Goal: Transaction & Acquisition: Purchase product/service

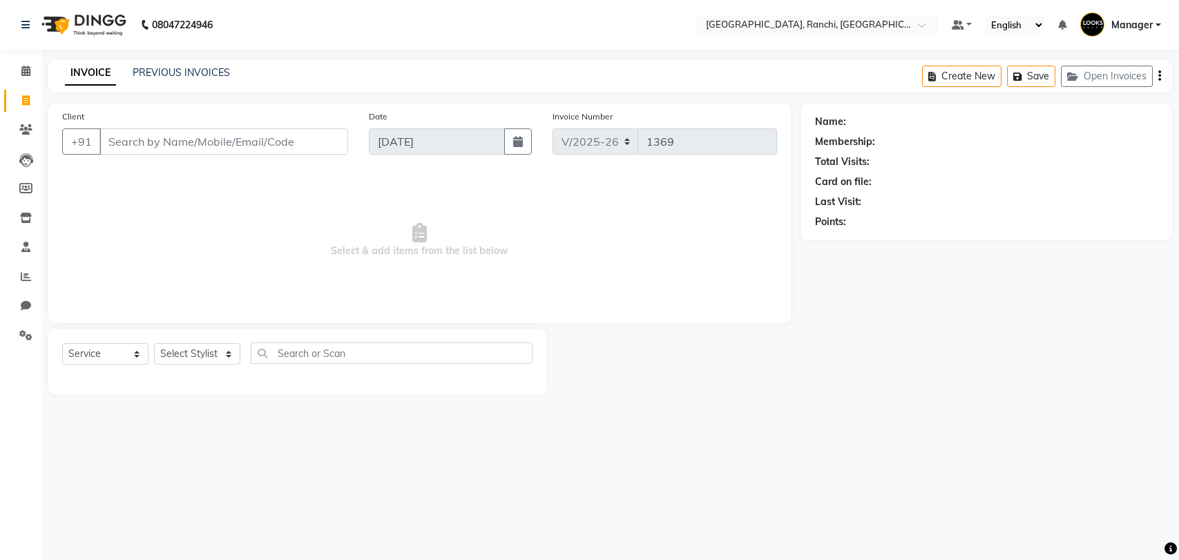
select select "6463"
select select "service"
click at [195, 67] on link "PREVIOUS INVOICES" at bounding box center [181, 72] width 97 height 12
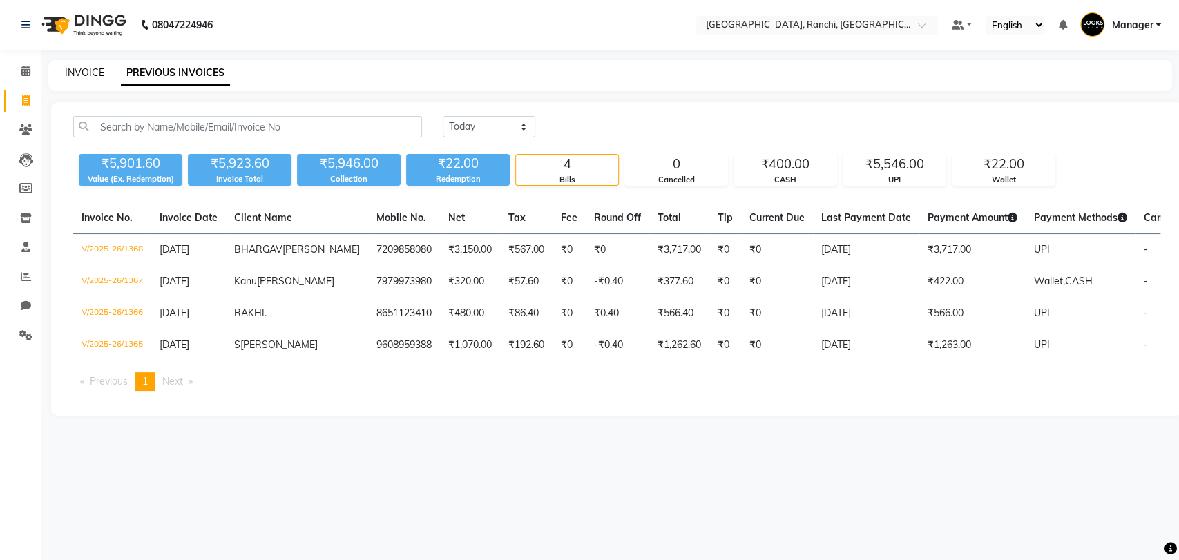
click at [76, 78] on link "INVOICE" at bounding box center [84, 72] width 39 height 12
select select "service"
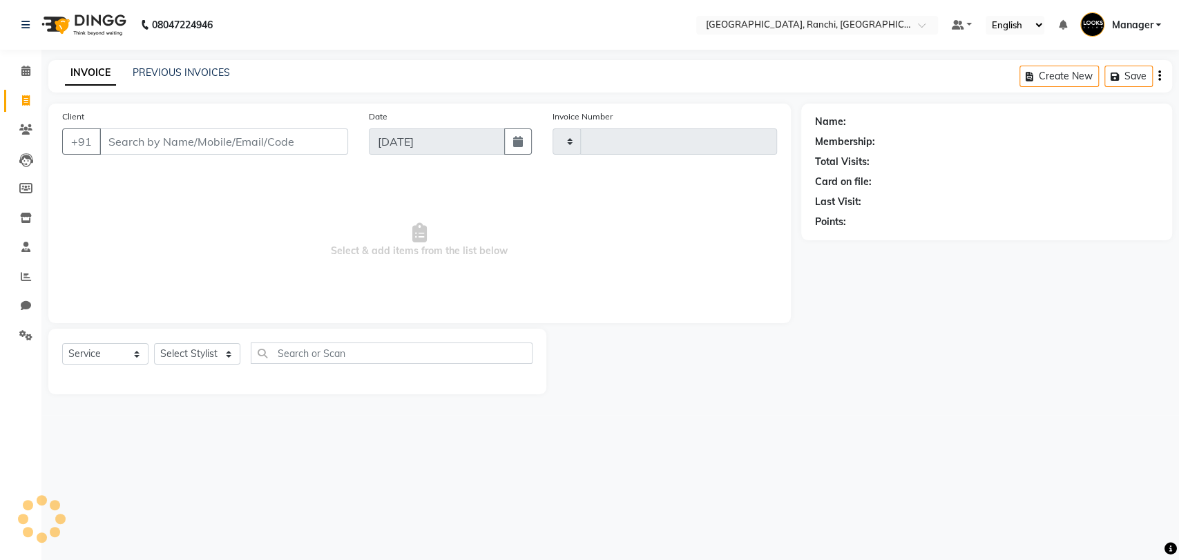
type input "1369"
select select "6463"
click at [19, 101] on span at bounding box center [26, 101] width 24 height 16
select select "service"
type input "1369"
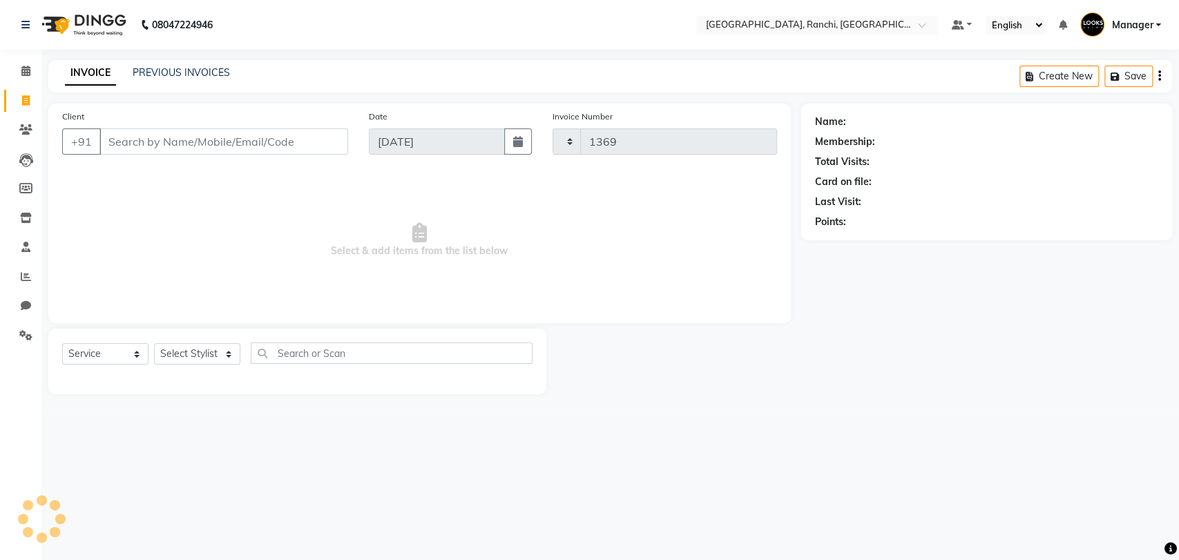
select select "6463"
click at [177, 71] on link "PREVIOUS INVOICES" at bounding box center [181, 72] width 97 height 12
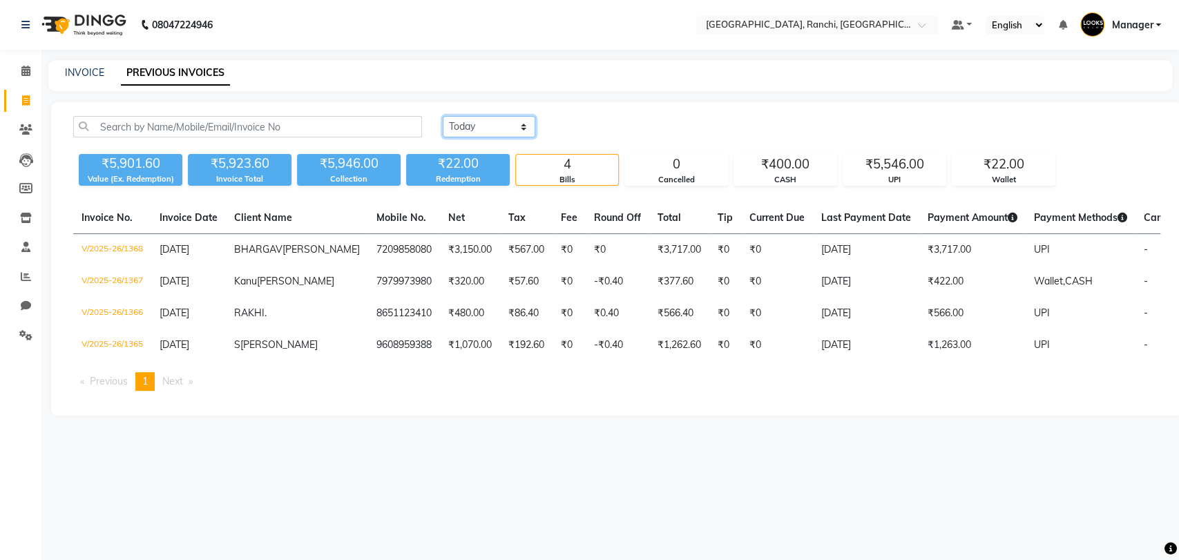
click at [474, 117] on select "[DATE] [DATE] Custom Range" at bounding box center [489, 126] width 93 height 21
select select "range"
click at [443, 116] on select "[DATE] [DATE] Custom Range" at bounding box center [489, 126] width 93 height 21
click at [605, 128] on input "[DATE]" at bounding box center [601, 126] width 97 height 19
select select "9"
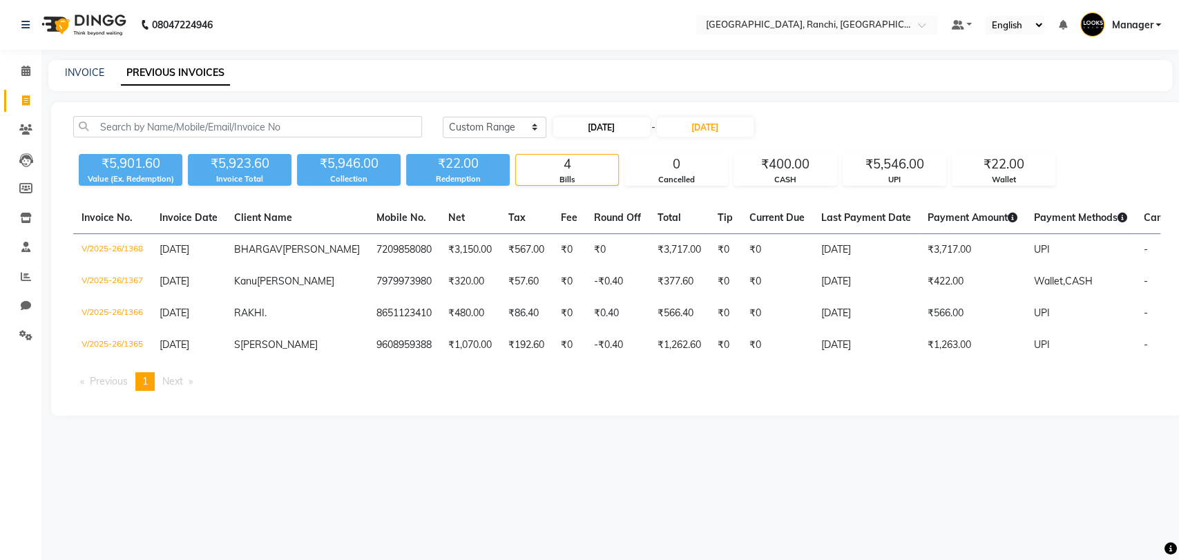
select select "2025"
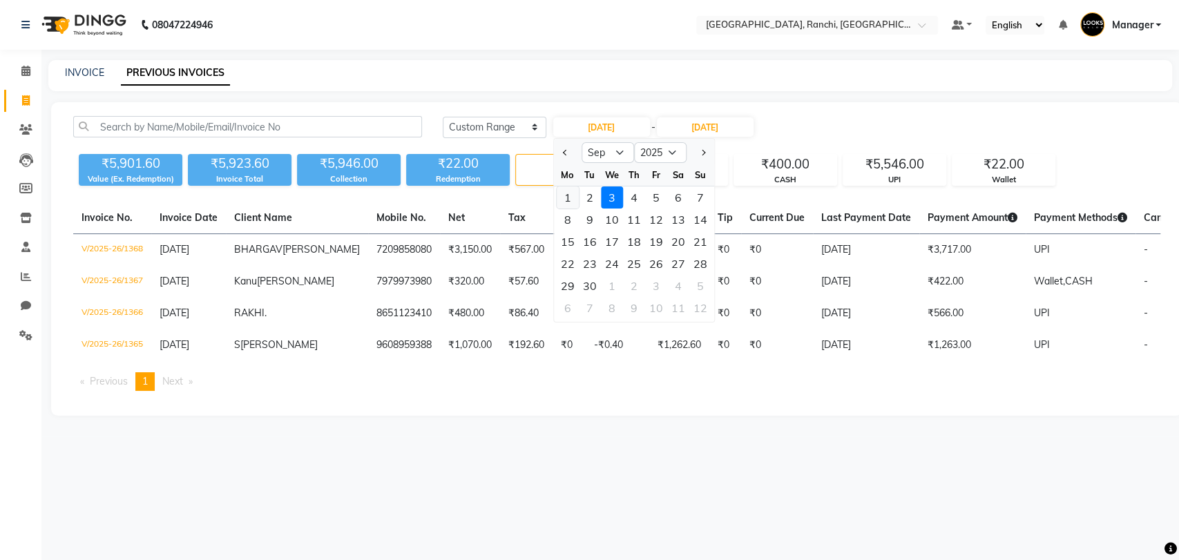
click at [567, 195] on div "1" at bounding box center [568, 197] width 22 height 22
type input "01-09-2025"
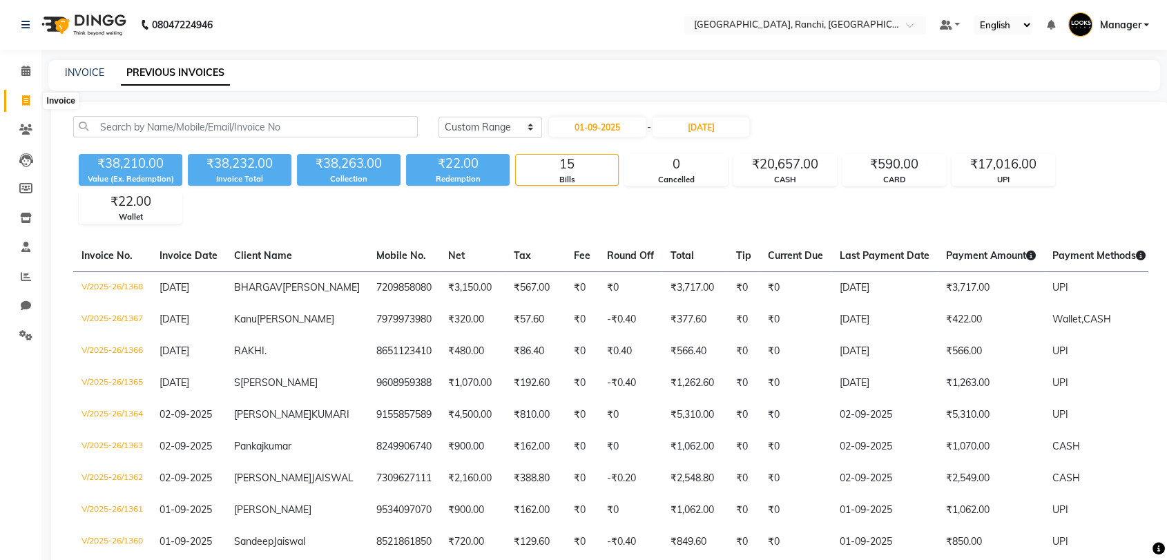
click at [18, 93] on span at bounding box center [26, 101] width 24 height 16
select select "service"
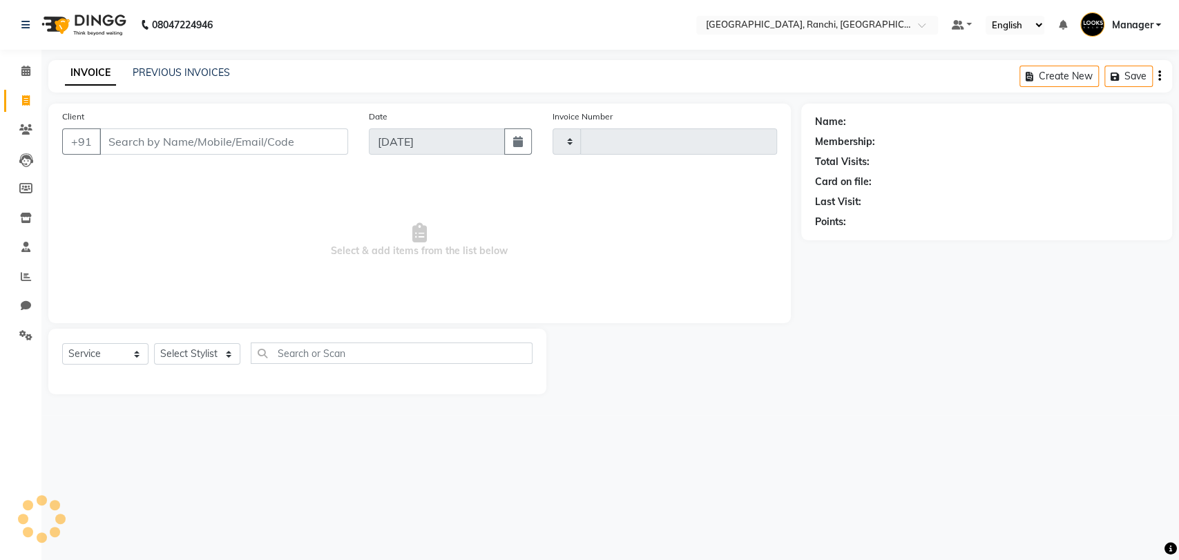
type input "1369"
select select "6463"
click at [26, 70] on icon at bounding box center [25, 71] width 9 height 10
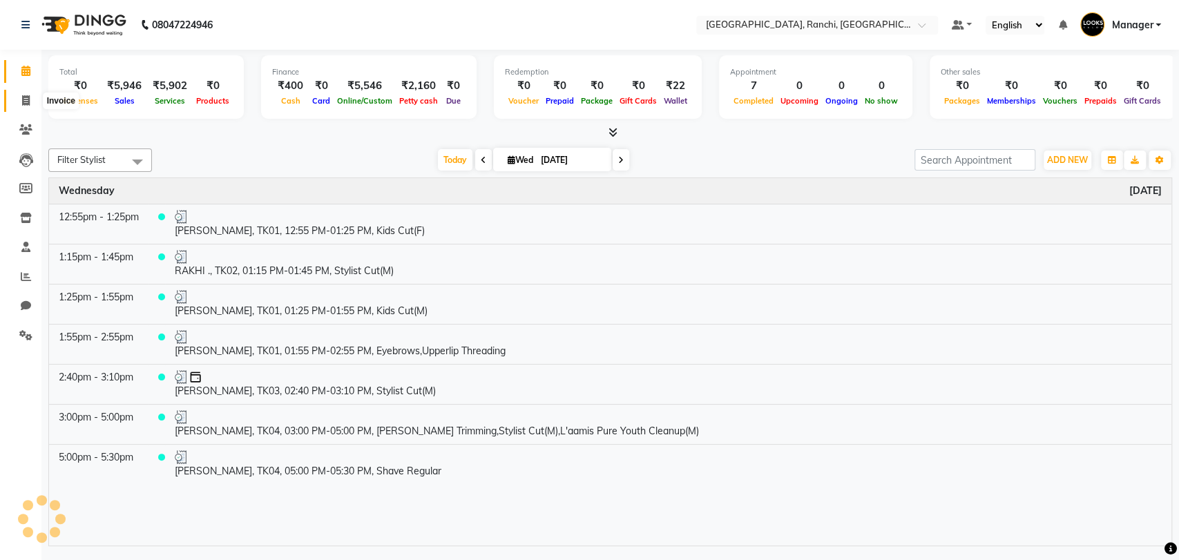
click at [22, 103] on icon at bounding box center [26, 100] width 8 height 10
select select "service"
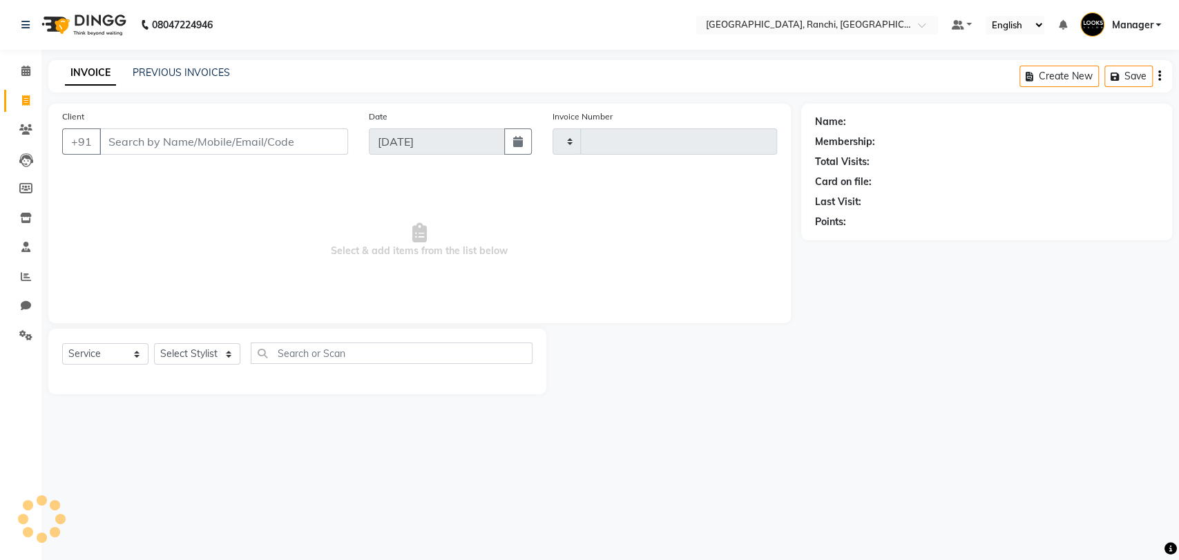
type input "1369"
select select "6463"
click at [162, 70] on link "PREVIOUS INVOICES" at bounding box center [181, 72] width 97 height 12
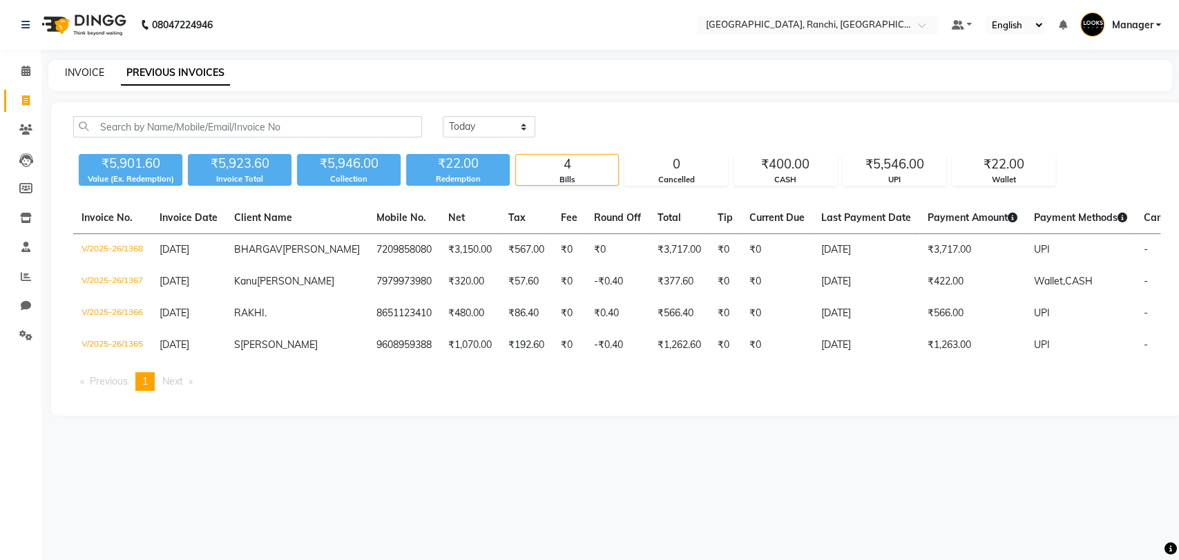
click at [92, 70] on link "INVOICE" at bounding box center [84, 72] width 39 height 12
select select "service"
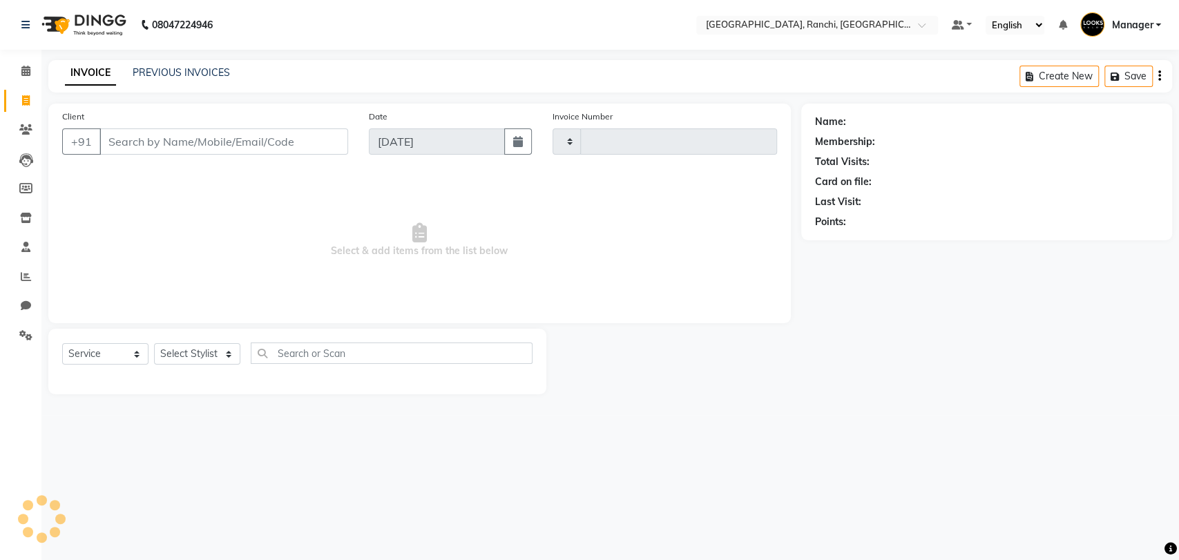
type input "1369"
select select "6463"
click at [166, 73] on link "PREVIOUS INVOICES" at bounding box center [181, 72] width 97 height 12
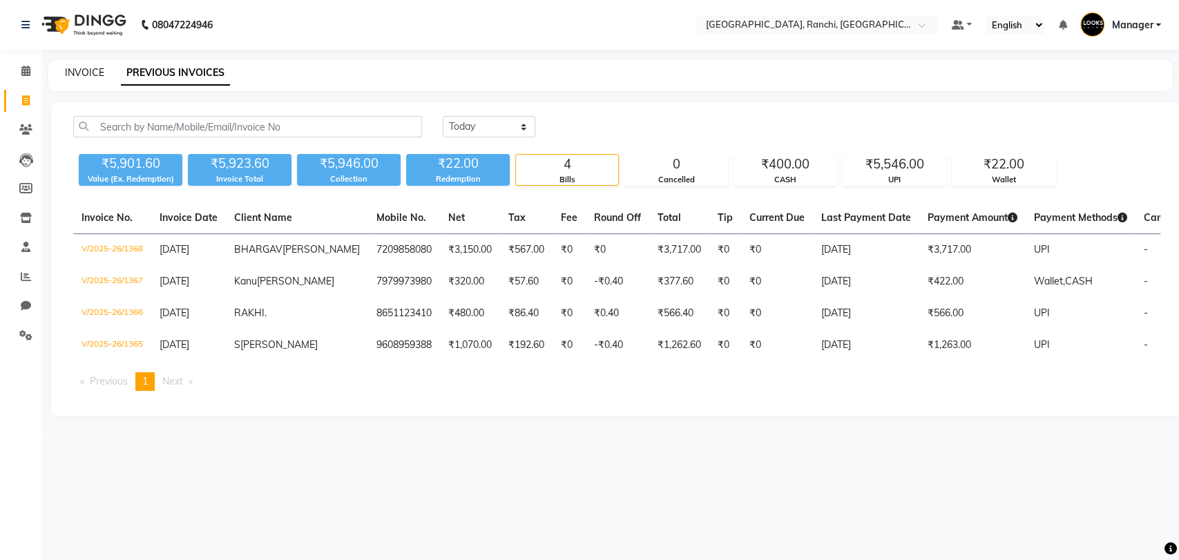
click at [92, 77] on link "INVOICE" at bounding box center [84, 72] width 39 height 12
select select "service"
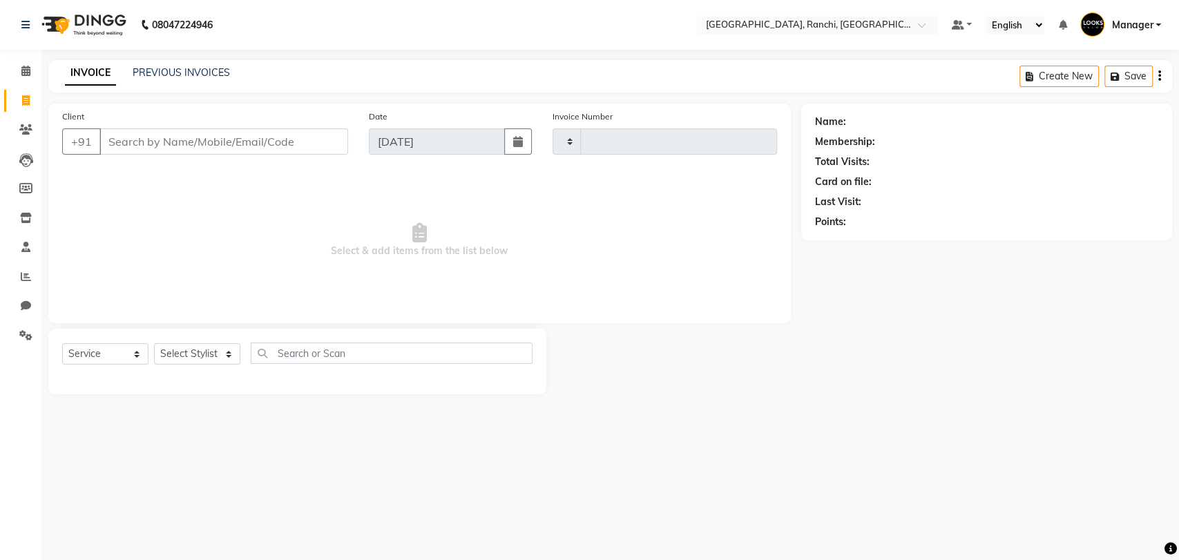
type input "1369"
select select "6463"
click at [169, 78] on link "PREVIOUS INVOICES" at bounding box center [181, 72] width 97 height 12
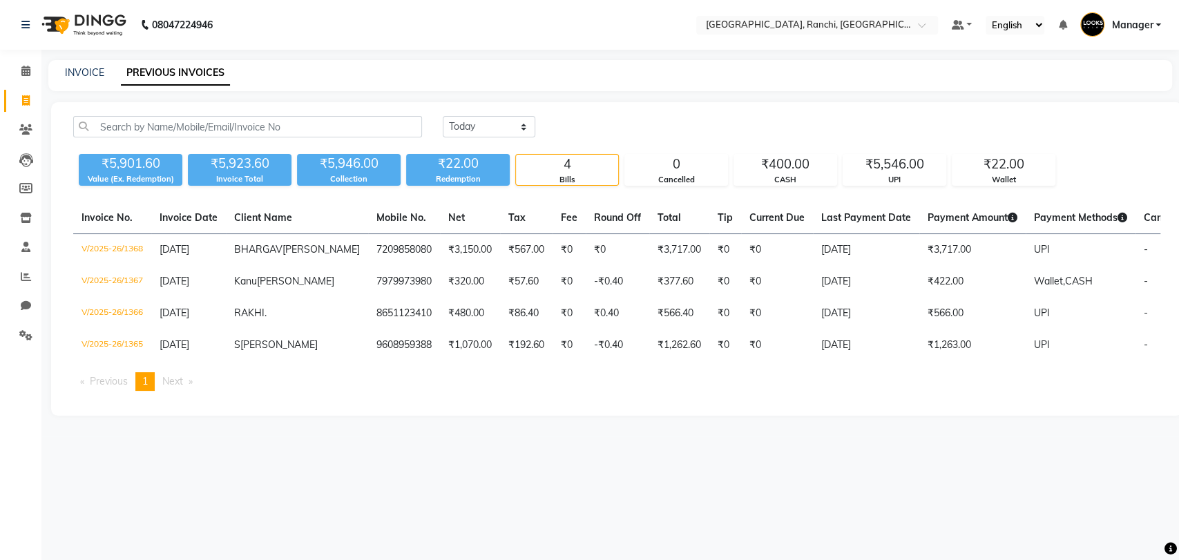
click at [91, 79] on div "INVOICE" at bounding box center [84, 73] width 39 height 15
click at [91, 75] on link "INVOICE" at bounding box center [84, 72] width 39 height 12
select select "service"
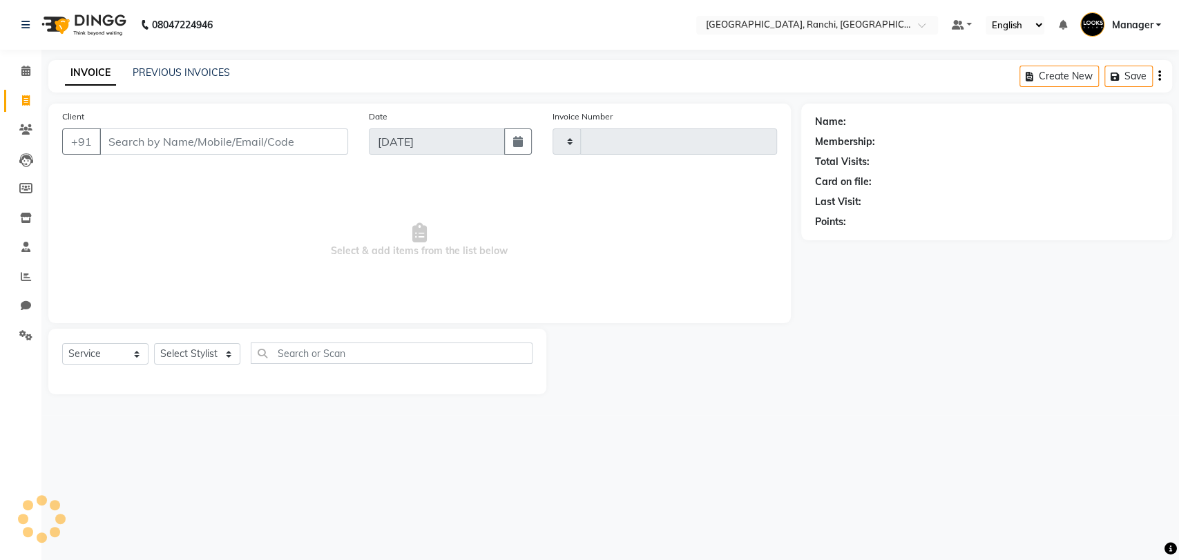
type input "1369"
select select "6463"
click at [194, 67] on link "PREVIOUS INVOICES" at bounding box center [181, 72] width 97 height 12
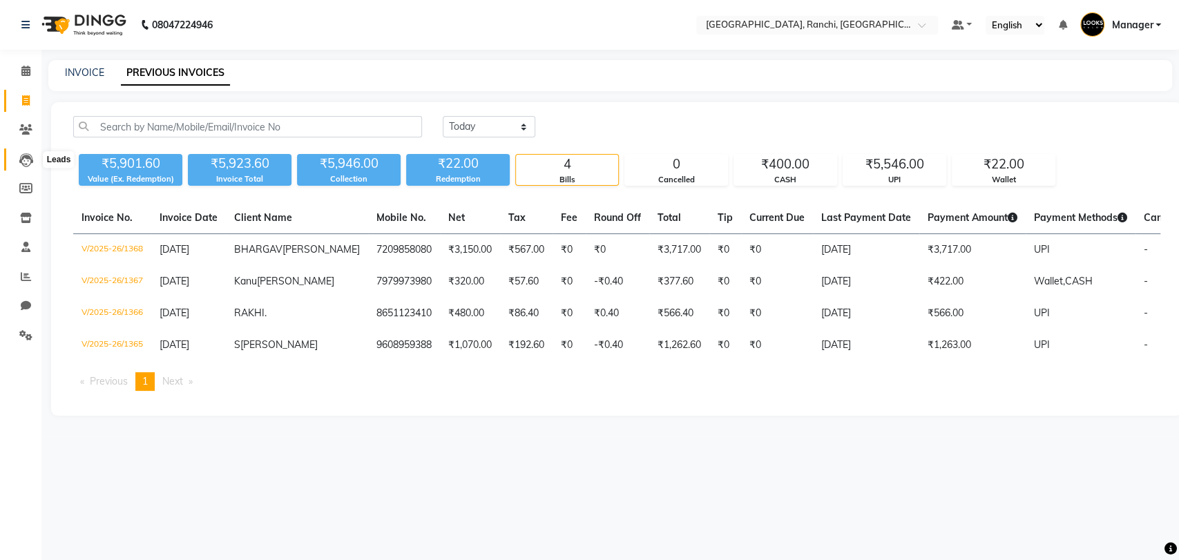
click at [33, 160] on span at bounding box center [26, 160] width 24 height 16
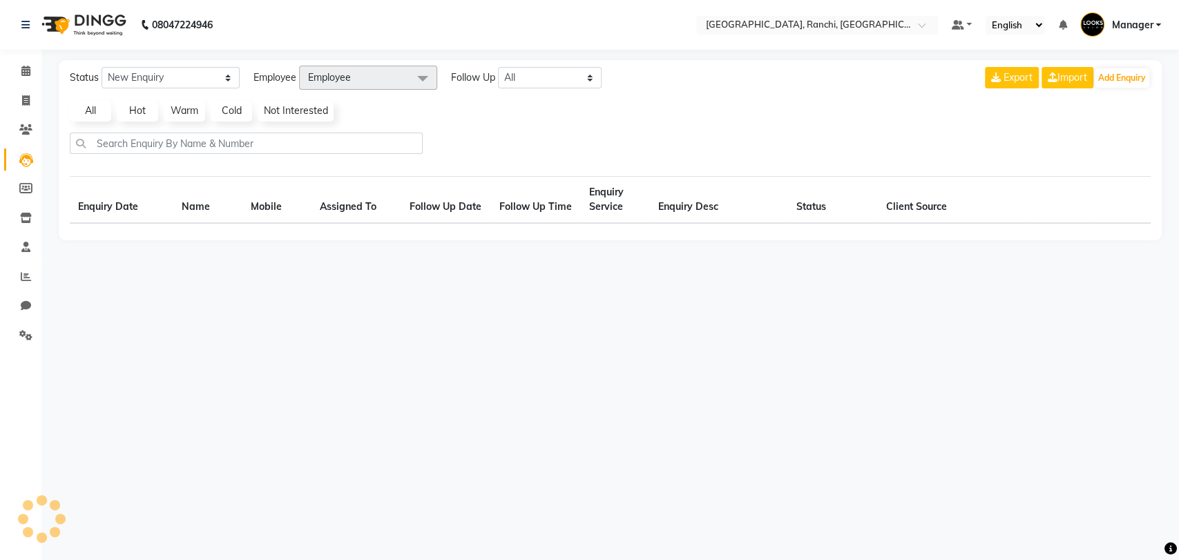
click at [33, 160] on span at bounding box center [26, 160] width 24 height 16
select select "10"
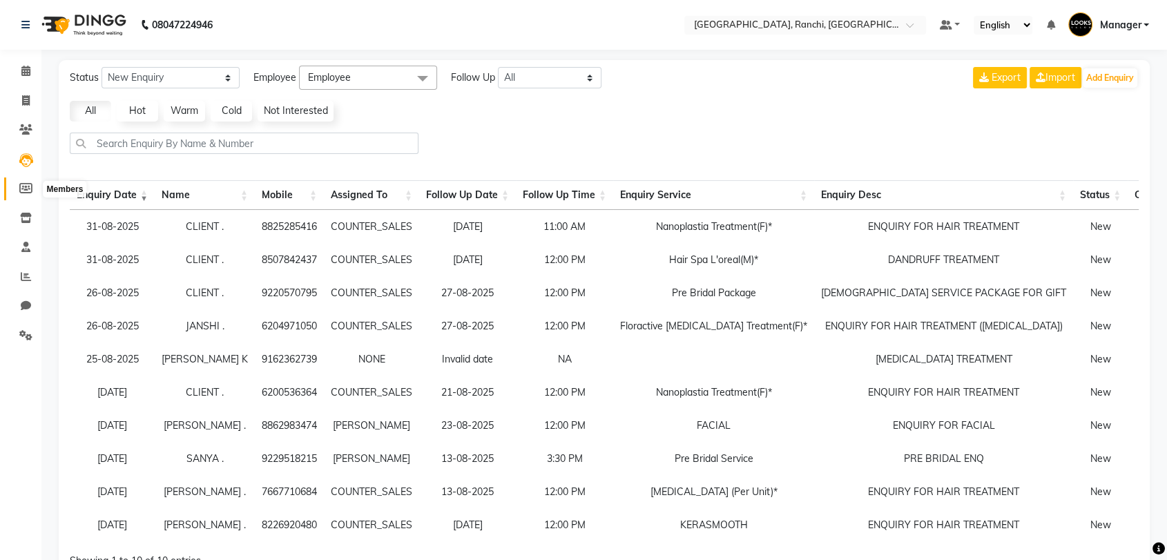
click at [30, 193] on icon at bounding box center [25, 188] width 13 height 10
select select
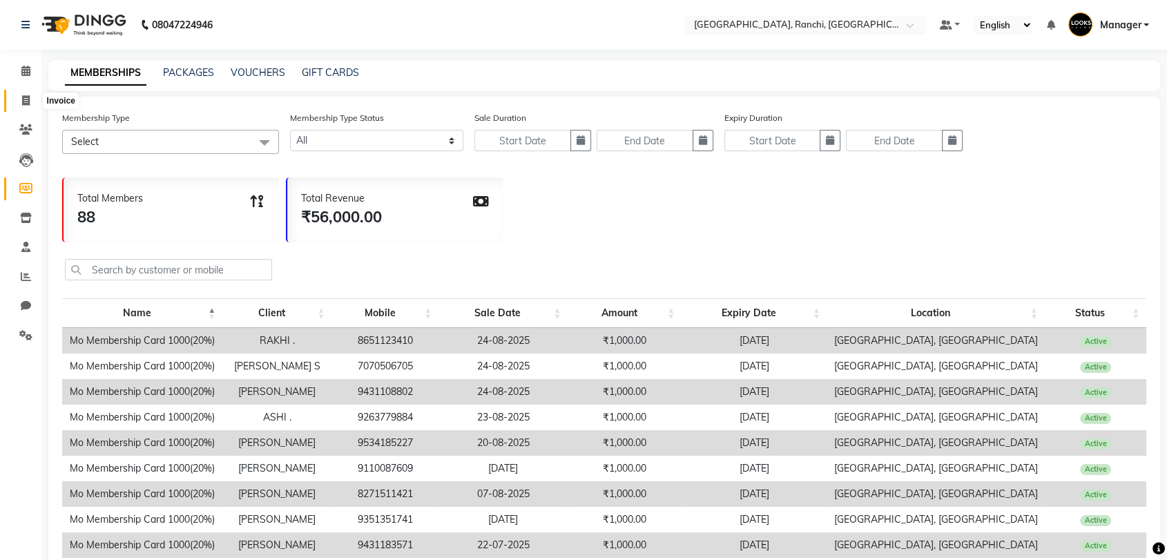
click at [22, 95] on icon at bounding box center [26, 100] width 8 height 10
select select "service"
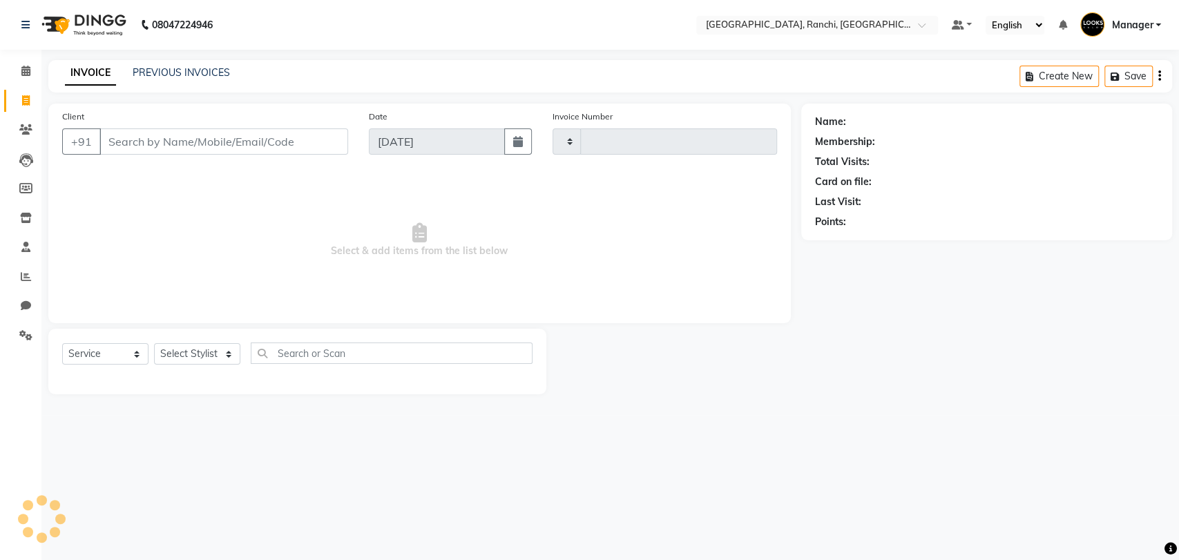
type input "1369"
select select "6463"
click at [200, 66] on link "PREVIOUS INVOICES" at bounding box center [181, 72] width 97 height 12
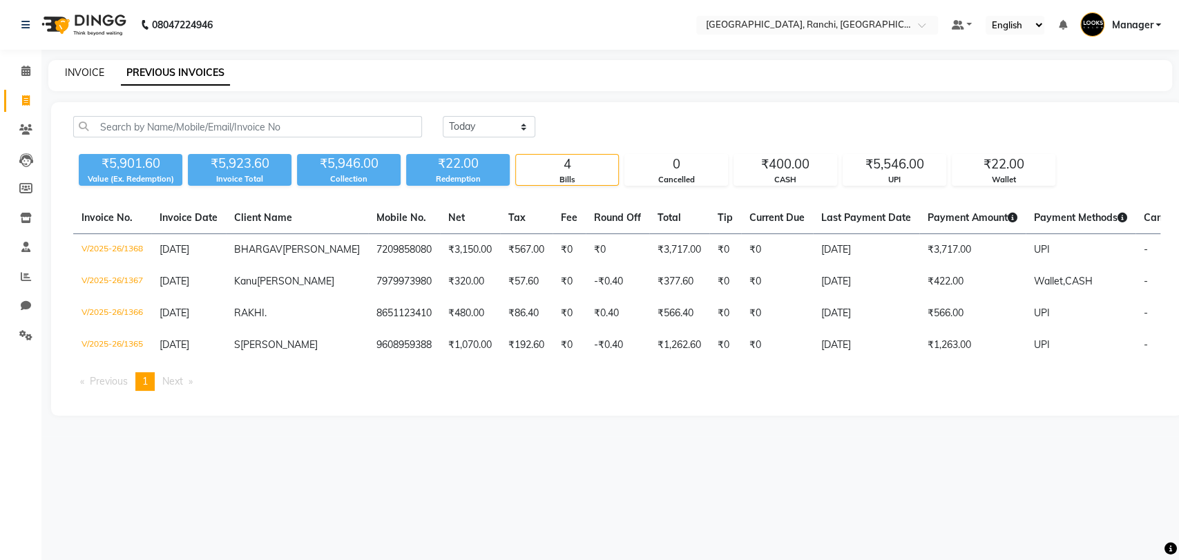
click at [75, 73] on link "INVOICE" at bounding box center [84, 72] width 39 height 12
select select "6463"
select select "service"
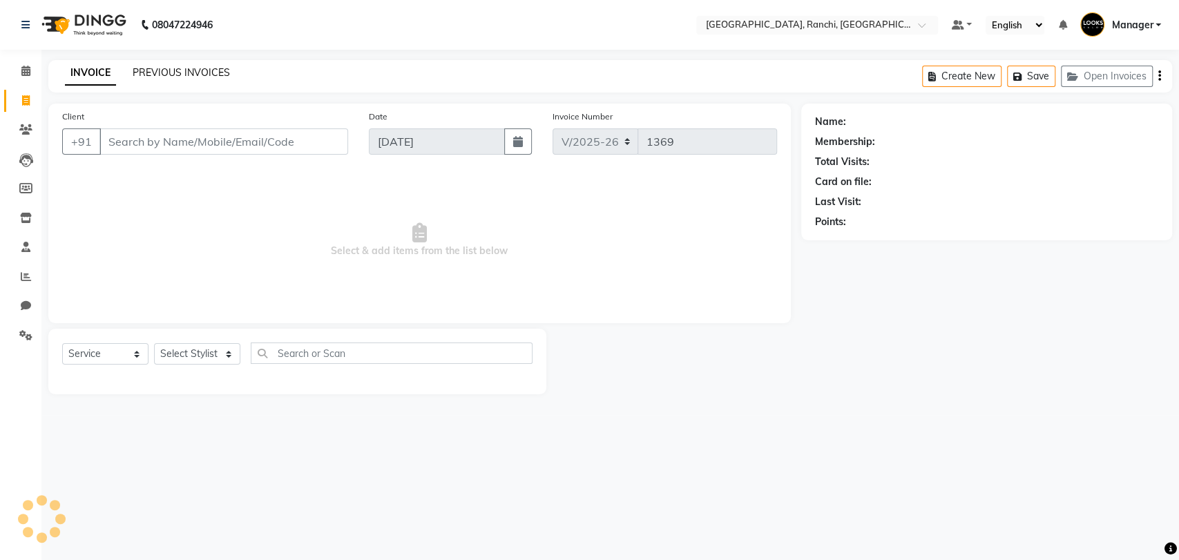
click at [145, 68] on link "PREVIOUS INVOICES" at bounding box center [181, 72] width 97 height 12
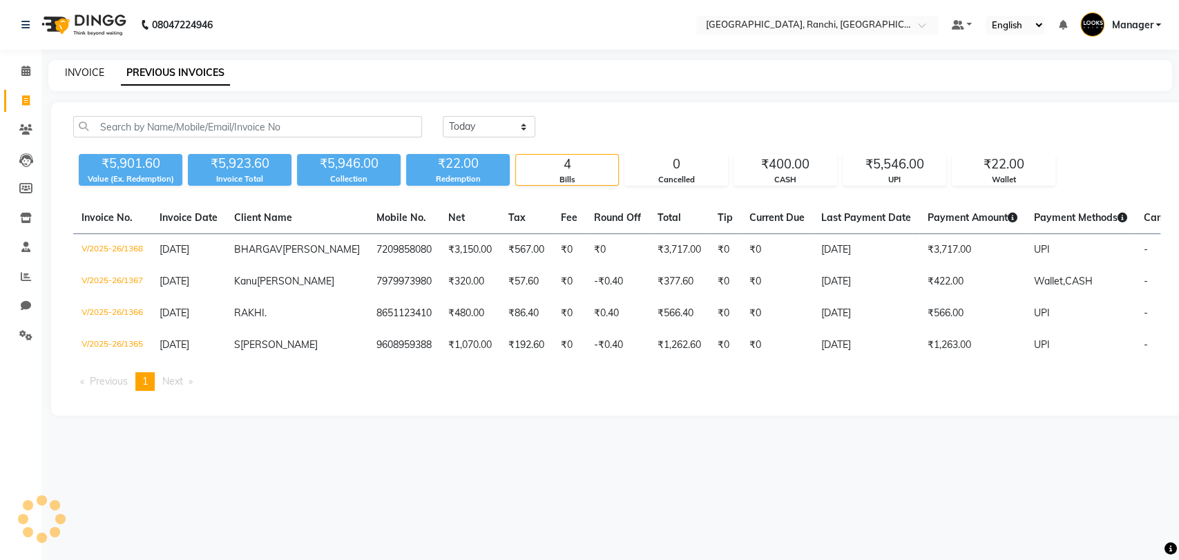
click at [80, 73] on link "INVOICE" at bounding box center [84, 72] width 39 height 12
select select "service"
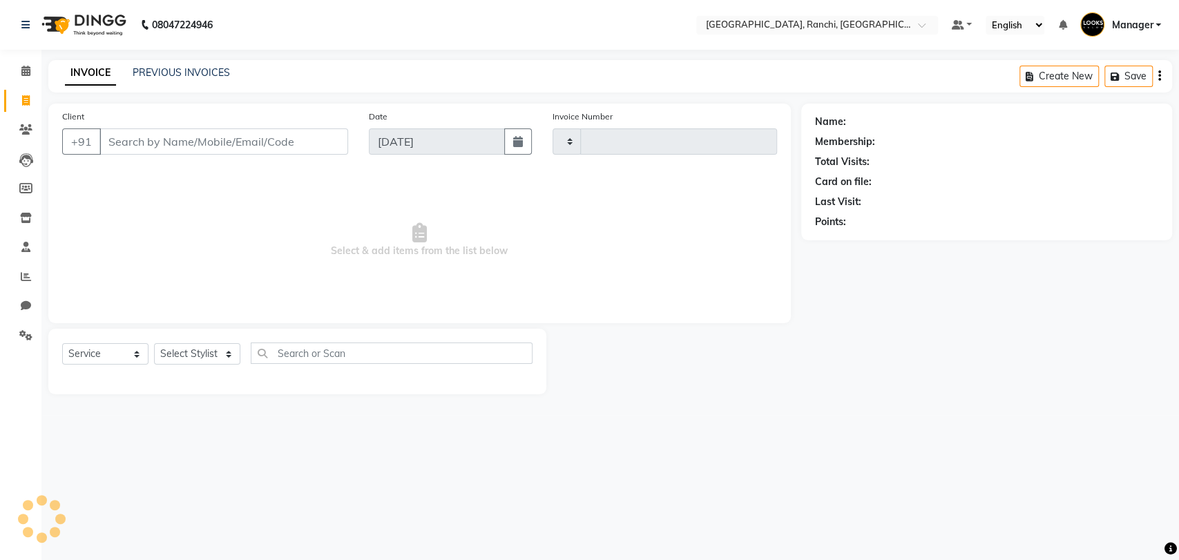
type input "1369"
select select "6463"
click at [180, 77] on link "PREVIOUS INVOICES" at bounding box center [181, 72] width 97 height 12
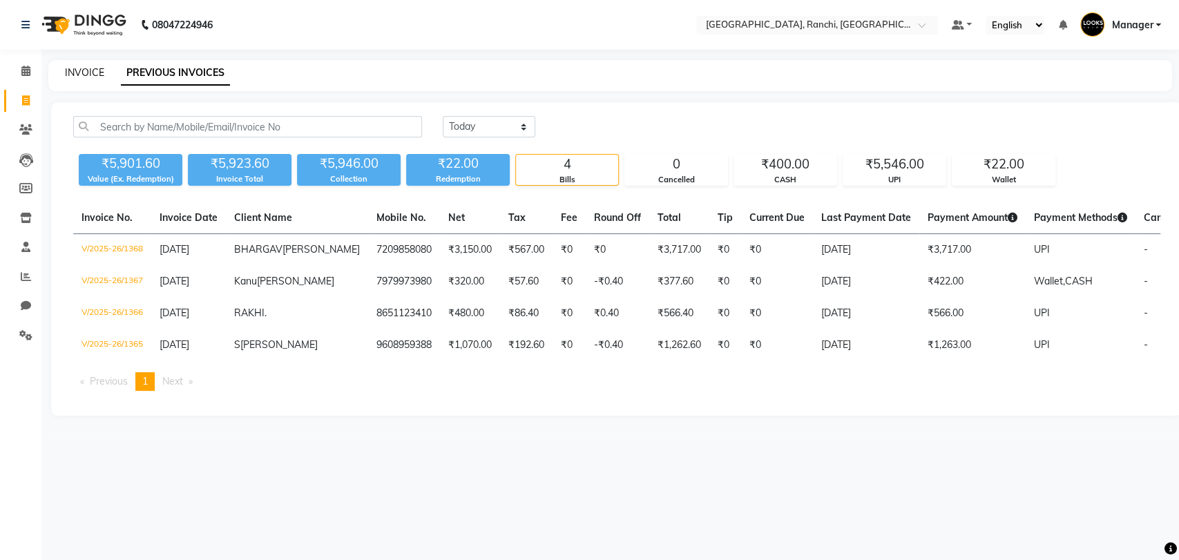
click at [95, 70] on link "INVOICE" at bounding box center [84, 72] width 39 height 12
select select "6463"
select select "service"
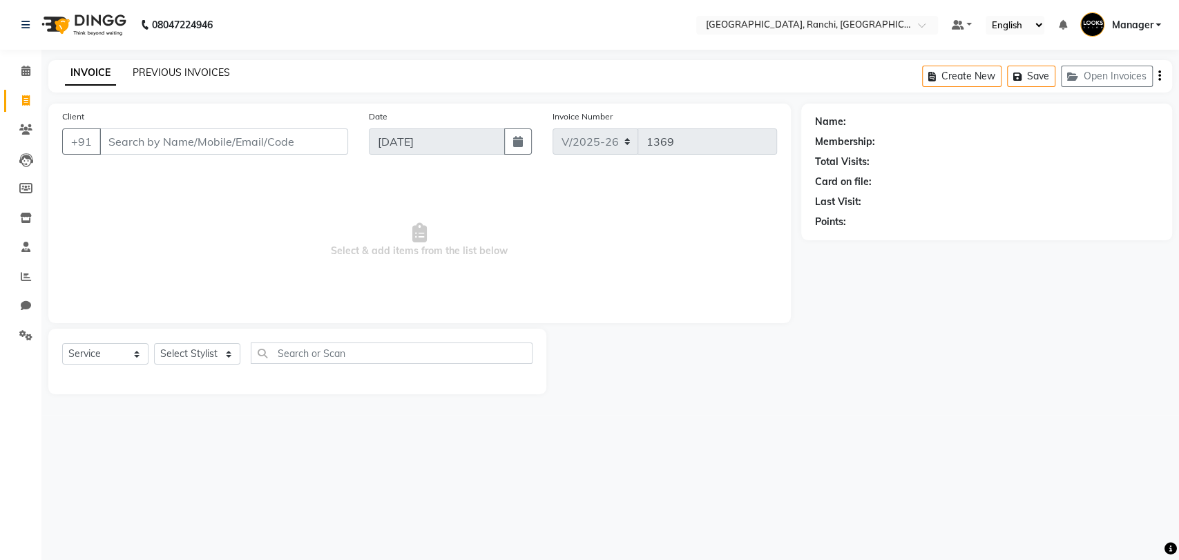
click at [190, 73] on link "PREVIOUS INVOICES" at bounding box center [181, 72] width 97 height 12
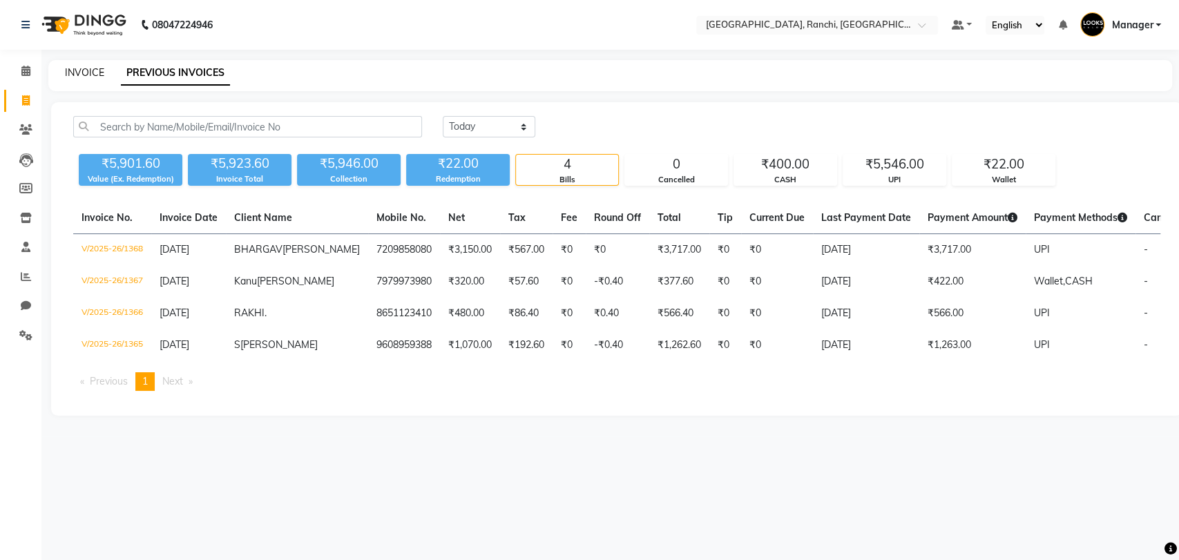
click at [87, 70] on link "INVOICE" at bounding box center [84, 72] width 39 height 12
select select "6463"
select select "service"
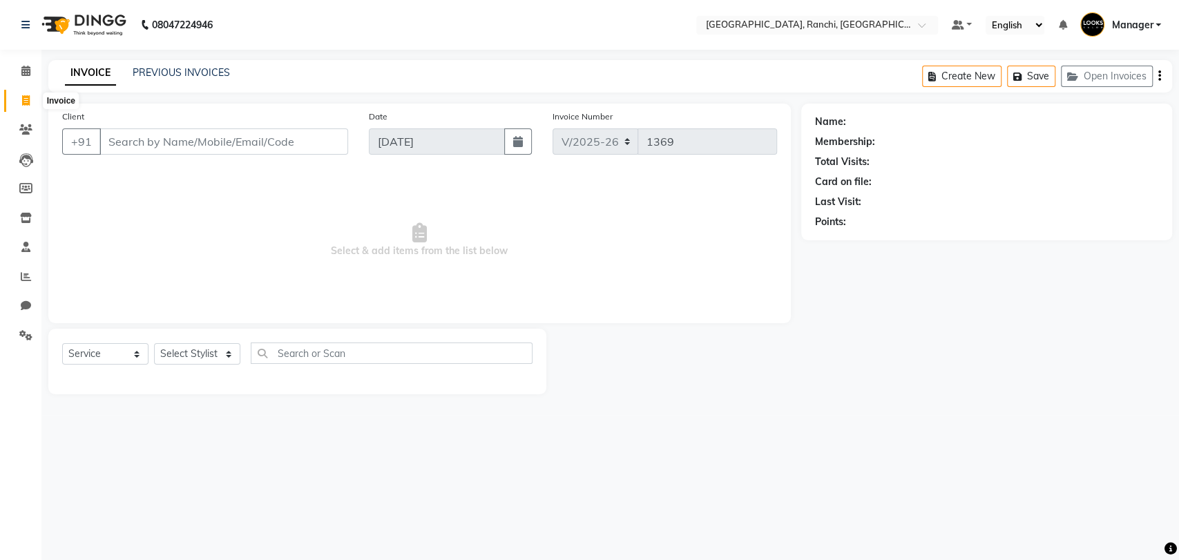
click at [22, 103] on icon at bounding box center [26, 100] width 8 height 10
select select "service"
type input "1369"
select select "6463"
click at [184, 76] on link "PREVIOUS INVOICES" at bounding box center [181, 72] width 97 height 12
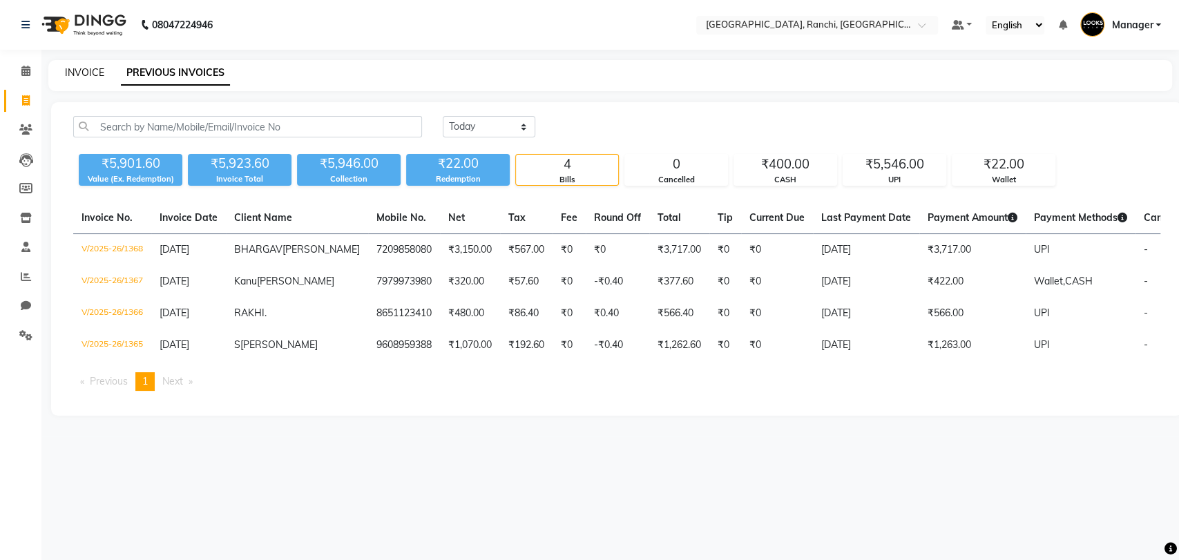
click at [89, 74] on link "INVOICE" at bounding box center [84, 72] width 39 height 12
select select "service"
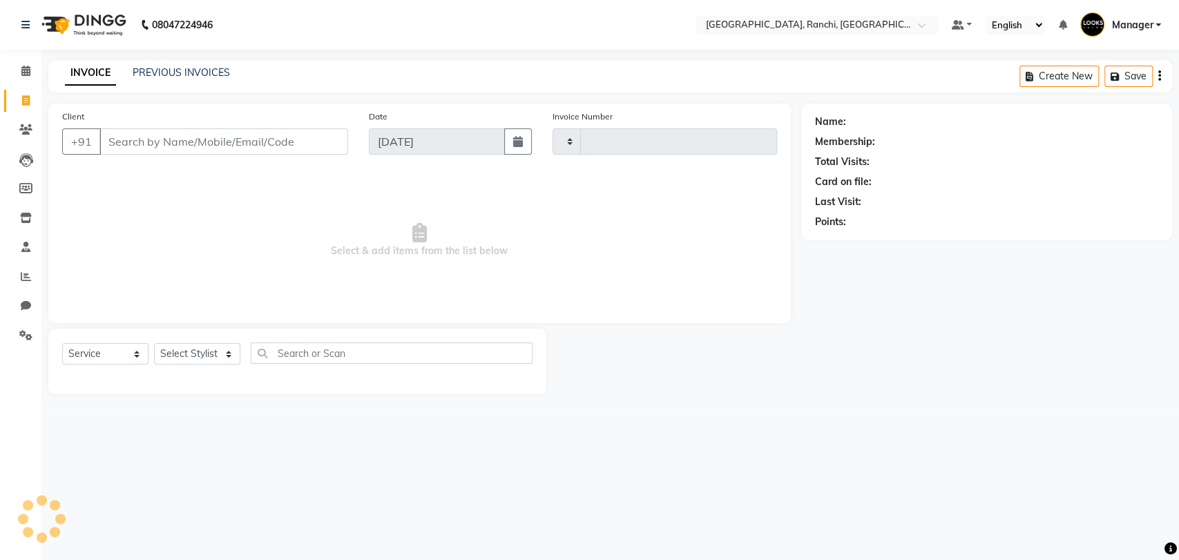
type input "1369"
select select "6463"
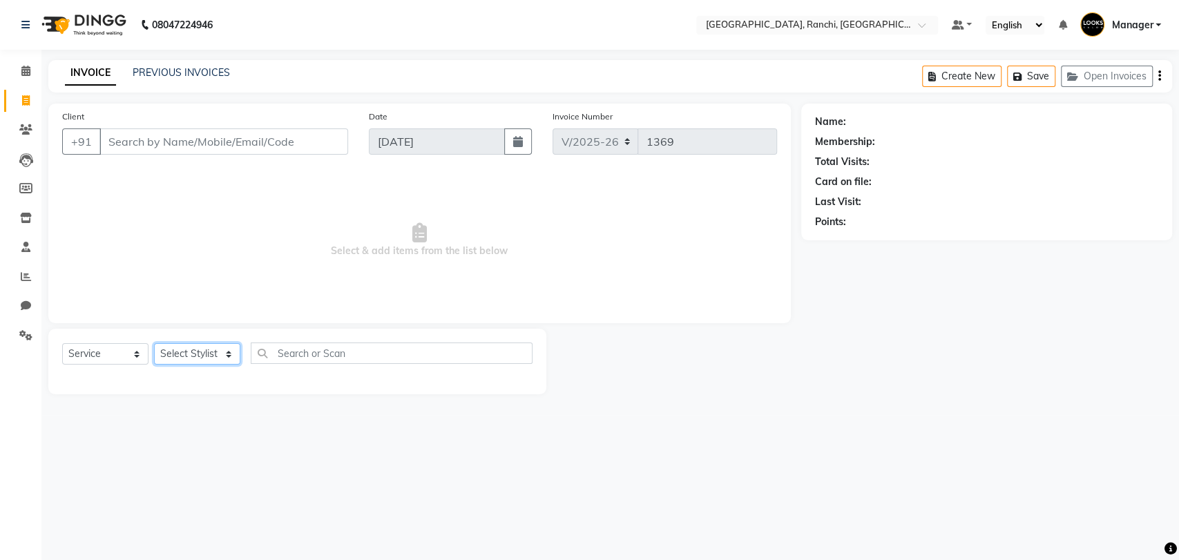
click at [209, 349] on select "Select Stylist [PERSON_NAME] COUNTER_SALES Gautam_pdct [PERSON_NAME] Manager [P…" at bounding box center [197, 353] width 86 height 21
select select "59280"
click at [154, 343] on select "Select Stylist [PERSON_NAME] COUNTER_SALES Gautam_pdct [PERSON_NAME] Manager [P…" at bounding box center [197, 353] width 86 height 21
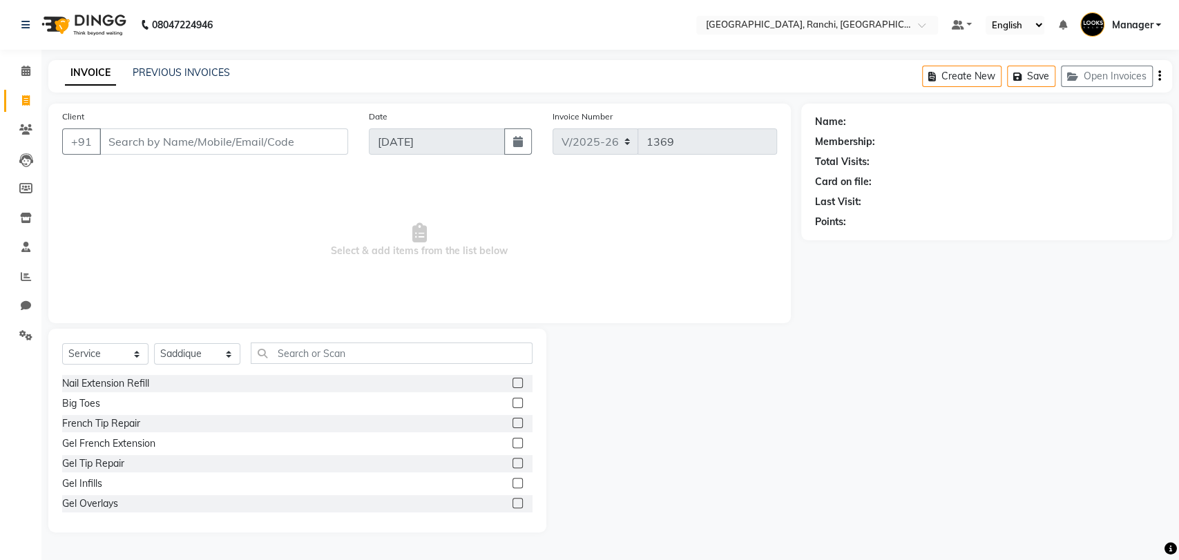
drag, startPoint x: 309, startPoint y: 366, endPoint x: 309, endPoint y: 353, distance: 13.1
click at [309, 353] on div "Select Service Product Membership Package Voucher Prepaid Gift Card Select Styl…" at bounding box center [297, 359] width 470 height 32
click at [309, 353] on input "text" at bounding box center [392, 353] width 282 height 21
type input "CUT"
click at [512, 405] on label at bounding box center [517, 403] width 10 height 10
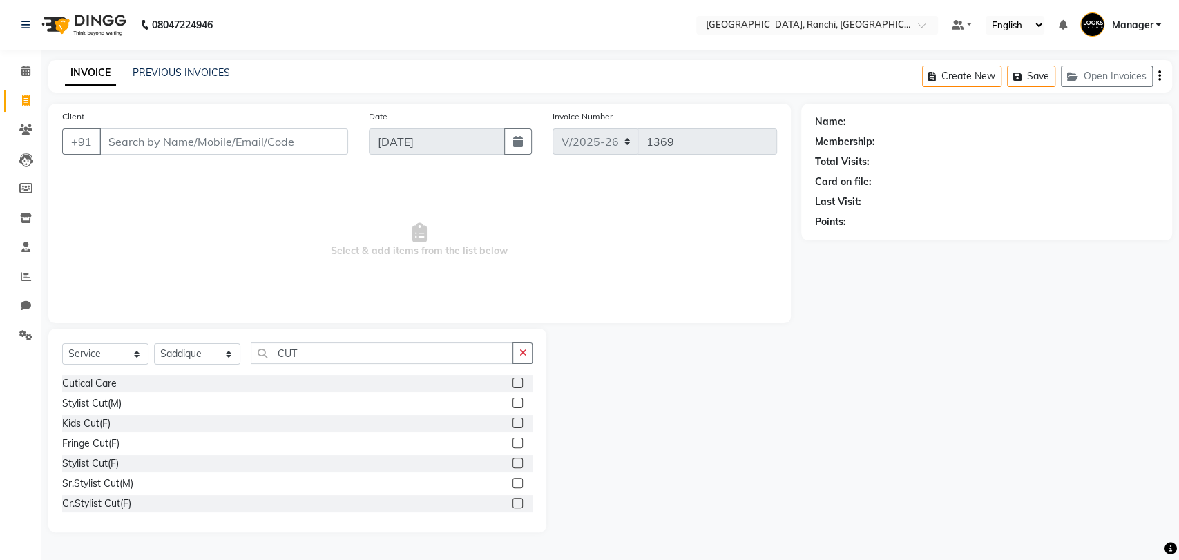
click at [512, 405] on input "checkbox" at bounding box center [516, 403] width 9 height 9
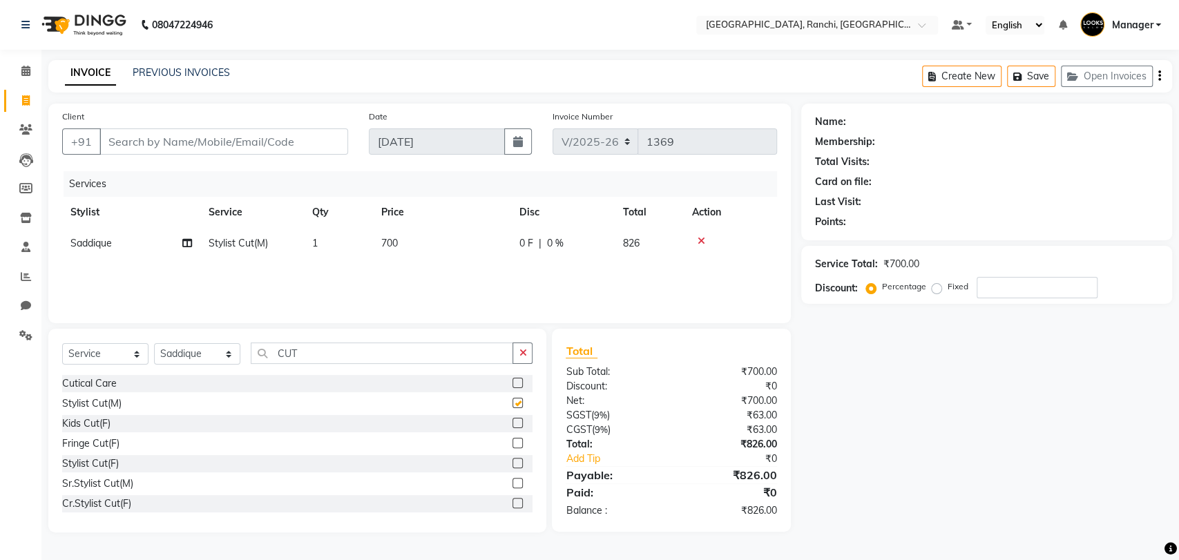
checkbox input "false"
click at [329, 356] on input "CUT" at bounding box center [382, 353] width 262 height 21
type input "C"
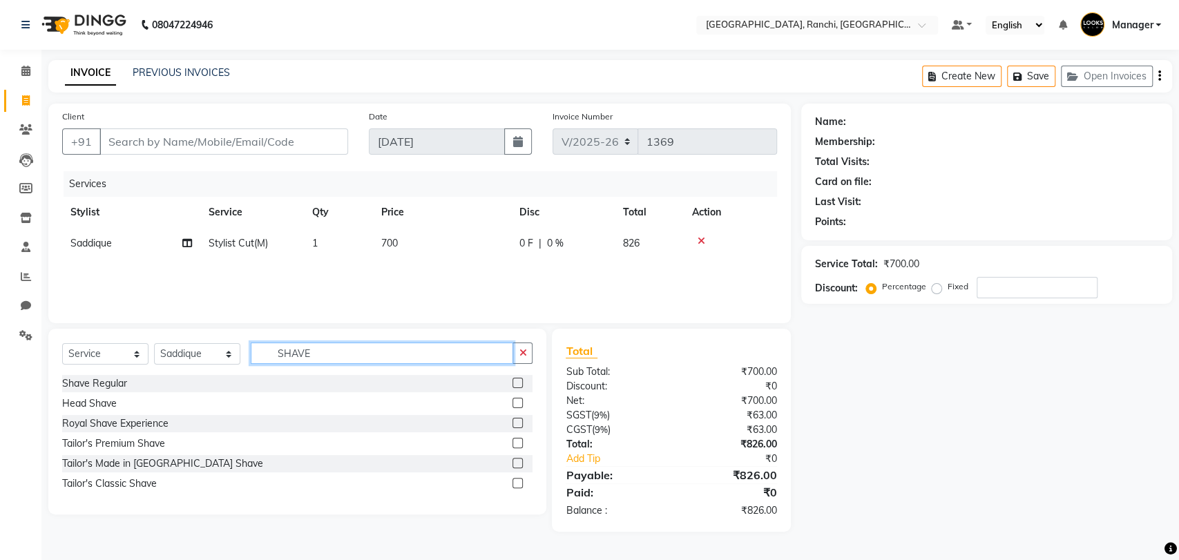
type input "SHAVE"
click at [519, 380] on label at bounding box center [517, 383] width 10 height 10
click at [519, 380] on input "checkbox" at bounding box center [516, 383] width 9 height 9
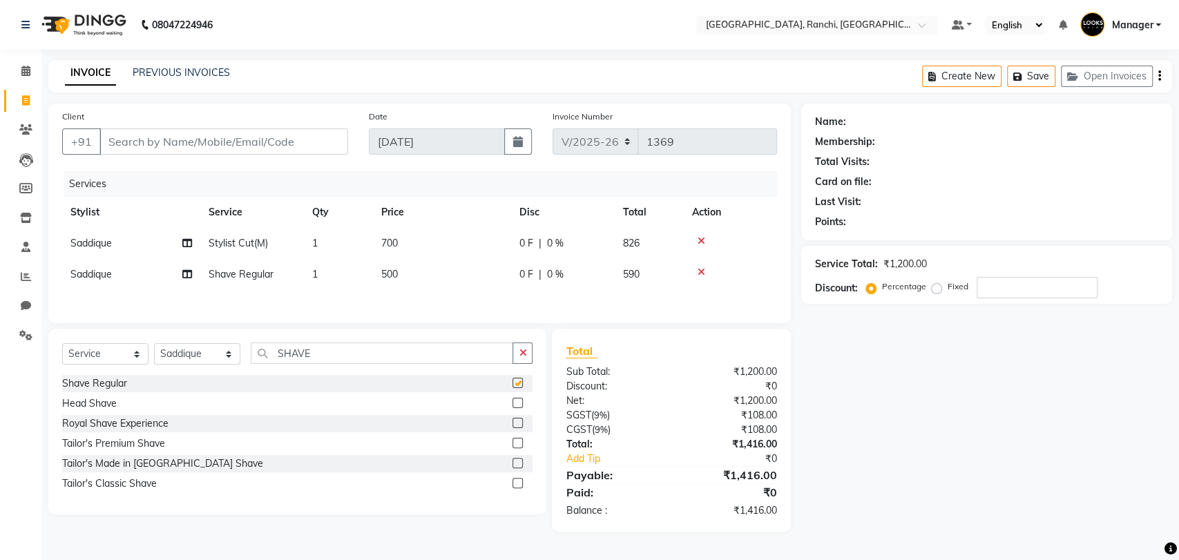
checkbox input "false"
click at [167, 139] on input "Client" at bounding box center [223, 141] width 249 height 26
type input "8"
type input "0"
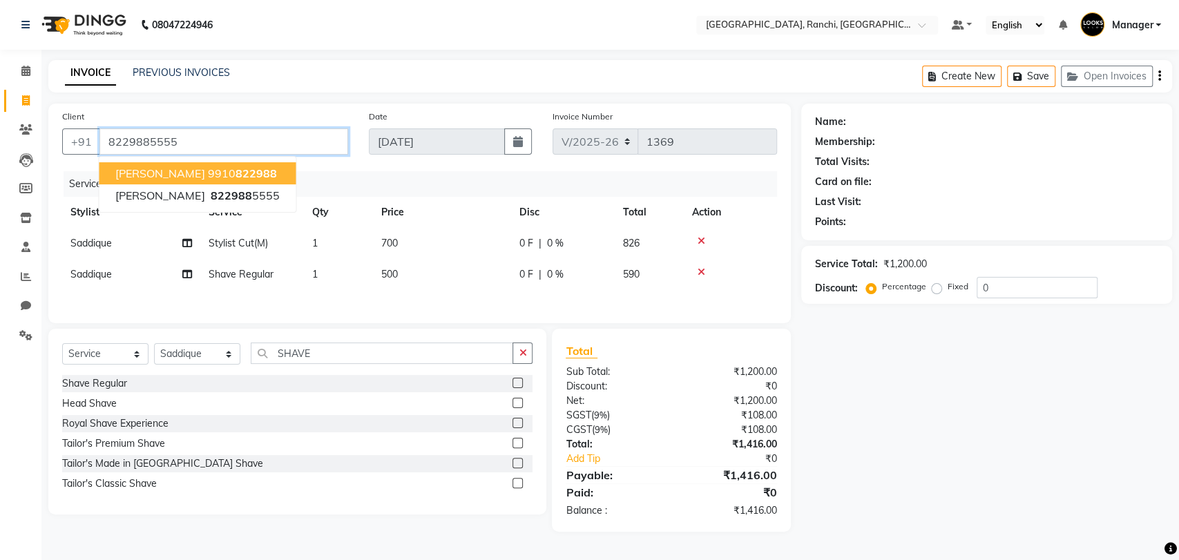
type input "8229885555"
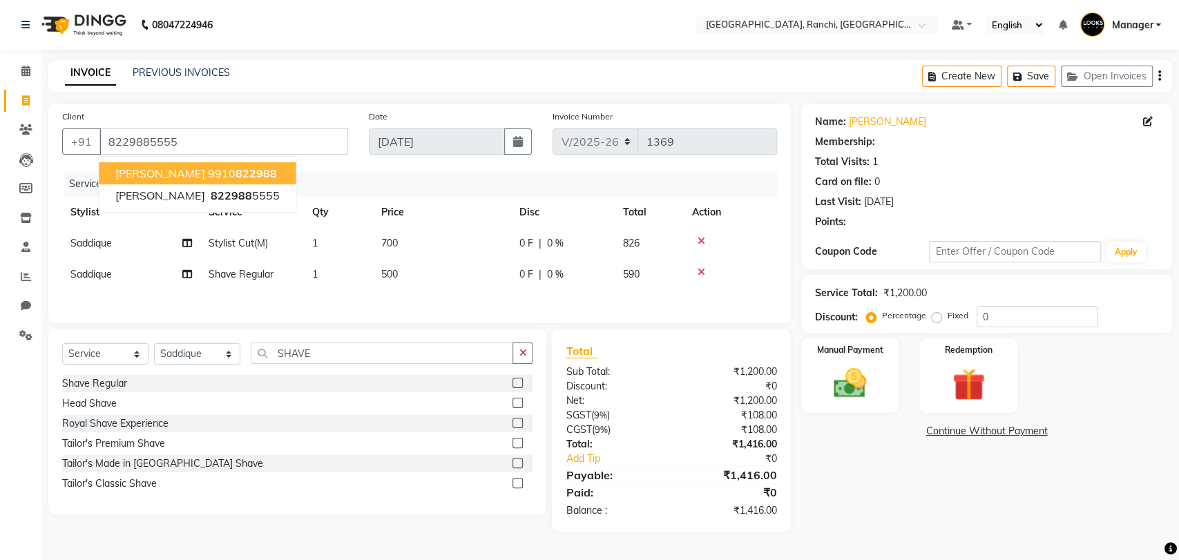
select select "1: Object"
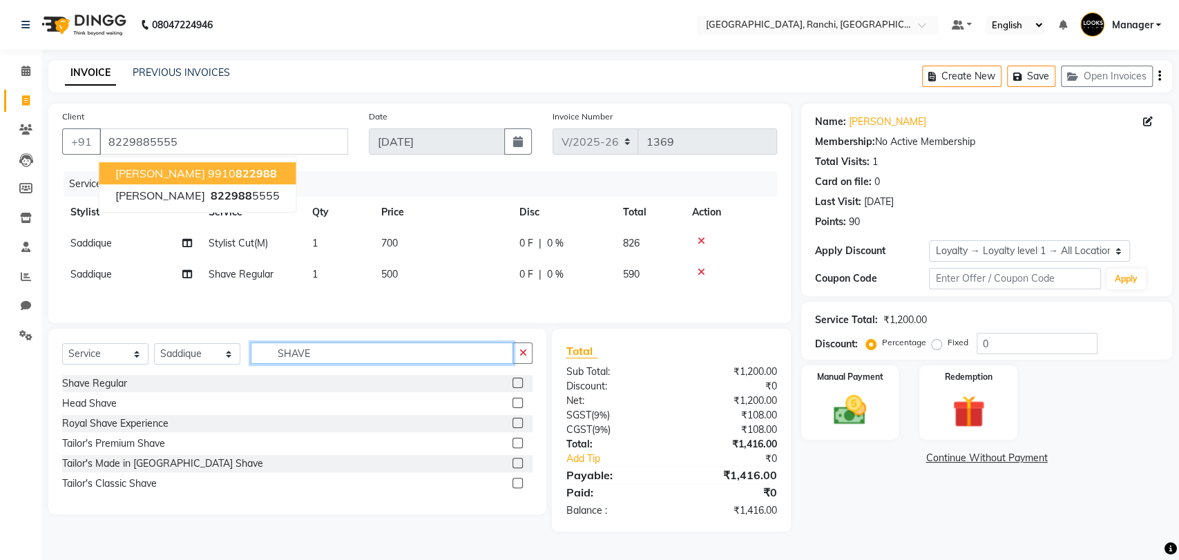
click at [315, 350] on input "SHAVE" at bounding box center [382, 353] width 262 height 21
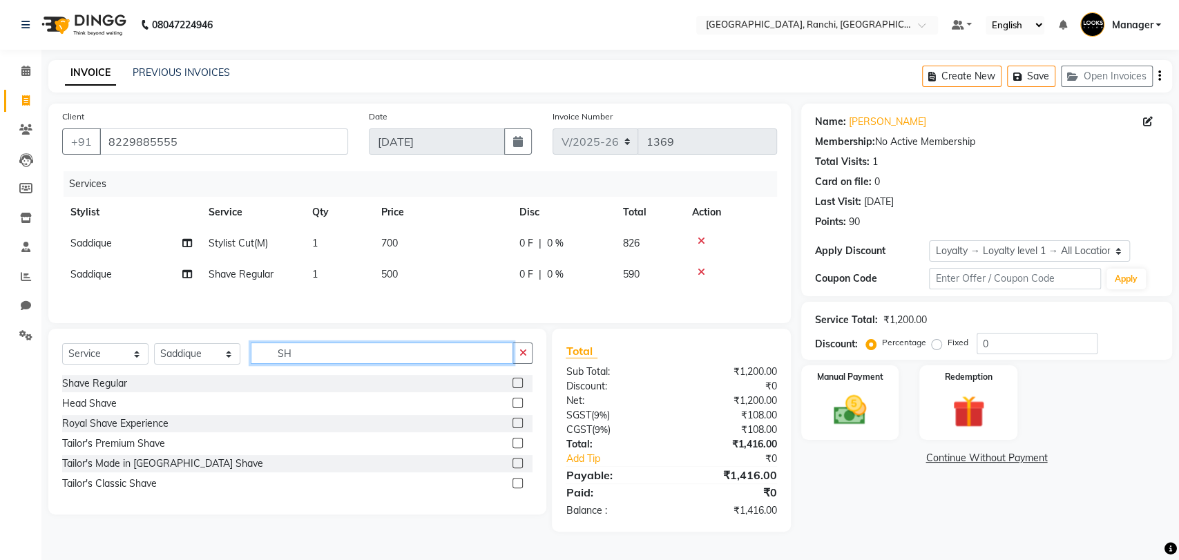
type input "S"
type input "DETAN"
click at [517, 406] on label at bounding box center [517, 403] width 10 height 10
click at [517, 406] on input "checkbox" at bounding box center [516, 403] width 9 height 9
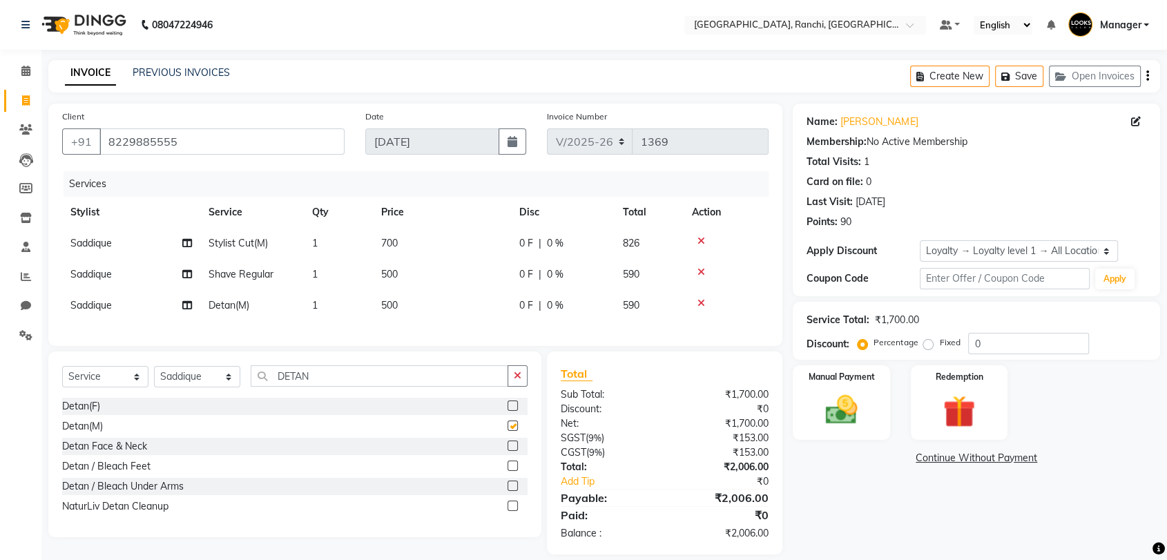
checkbox input "false"
click at [390, 305] on span "500" at bounding box center [389, 305] width 17 height 12
select select "59280"
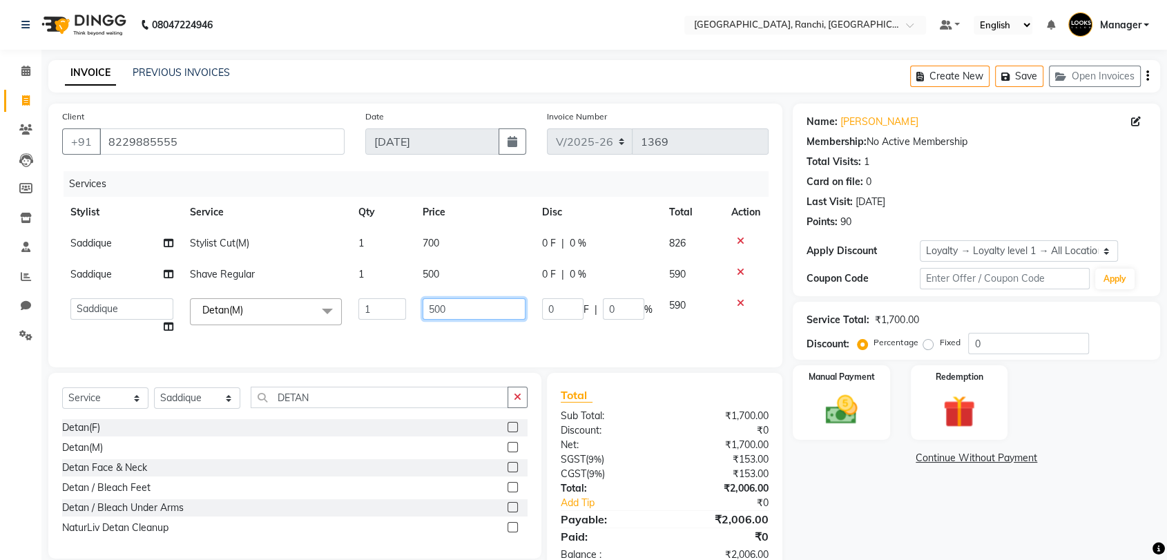
click at [449, 312] on input "500" at bounding box center [474, 308] width 103 height 21
type input "5"
type input "1000"
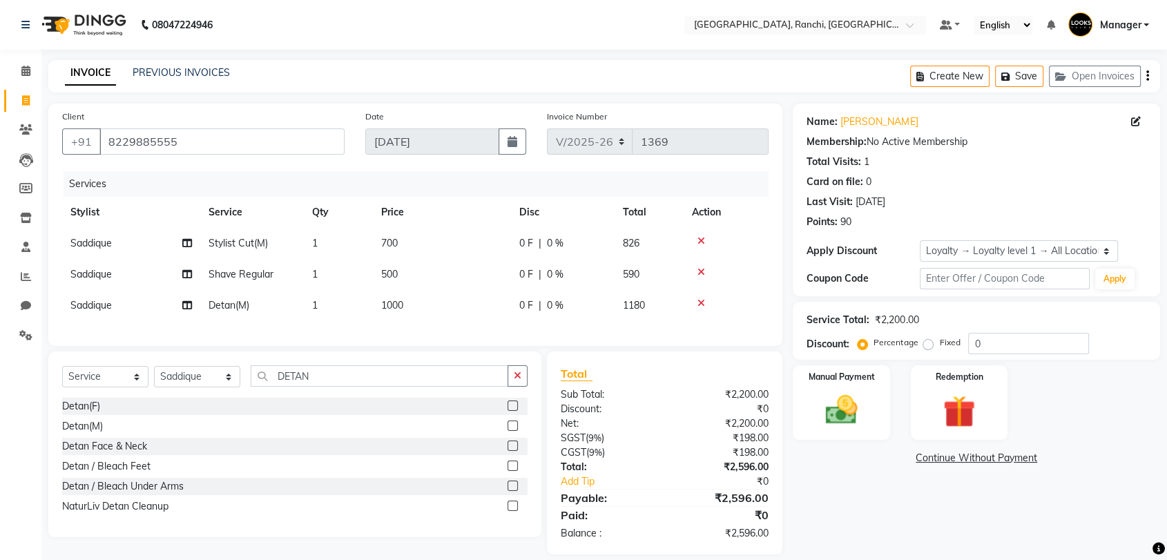
click at [431, 277] on td "500" at bounding box center [442, 274] width 138 height 31
select select "59280"
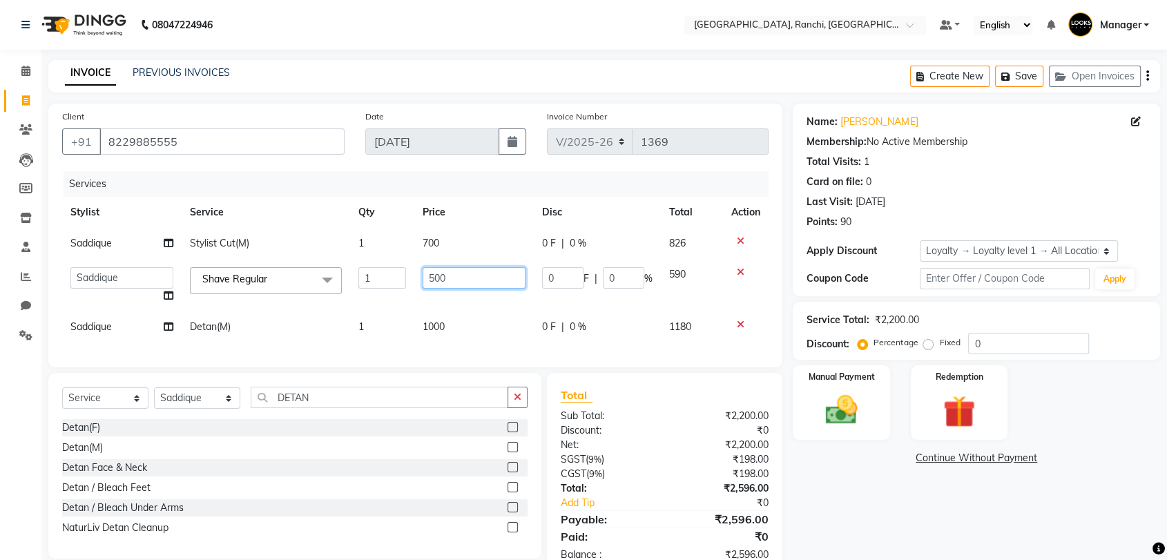
click at [434, 276] on input "500" at bounding box center [474, 277] width 103 height 21
click at [450, 276] on input "500" at bounding box center [474, 277] width 103 height 21
type input "5"
type input "250"
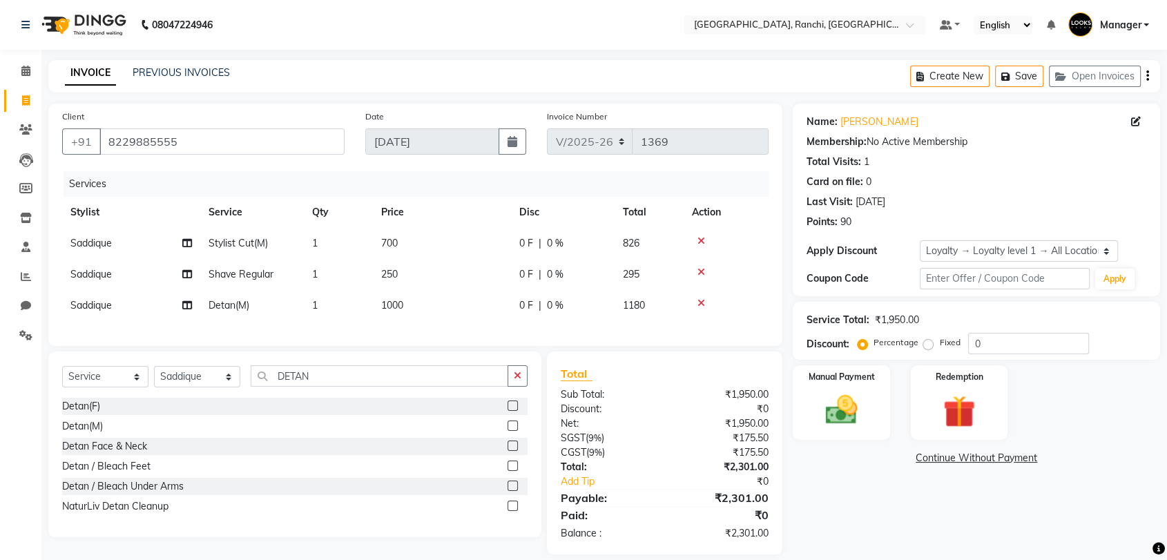
click at [436, 237] on td "700" at bounding box center [442, 243] width 138 height 31
select select "59280"
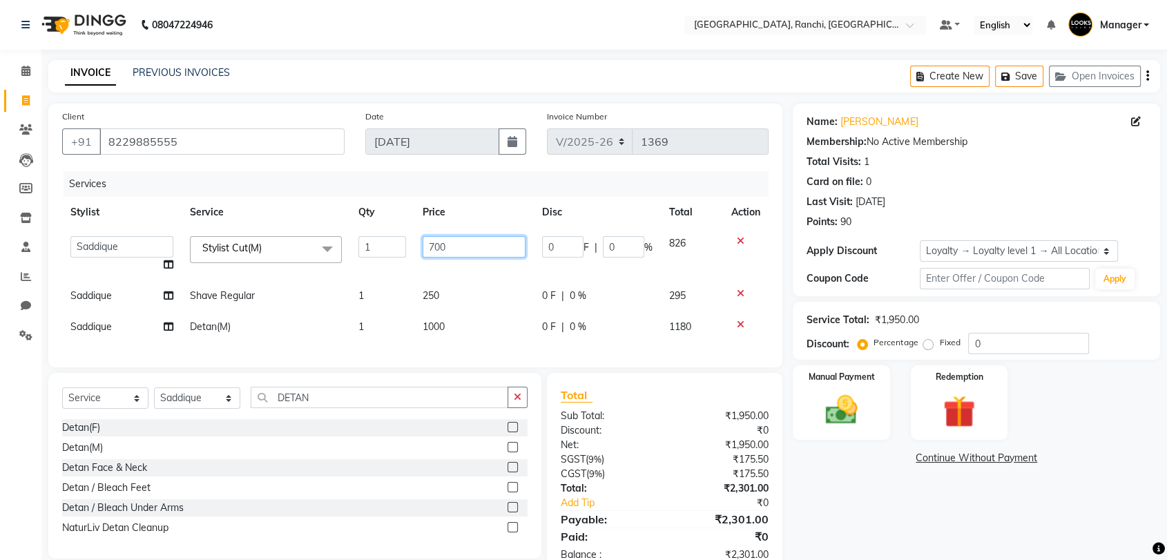
click at [435, 247] on input "700" at bounding box center [474, 246] width 103 height 21
type input "600"
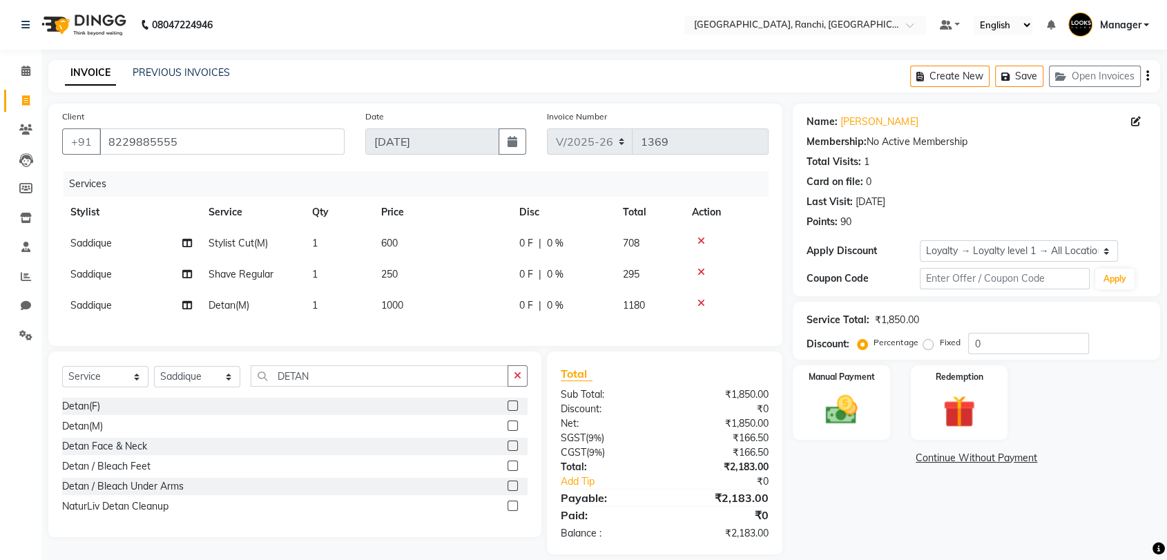
drag, startPoint x: 374, startPoint y: 369, endPoint x: 259, endPoint y: 349, distance: 116.3
click at [259, 346] on div "Client [PHONE_NUMBER] Date [DATE] Invoice Number V/2025 V/[PHONE_NUMBER] Servic…" at bounding box center [415, 225] width 734 height 242
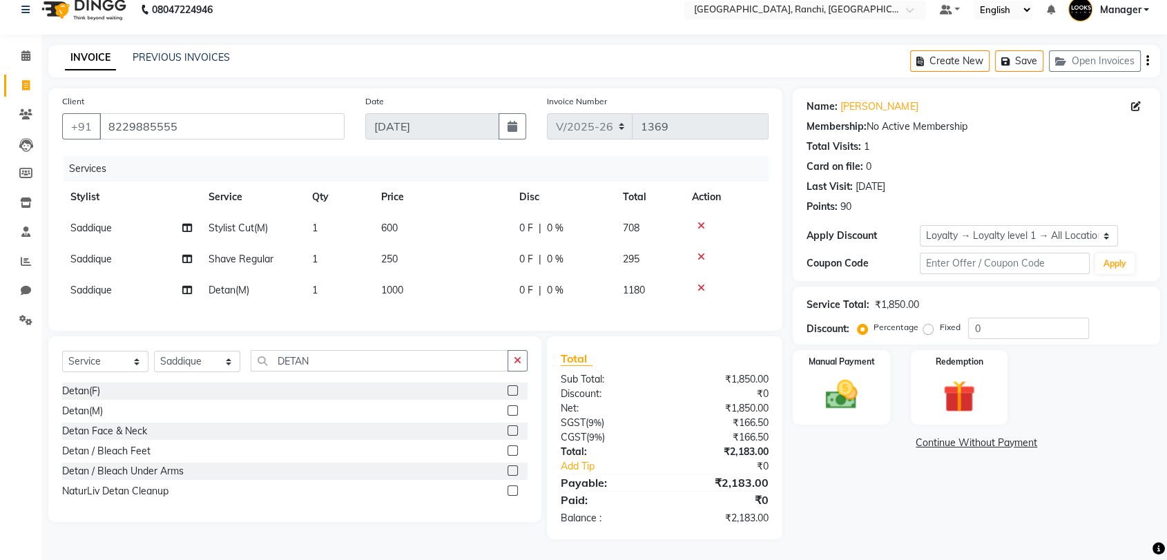
click at [939, 321] on label "Fixed" at bounding box center [949, 327] width 21 height 12
click at [930, 322] on input "Fixed" at bounding box center [931, 327] width 10 height 10
radio input "true"
click at [874, 321] on label "Percentage" at bounding box center [896, 327] width 44 height 12
click at [860, 322] on input "Percentage" at bounding box center [865, 327] width 10 height 10
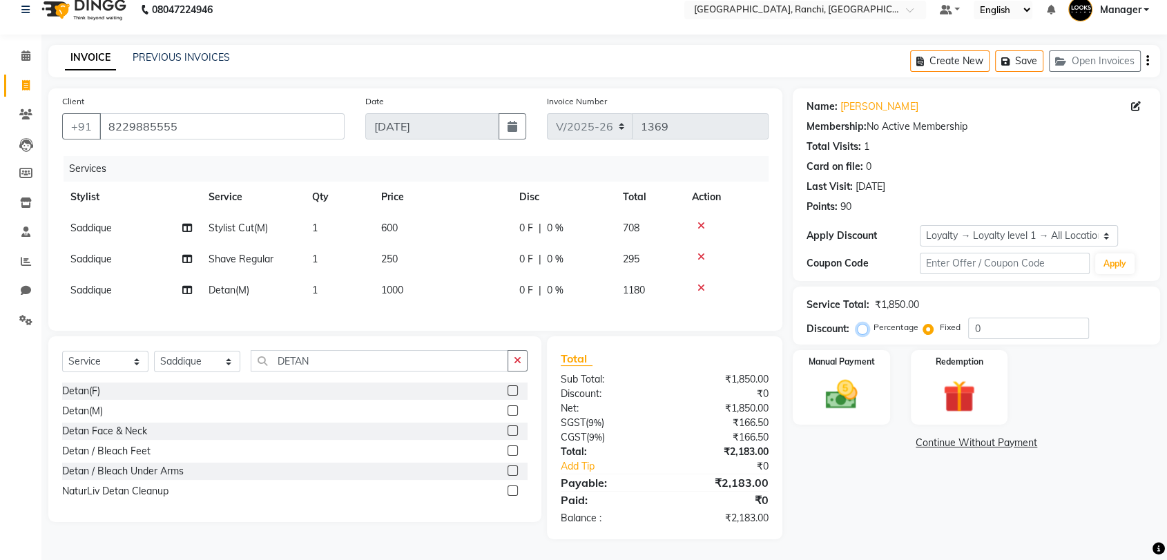
radio input "true"
click at [1000, 325] on input "0" at bounding box center [1028, 328] width 121 height 21
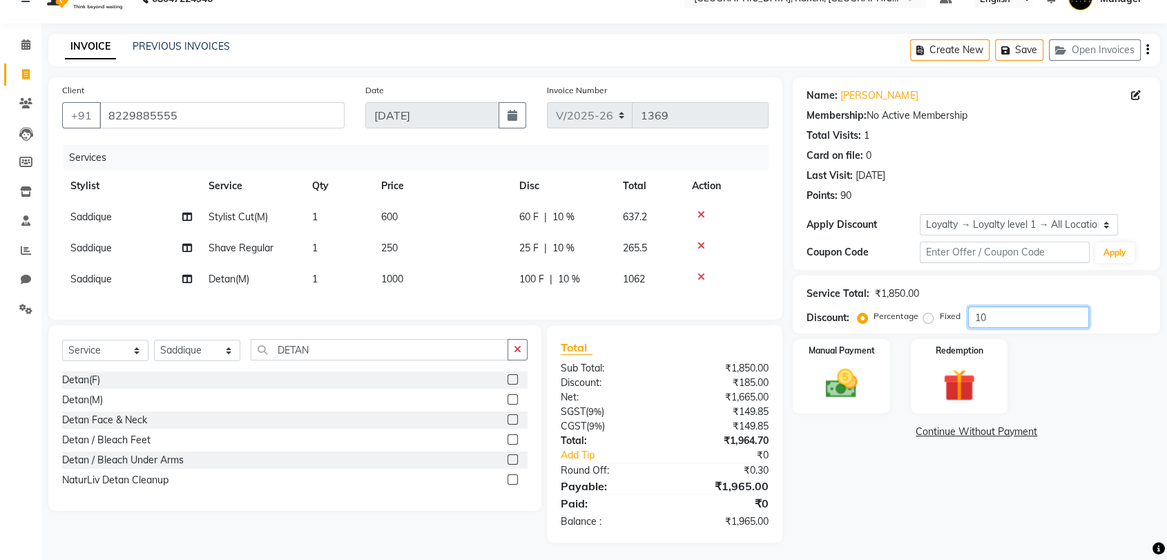
type input "10"
click at [849, 486] on div "Name: [PERSON_NAME] Membership: No Active Membership Total Visits: 1 Card on fi…" at bounding box center [982, 309] width 378 height 465
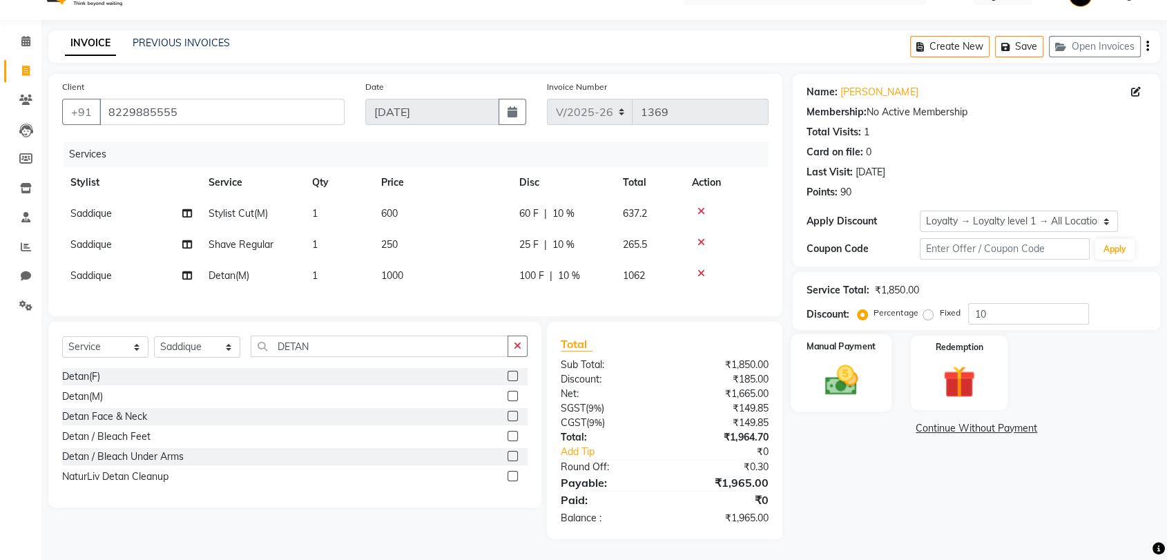
click at [836, 361] on img at bounding box center [841, 380] width 54 height 39
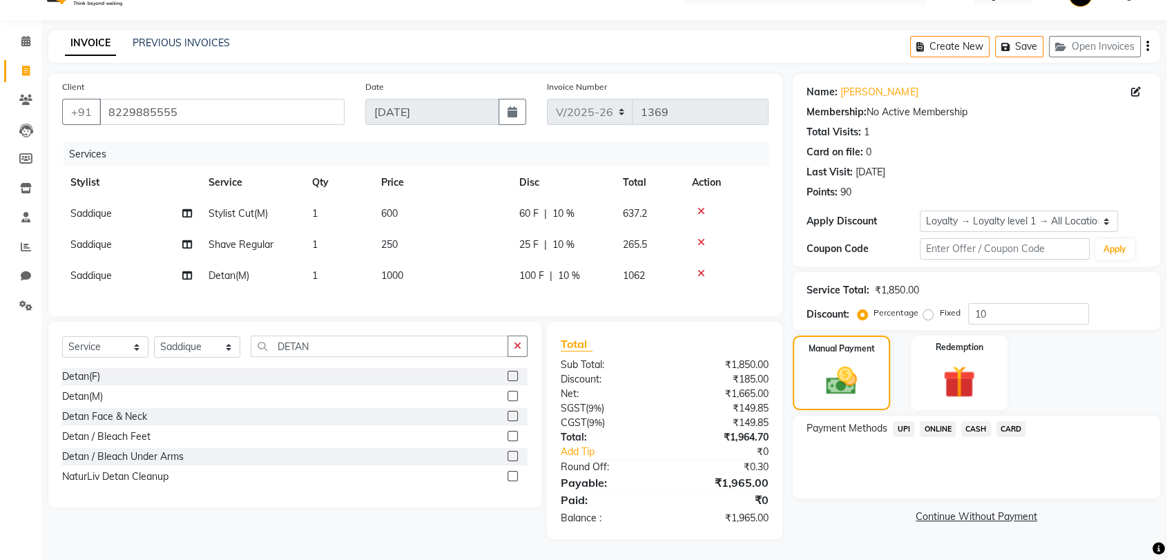
click at [970, 421] on span "CASH" at bounding box center [976, 429] width 30 height 16
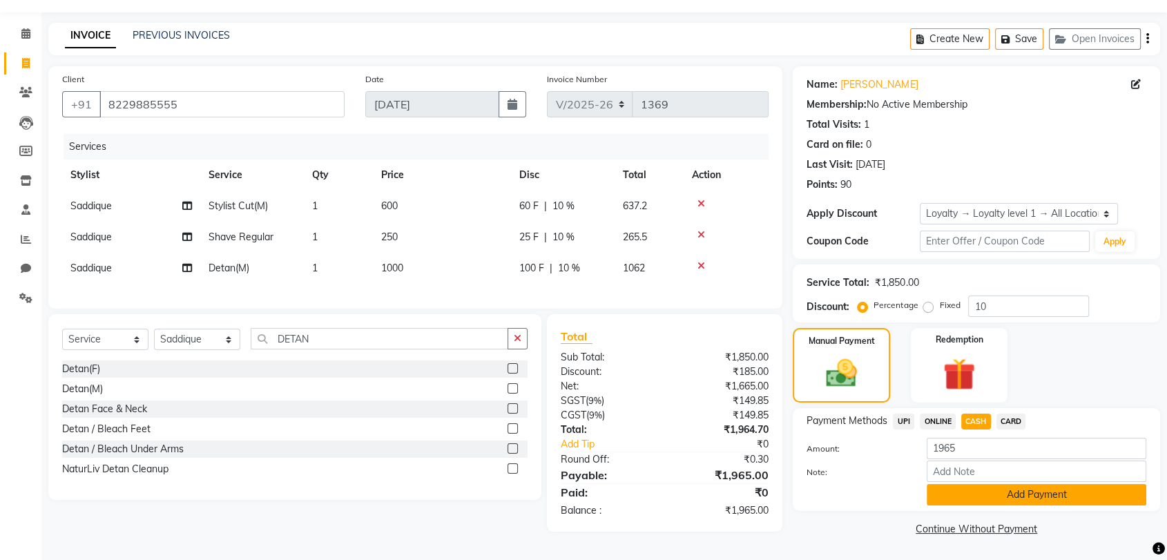
click at [969, 492] on button "Add Payment" at bounding box center [1037, 494] width 220 height 21
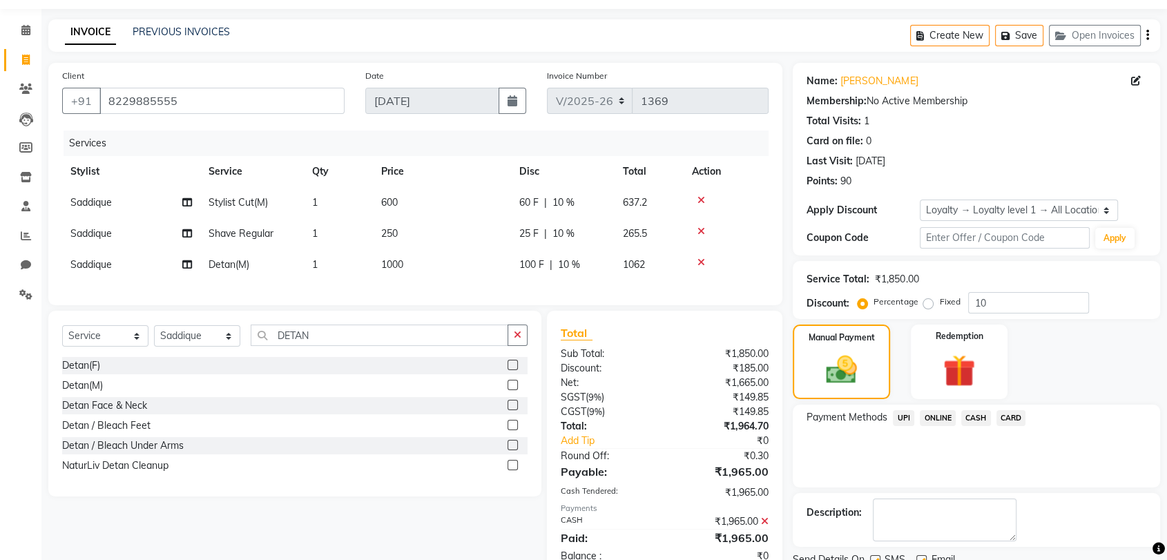
scroll to position [158, 0]
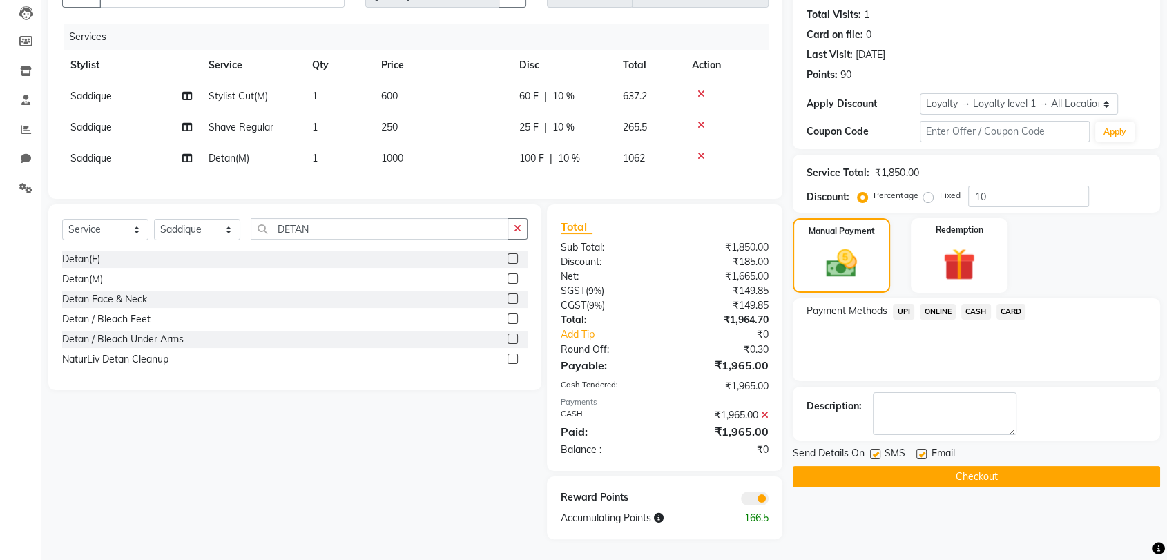
click at [956, 466] on button "Checkout" at bounding box center [976, 476] width 367 height 21
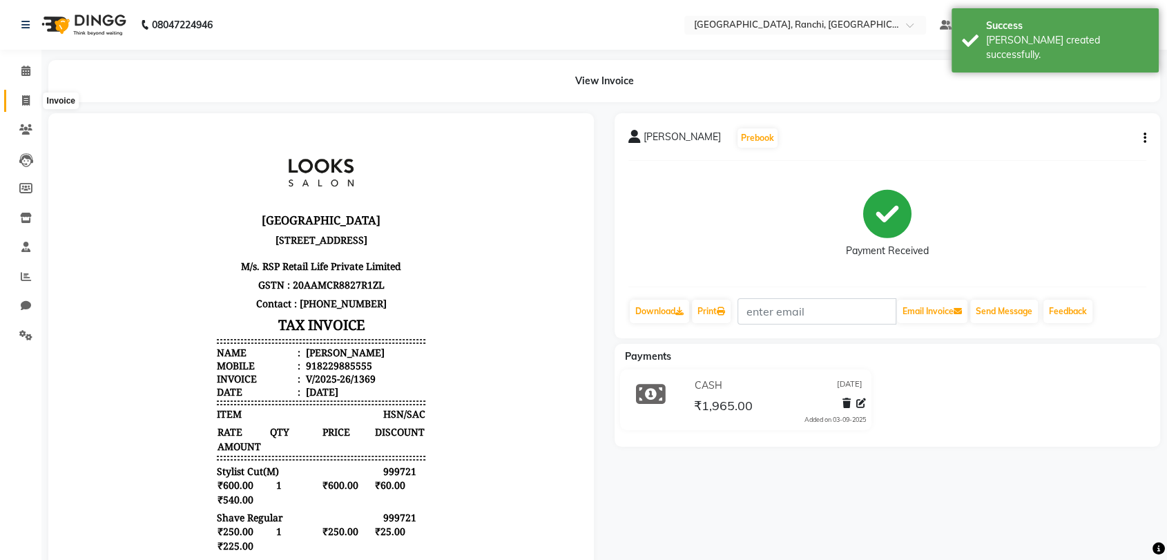
click at [32, 104] on span at bounding box center [26, 101] width 24 height 16
select select "service"
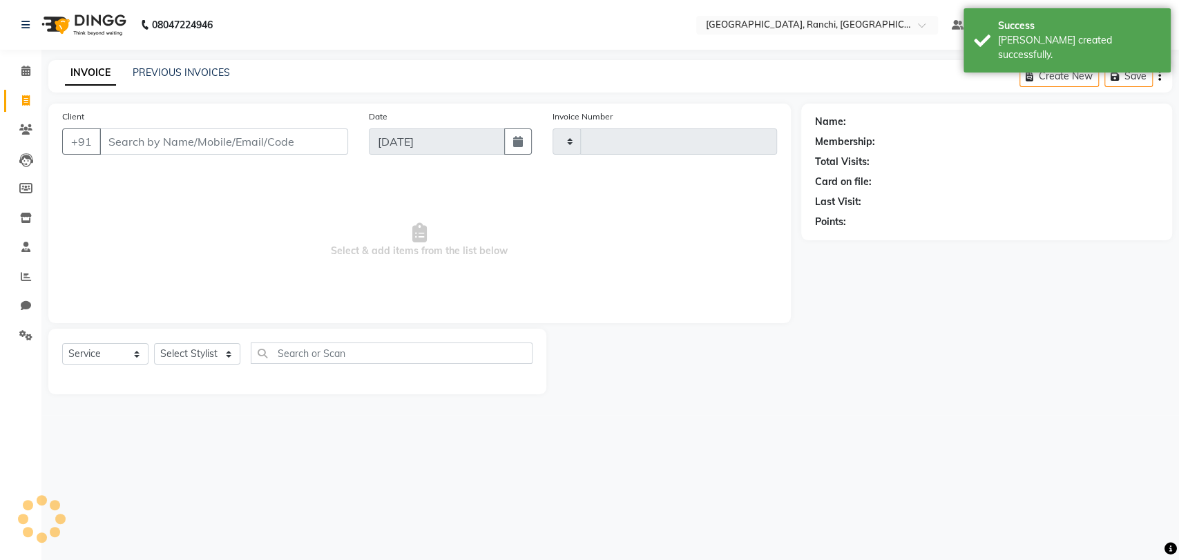
type input "1370"
select select "6463"
click at [160, 73] on link "PREVIOUS INVOICES" at bounding box center [181, 72] width 97 height 12
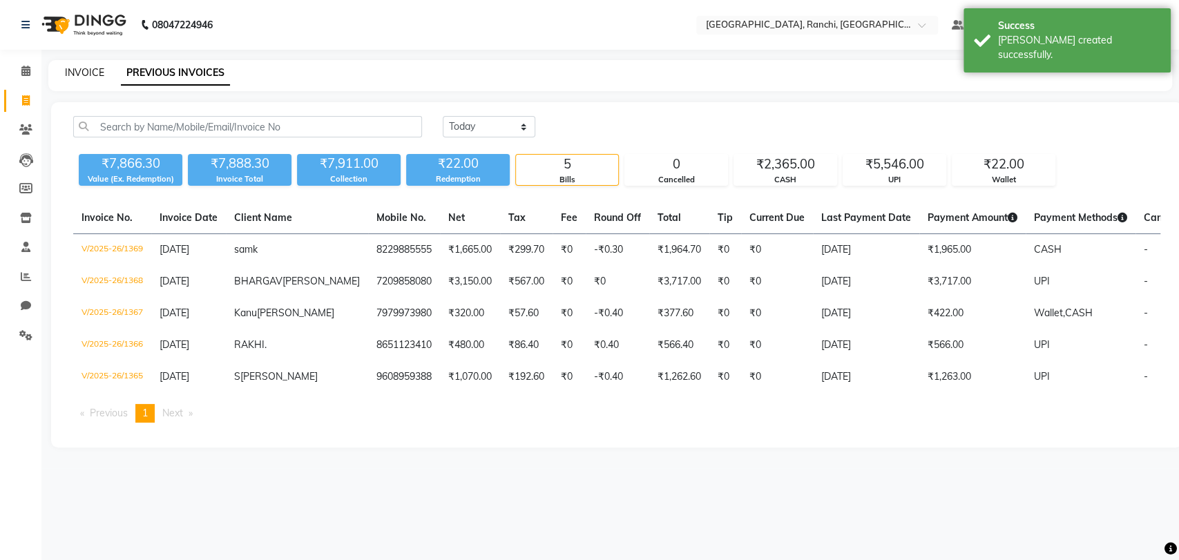
click at [77, 69] on link "INVOICE" at bounding box center [84, 72] width 39 height 12
select select "service"
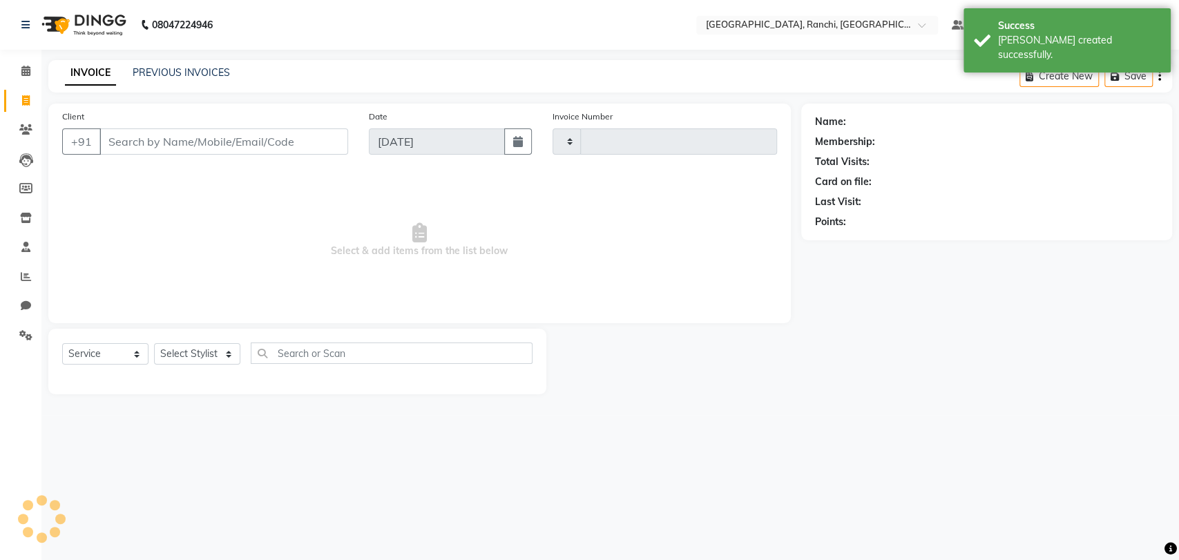
type input "1370"
select select "6463"
click at [24, 96] on icon at bounding box center [26, 100] width 8 height 10
select select "service"
type input "1370"
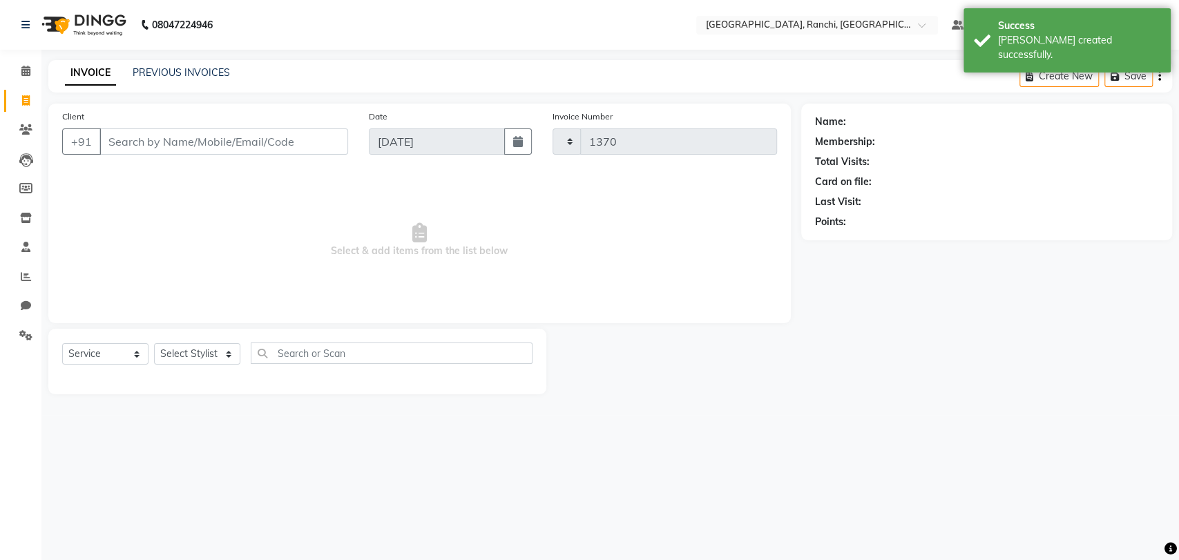
select select "6463"
click at [166, 68] on link "PREVIOUS INVOICES" at bounding box center [181, 72] width 97 height 12
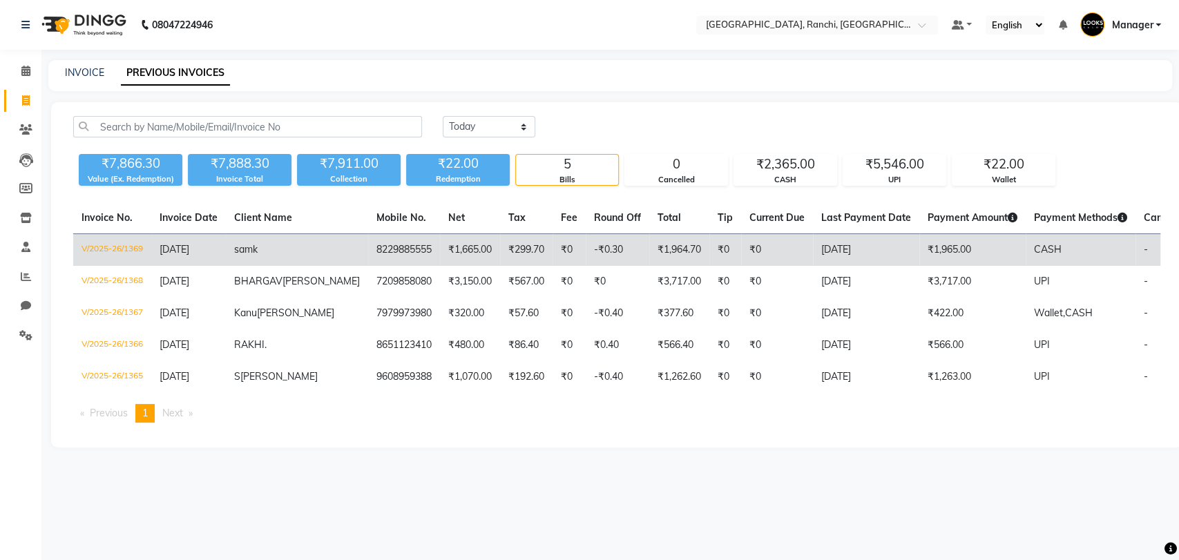
click at [127, 251] on td "V/2025-26/1369" at bounding box center [112, 250] width 78 height 32
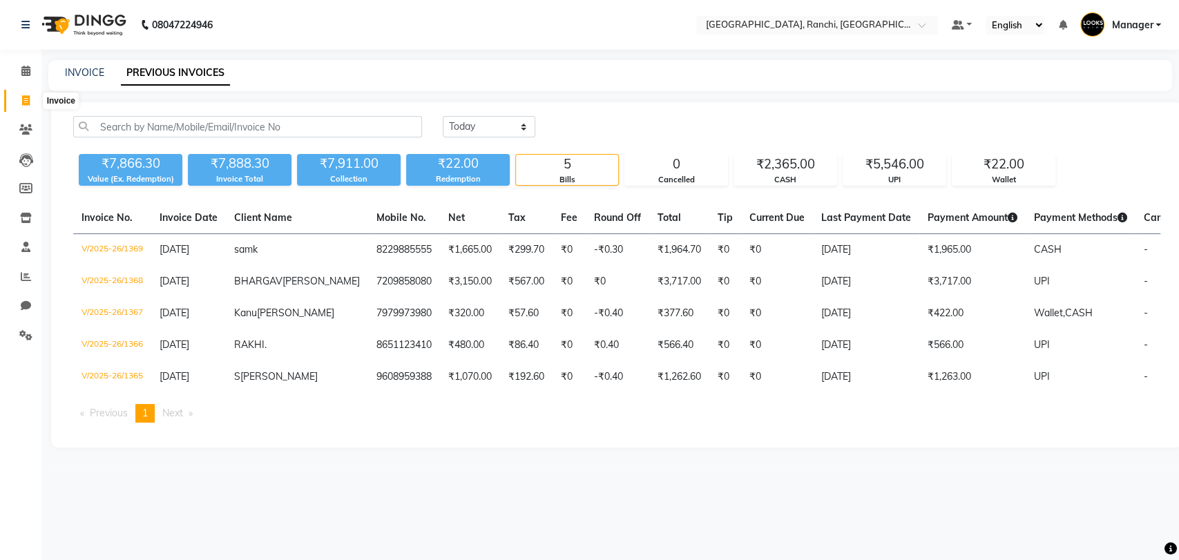
click at [17, 101] on span at bounding box center [26, 101] width 24 height 16
select select "service"
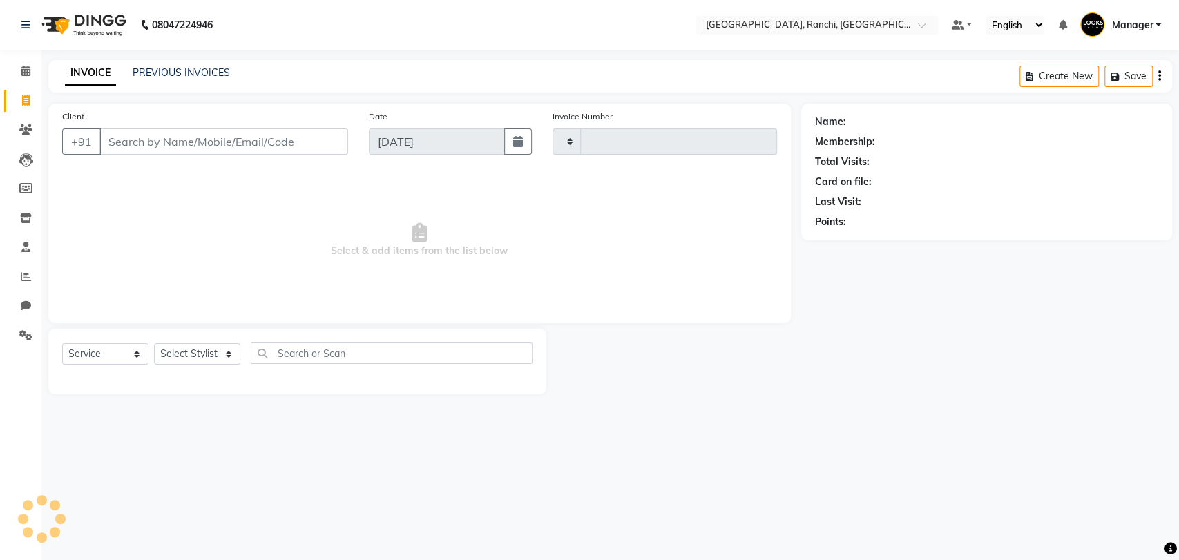
type input "1370"
select select "6463"
click at [198, 68] on link "PREVIOUS INVOICES" at bounding box center [181, 72] width 97 height 12
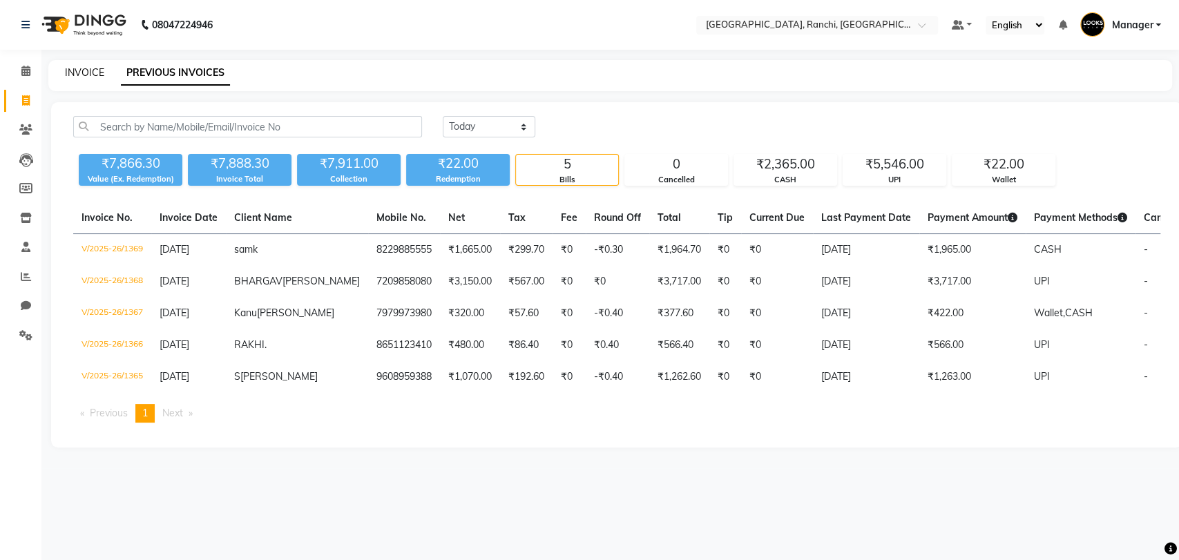
click at [91, 71] on link "INVOICE" at bounding box center [84, 72] width 39 height 12
select select "service"
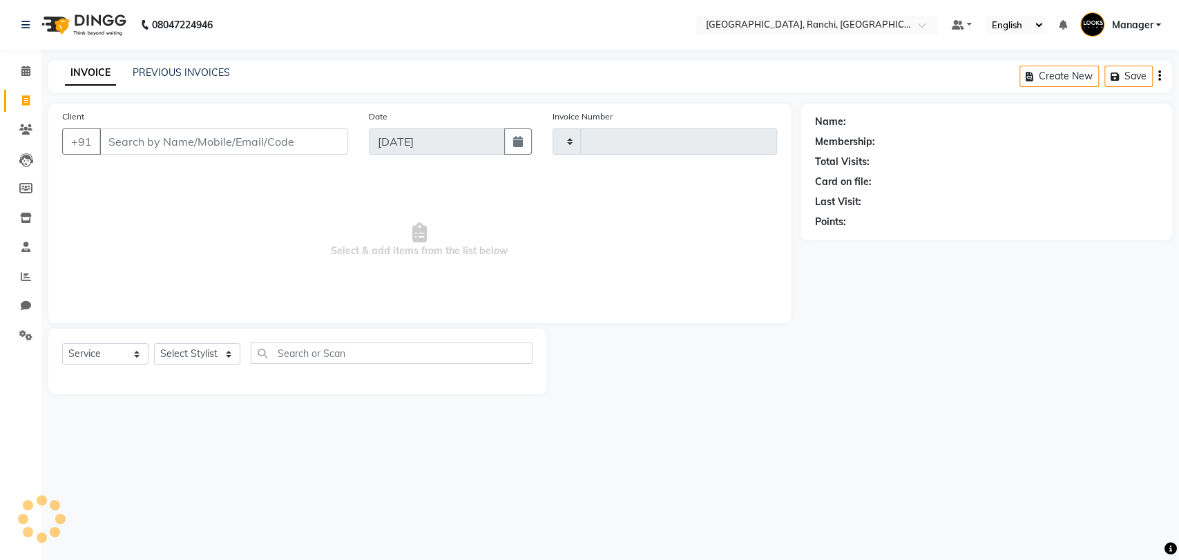
type input "1370"
select select "6463"
click at [155, 73] on link "PREVIOUS INVOICES" at bounding box center [181, 72] width 97 height 12
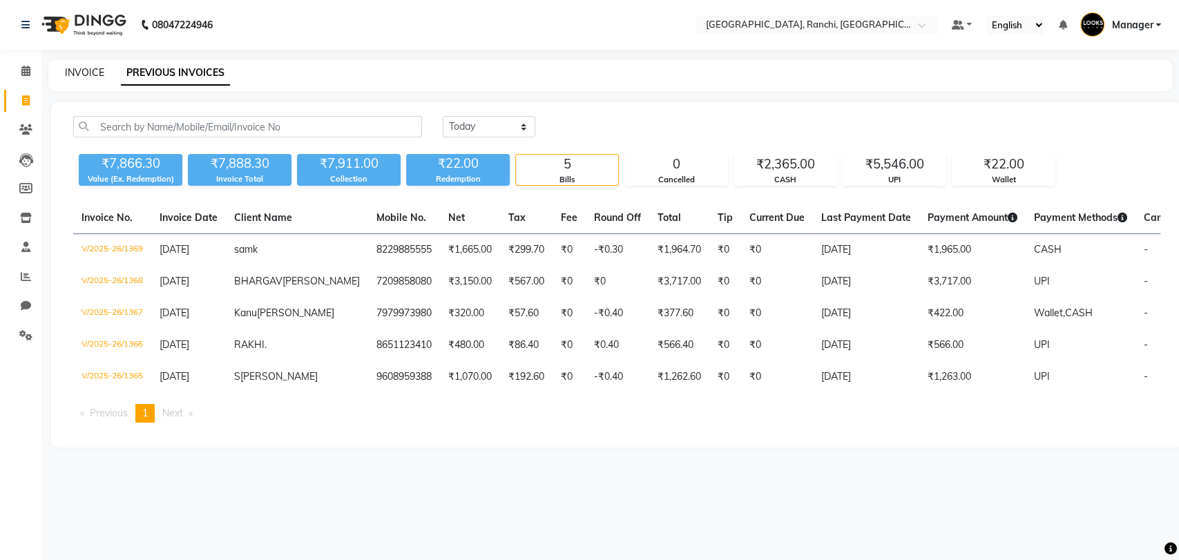
click at [90, 69] on link "INVOICE" at bounding box center [84, 72] width 39 height 12
select select "6463"
select select "service"
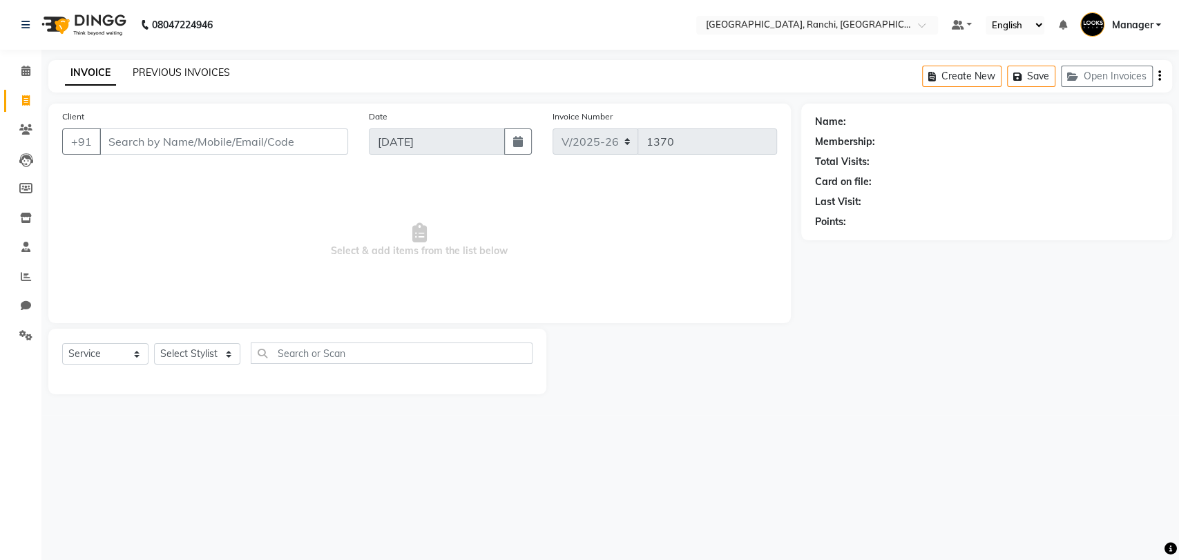
click at [200, 73] on link "PREVIOUS INVOICES" at bounding box center [181, 72] width 97 height 12
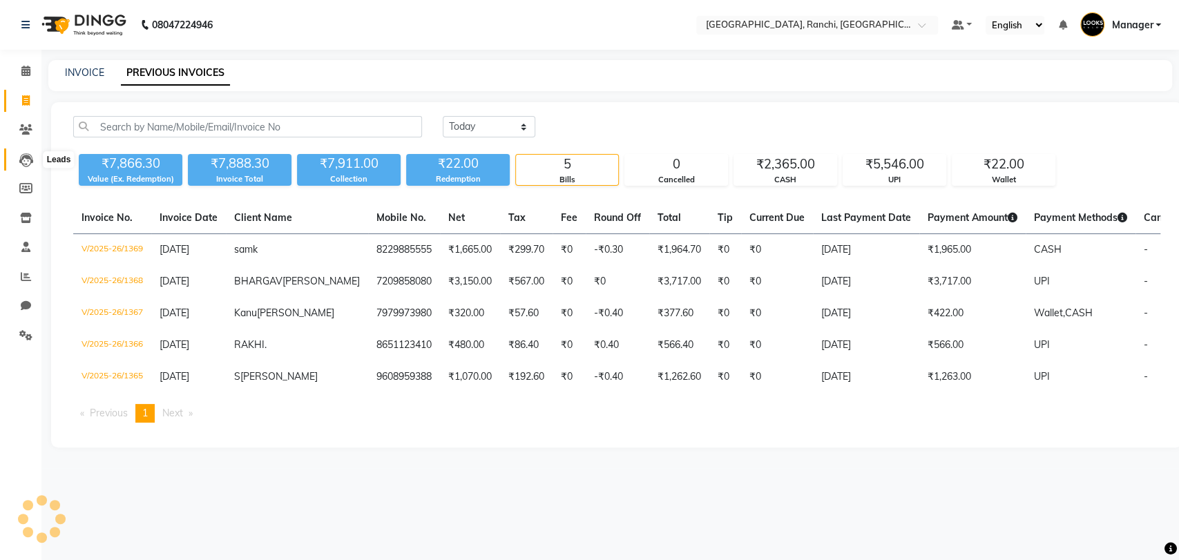
click at [23, 164] on icon at bounding box center [26, 160] width 14 height 14
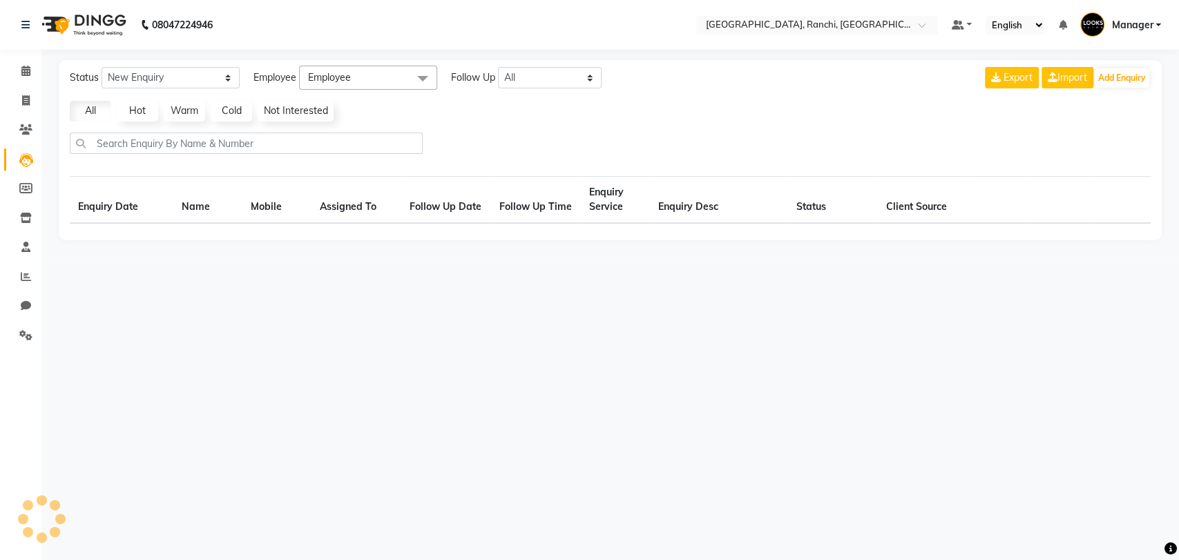
select select "10"
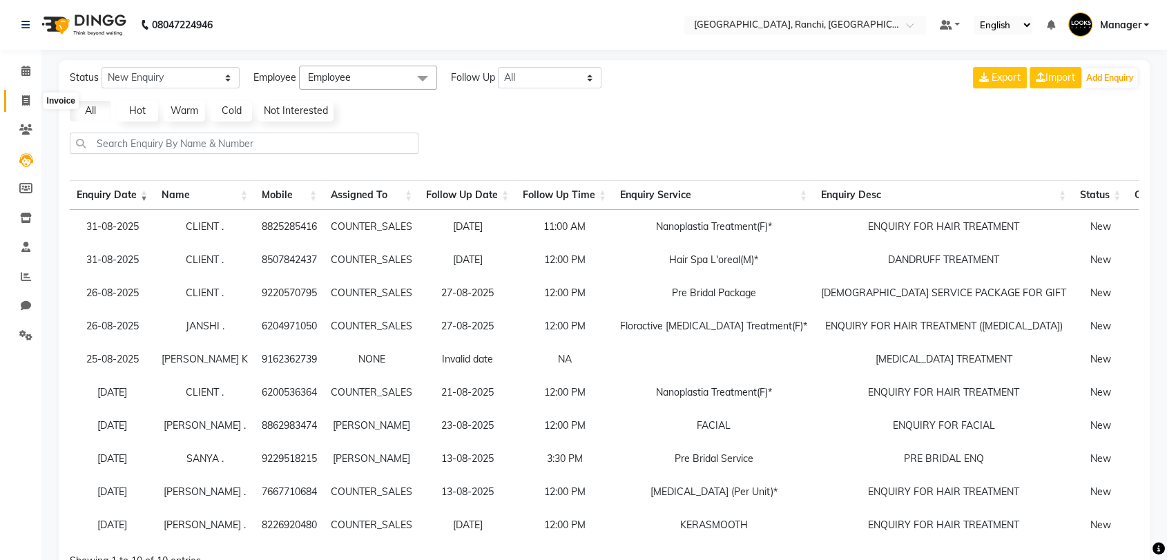
click at [25, 94] on span at bounding box center [26, 101] width 24 height 16
select select "service"
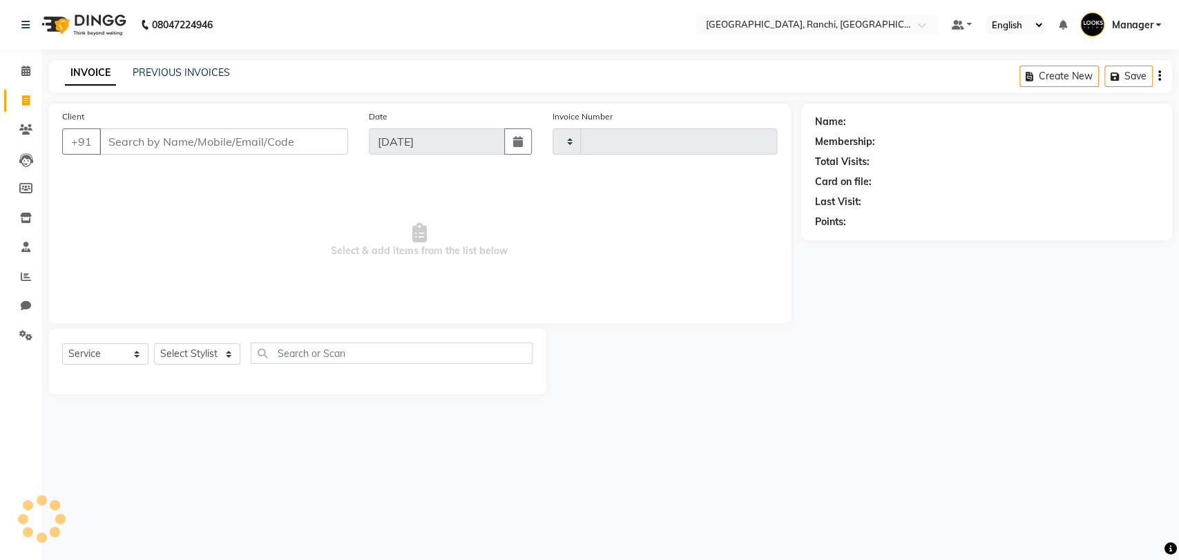
type input "1370"
select select "6463"
click at [17, 167] on link "Leads" at bounding box center [20, 159] width 33 height 23
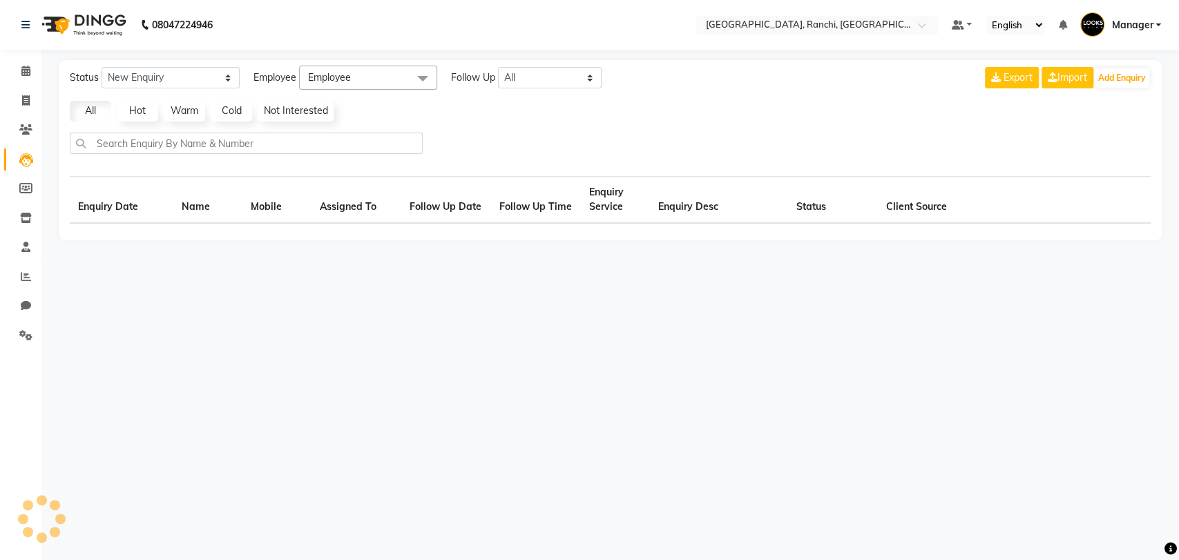
select select "10"
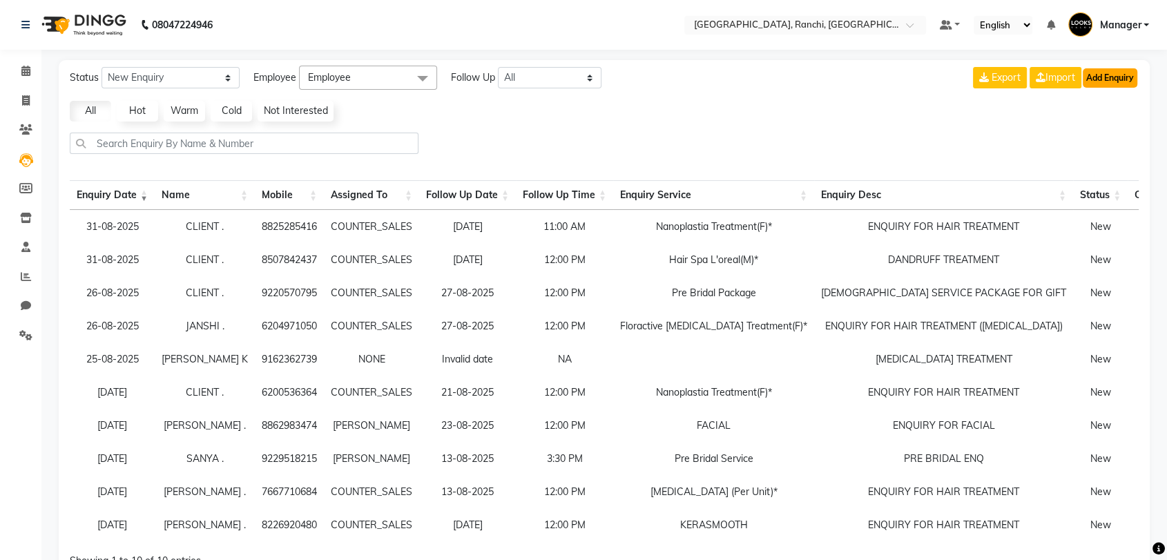
click at [1112, 80] on button "Add Enquiry" at bounding box center [1110, 77] width 55 height 19
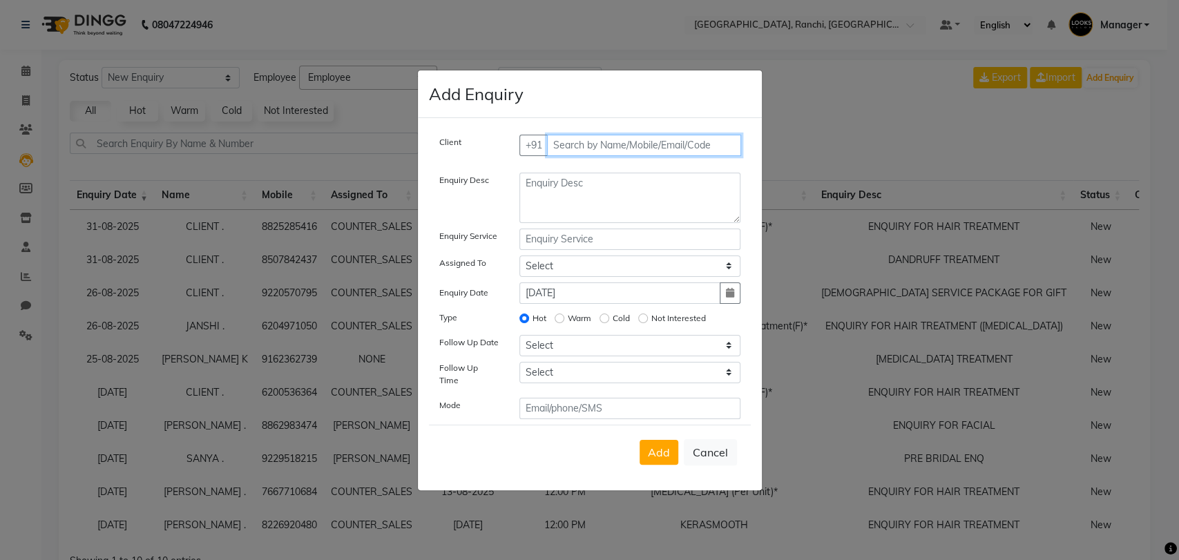
click at [625, 147] on input "text" at bounding box center [644, 145] width 194 height 21
type input "9905357202"
click at [708, 147] on span "Add Client" at bounding box center [711, 145] width 46 height 12
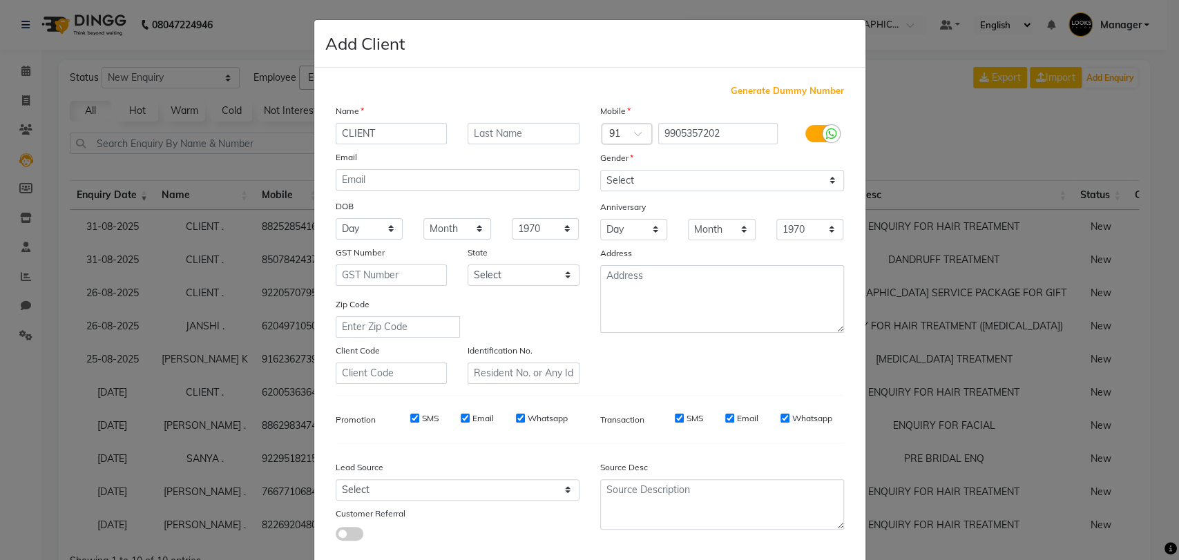
type input "CLIENT"
click at [516, 141] on input "text" at bounding box center [524, 133] width 112 height 21
type input "."
click at [668, 189] on select "Select [DEMOGRAPHIC_DATA] [DEMOGRAPHIC_DATA] Other Prefer Not To Say" at bounding box center [722, 180] width 244 height 21
select select "[DEMOGRAPHIC_DATA]"
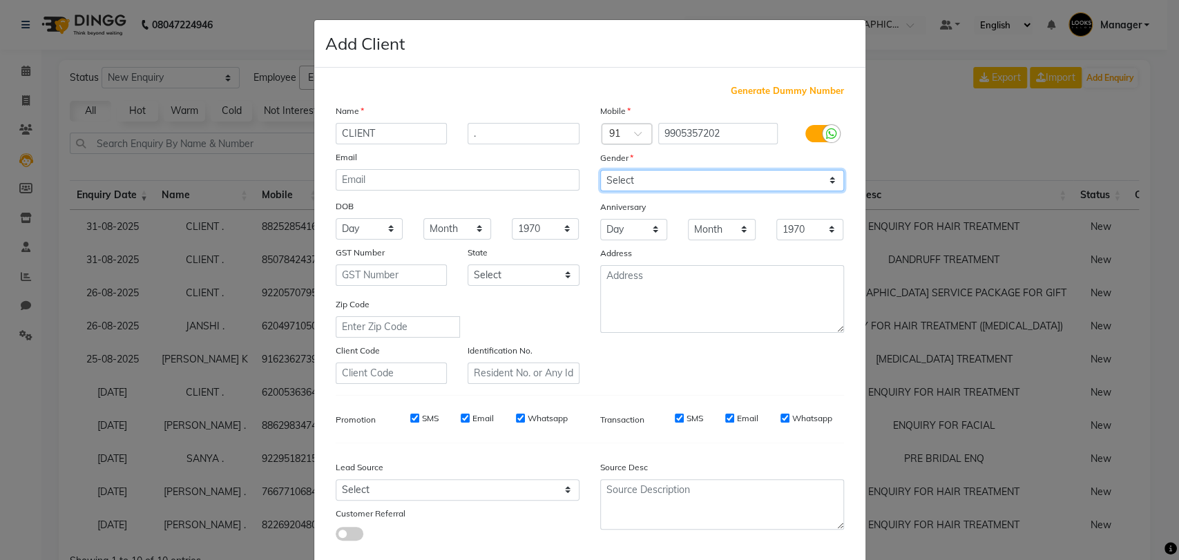
click at [600, 170] on select "Select [DEMOGRAPHIC_DATA] [DEMOGRAPHIC_DATA] Other Prefer Not To Say" at bounding box center [722, 180] width 244 height 21
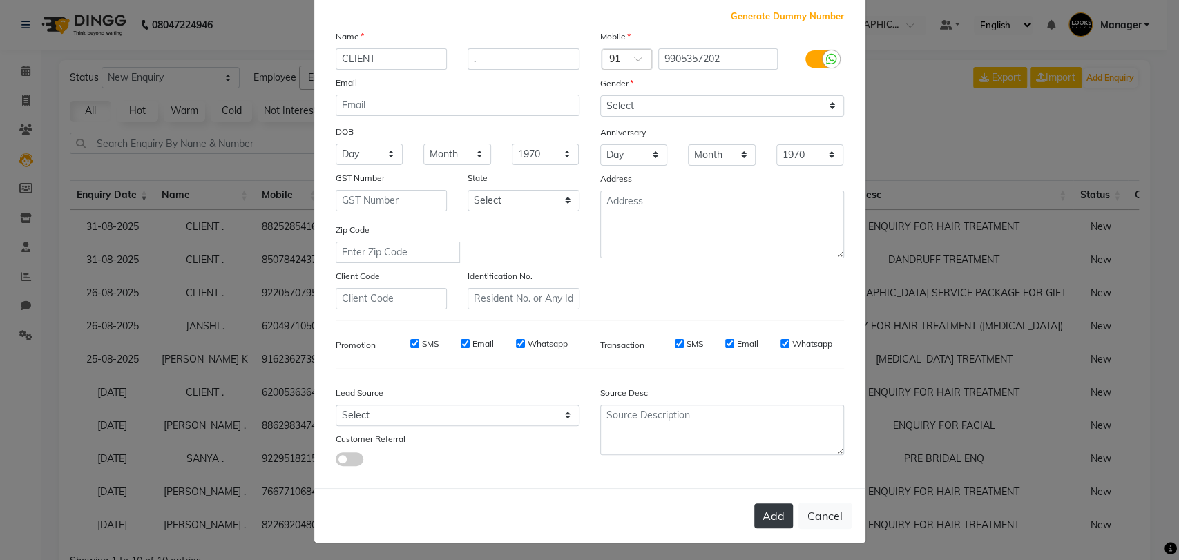
click at [771, 514] on button "Add" at bounding box center [773, 515] width 39 height 25
select select
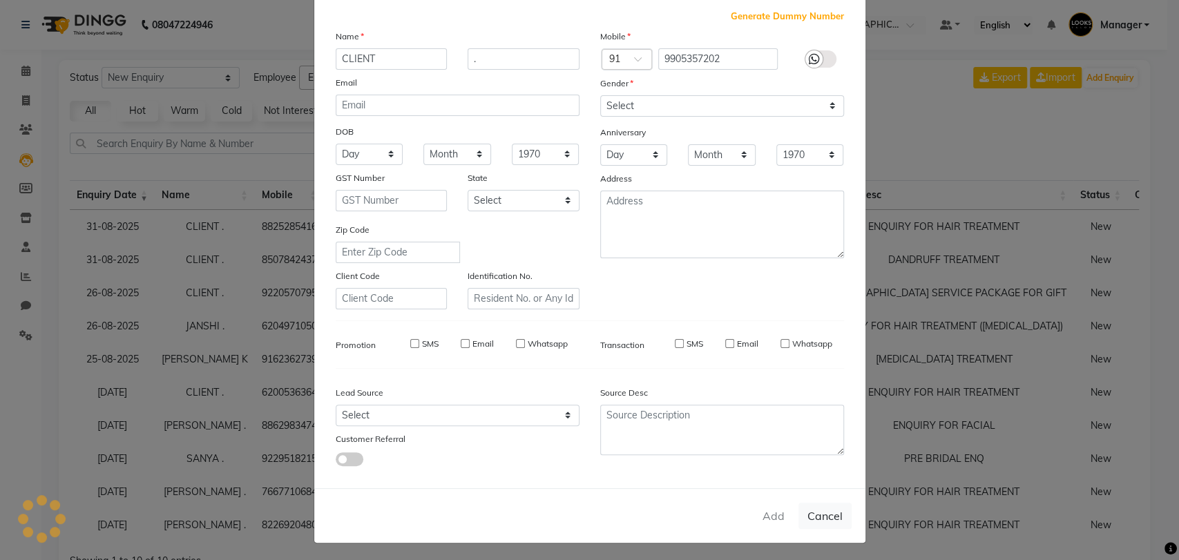
select select
checkbox input "false"
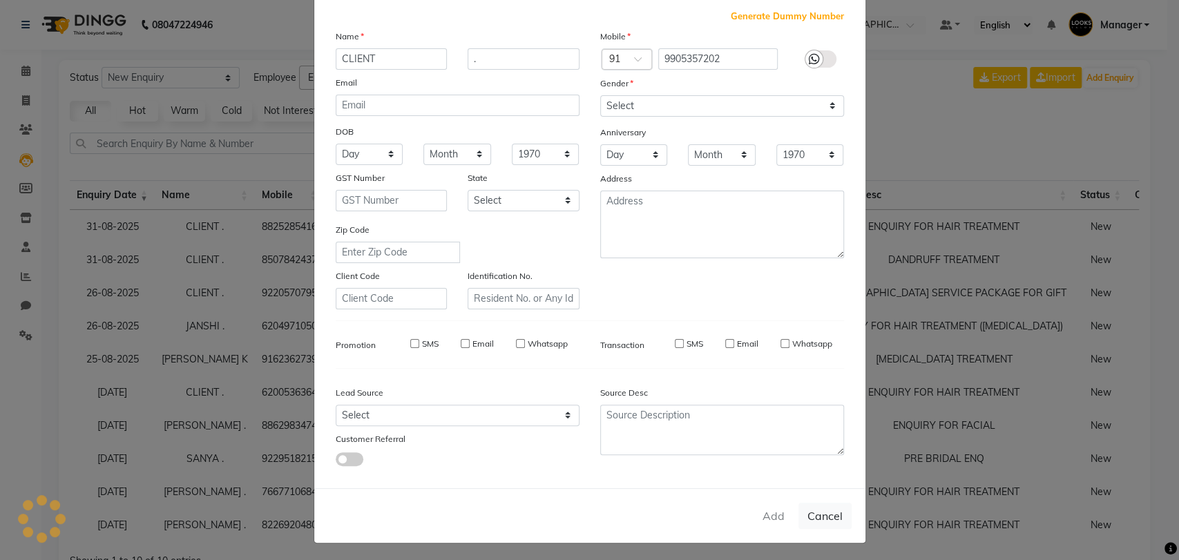
checkbox input "false"
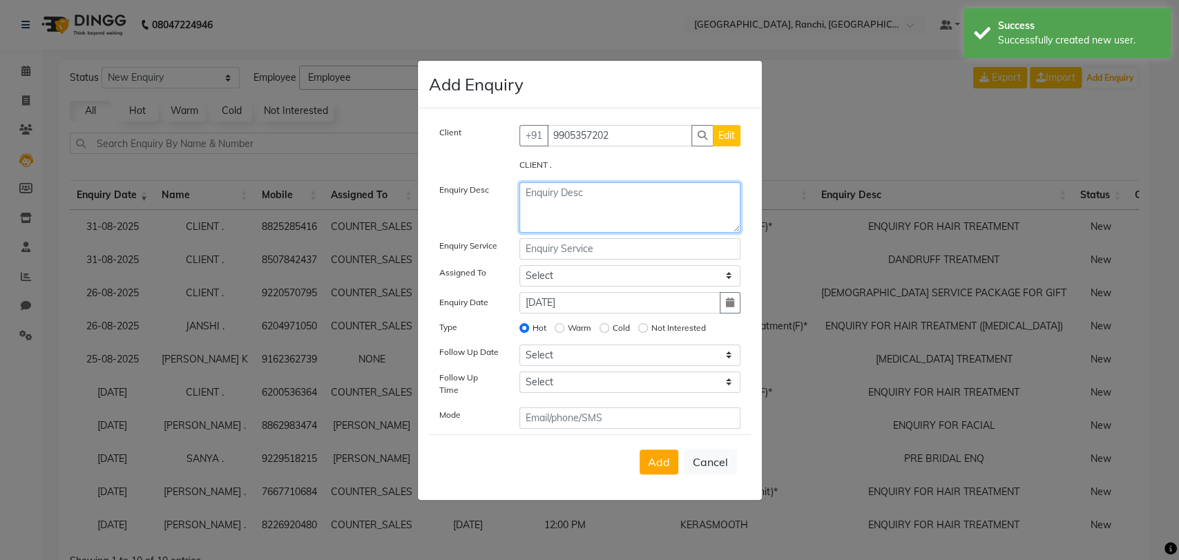
click at [569, 193] on textarea at bounding box center [629, 207] width 221 height 50
type textarea "HAIR TREATMENT"
click at [566, 256] on input "text" at bounding box center [629, 248] width 221 height 21
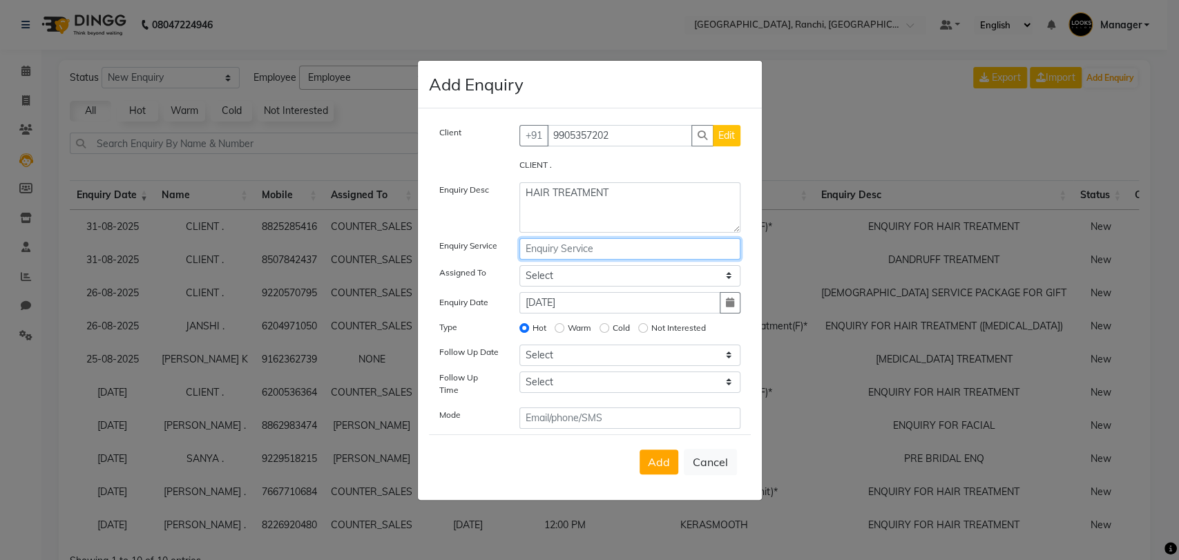
click at [653, 251] on input "text" at bounding box center [629, 248] width 221 height 21
click at [572, 249] on input "text" at bounding box center [629, 248] width 221 height 21
click at [519, 259] on input "text" at bounding box center [629, 248] width 221 height 21
click at [598, 283] on ngb-highlight "Sm oothening(F)*" at bounding box center [580, 278] width 86 height 14
type input "Smoothening(F)*"
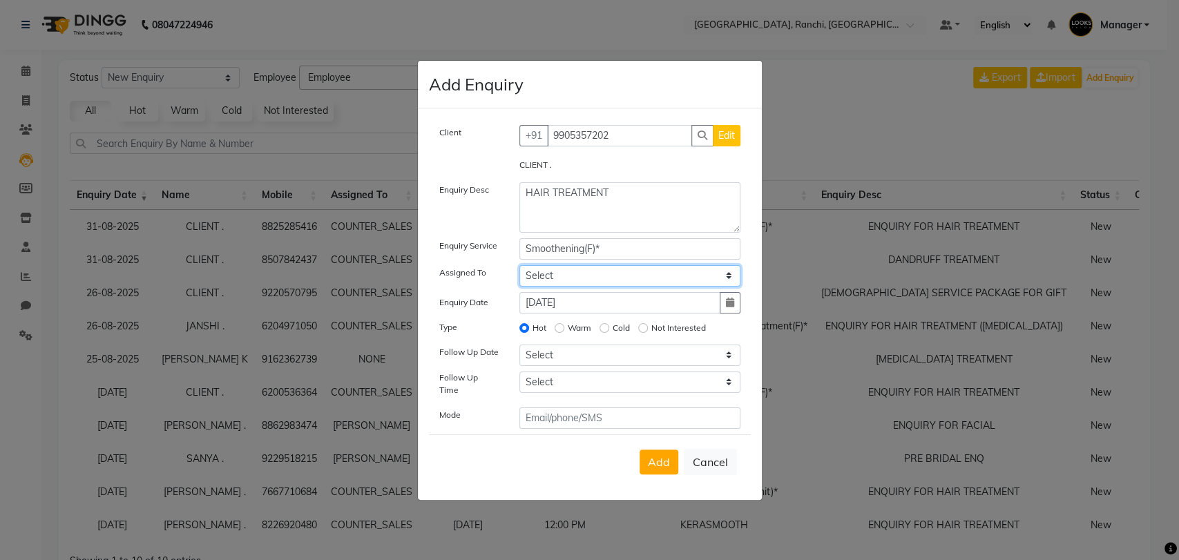
click at [565, 283] on select "Select [PERSON_NAME] COUNTER_SALES Gautam_pdct [PERSON_NAME] Manager [PERSON_NA…" at bounding box center [629, 275] width 221 height 21
select select "49403"
click at [519, 269] on select "Select [PERSON_NAME] COUNTER_SALES Gautam_pdct [PERSON_NAME] Manager [PERSON_NA…" at bounding box center [629, 275] width 221 height 21
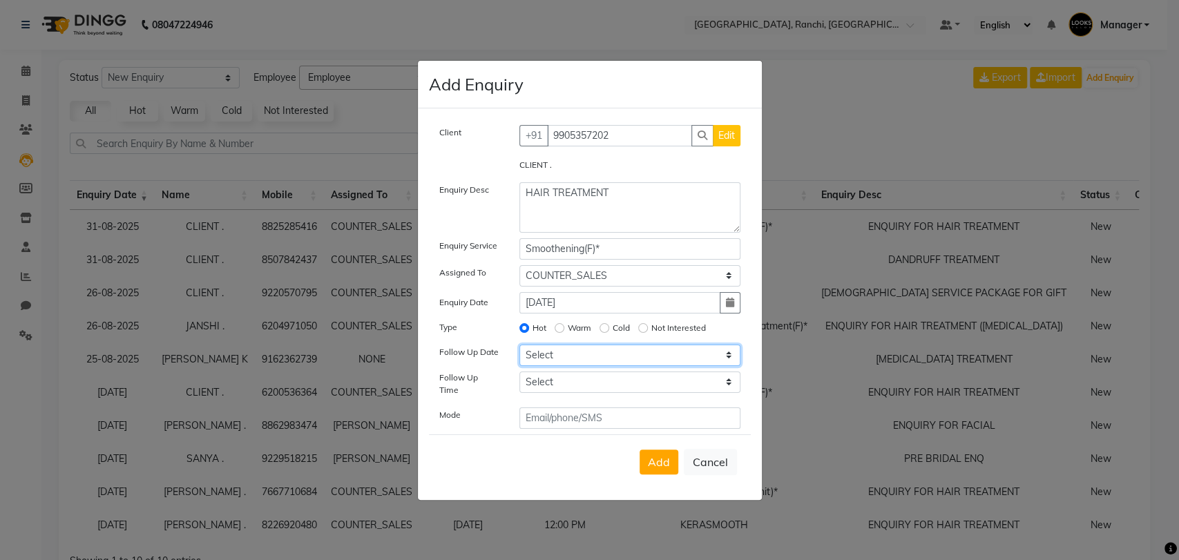
click at [560, 360] on select "Select [DATE] [DATE] [DATE] ([DATE]) [DATE] ([DATE]) [DATE] ([DATE]) [DATE] ([D…" at bounding box center [629, 355] width 221 height 21
select select "[DATE]"
click at [519, 348] on select "Select [DATE] [DATE] [DATE] ([DATE]) [DATE] ([DATE]) [DATE] ([DATE]) [DATE] ([D…" at bounding box center [629, 355] width 221 height 21
click at [582, 380] on select "Select 07:00 AM 07:15 AM 07:30 AM 07:45 AM 08:00 AM 08:15 AM 08:30 AM 08:45 AM …" at bounding box center [629, 382] width 221 height 21
select select "720"
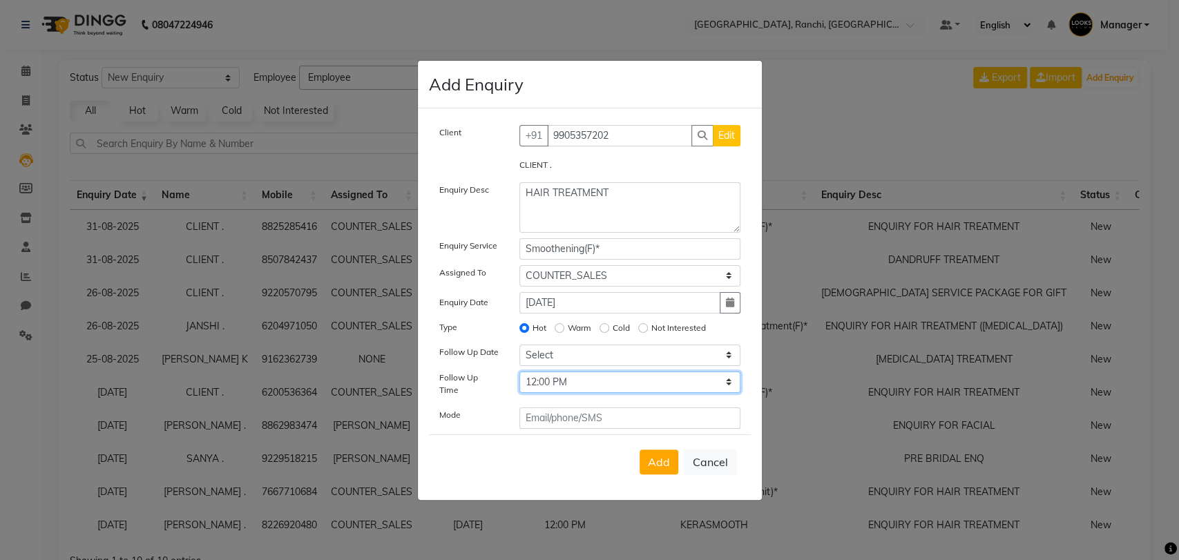
click at [519, 375] on select "Select 07:00 AM 07:15 AM 07:30 AM 07:45 AM 08:00 AM 08:15 AM 08:30 AM 08:45 AM …" at bounding box center [629, 382] width 221 height 21
click at [663, 456] on span "Add" at bounding box center [659, 462] width 22 height 14
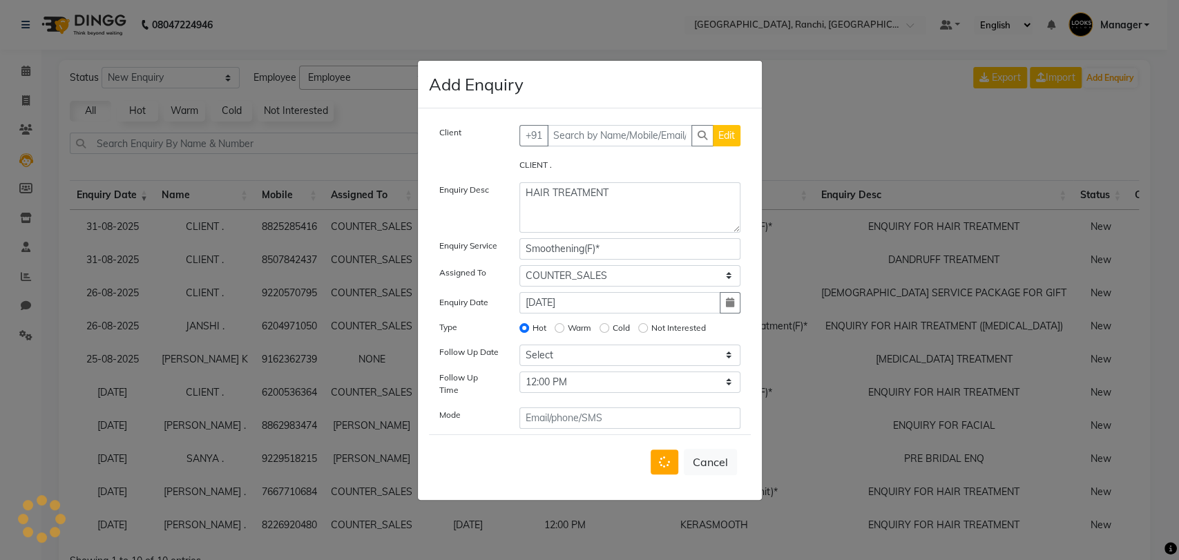
select select
radio input "false"
select select
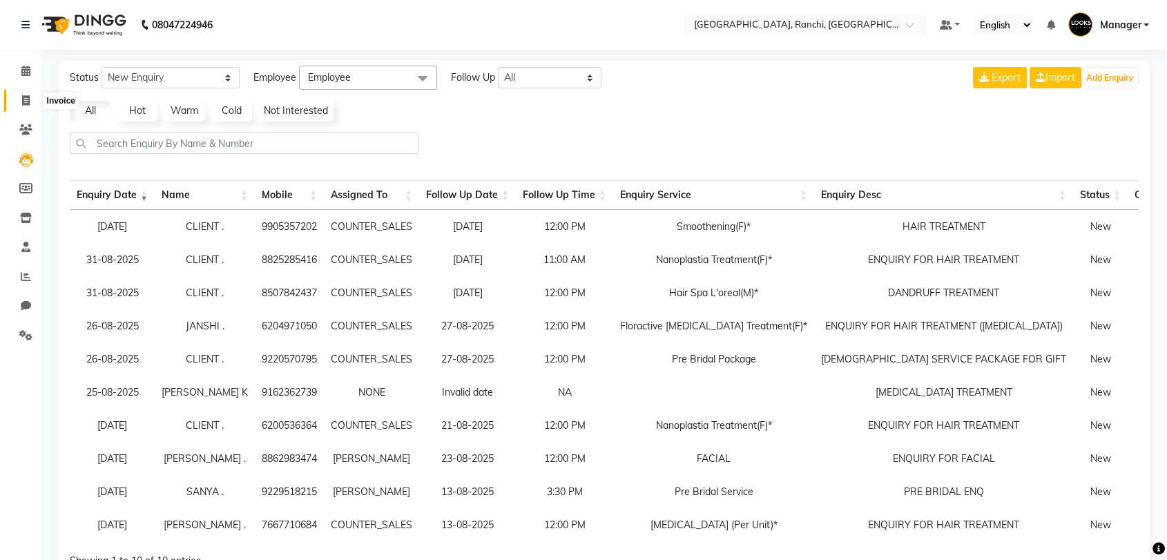
click at [23, 98] on icon at bounding box center [26, 100] width 8 height 10
select select "service"
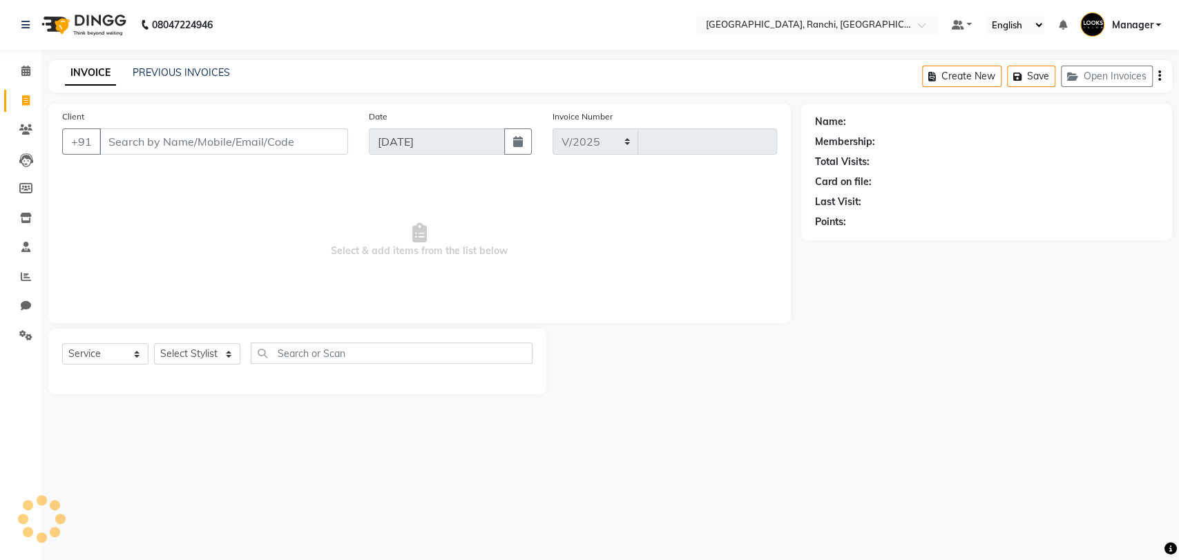
select select "6463"
type input "1370"
click at [169, 73] on link "PREVIOUS INVOICES" at bounding box center [181, 72] width 97 height 12
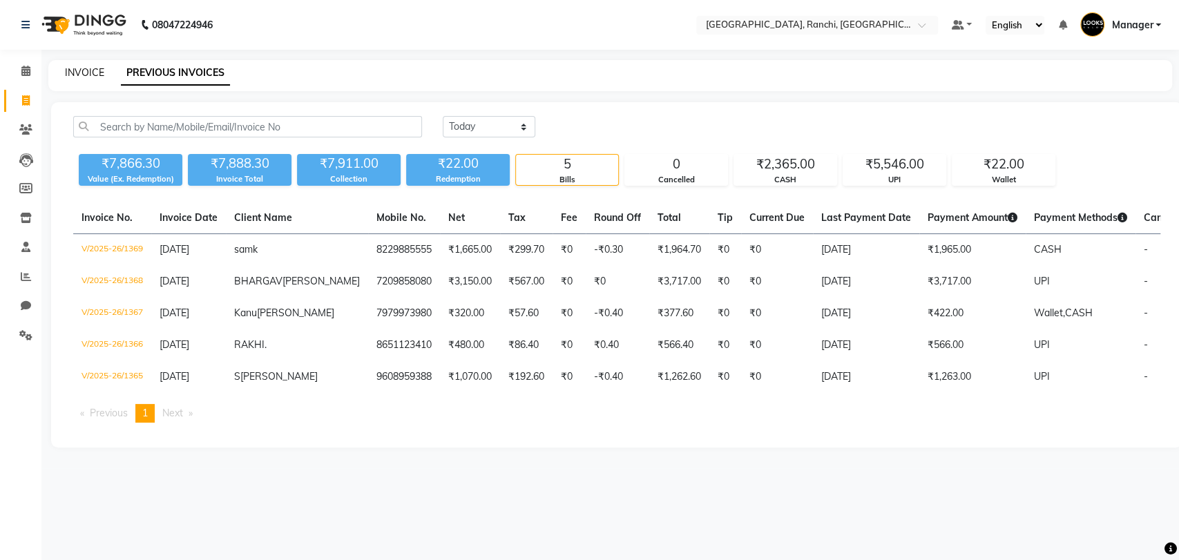
click at [88, 71] on link "INVOICE" at bounding box center [84, 72] width 39 height 12
select select "6463"
select select "service"
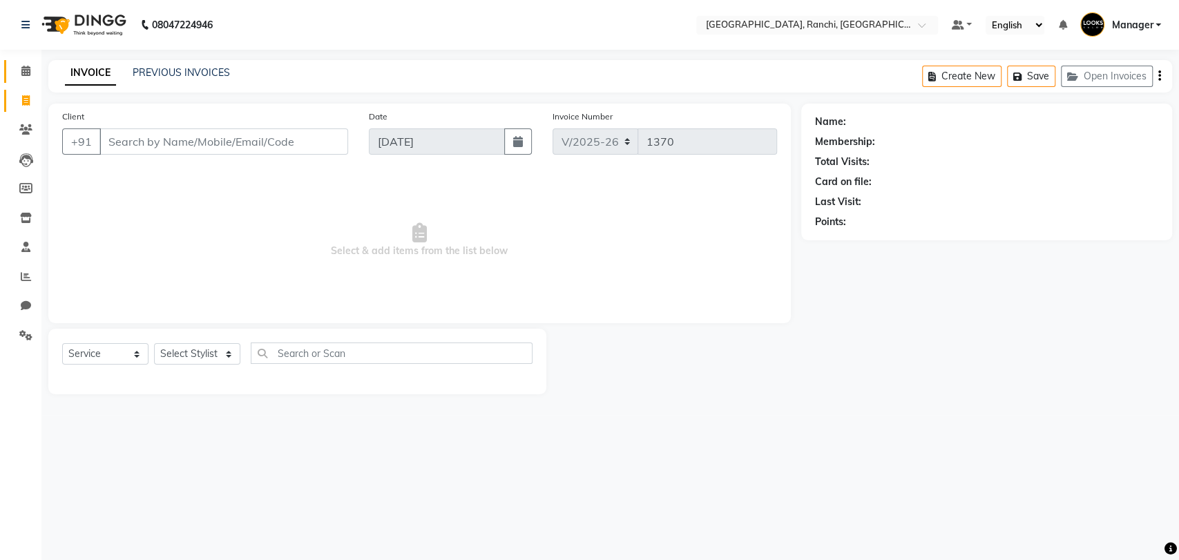
click at [21, 65] on span at bounding box center [26, 72] width 24 height 16
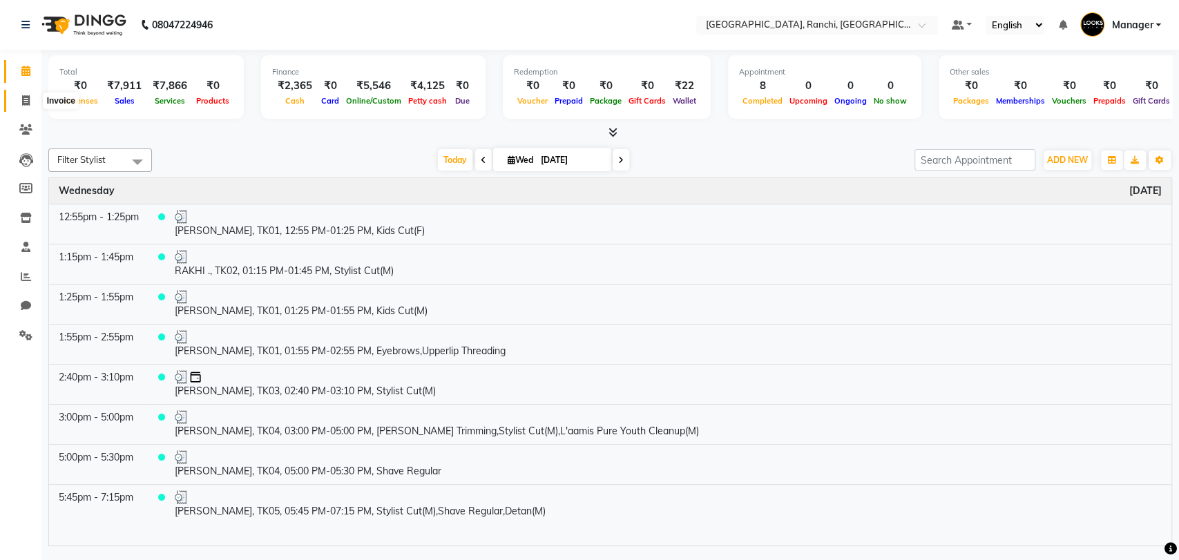
click at [23, 99] on icon at bounding box center [26, 100] width 8 height 10
select select "service"
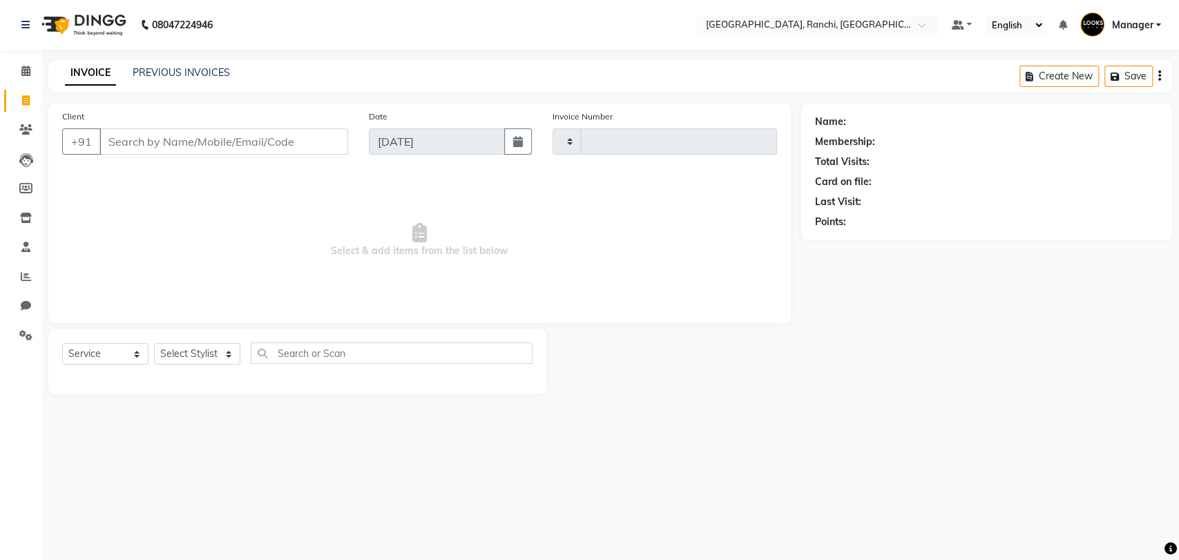
type input "1370"
select select "6463"
click at [190, 73] on link "PREVIOUS INVOICES" at bounding box center [181, 72] width 97 height 12
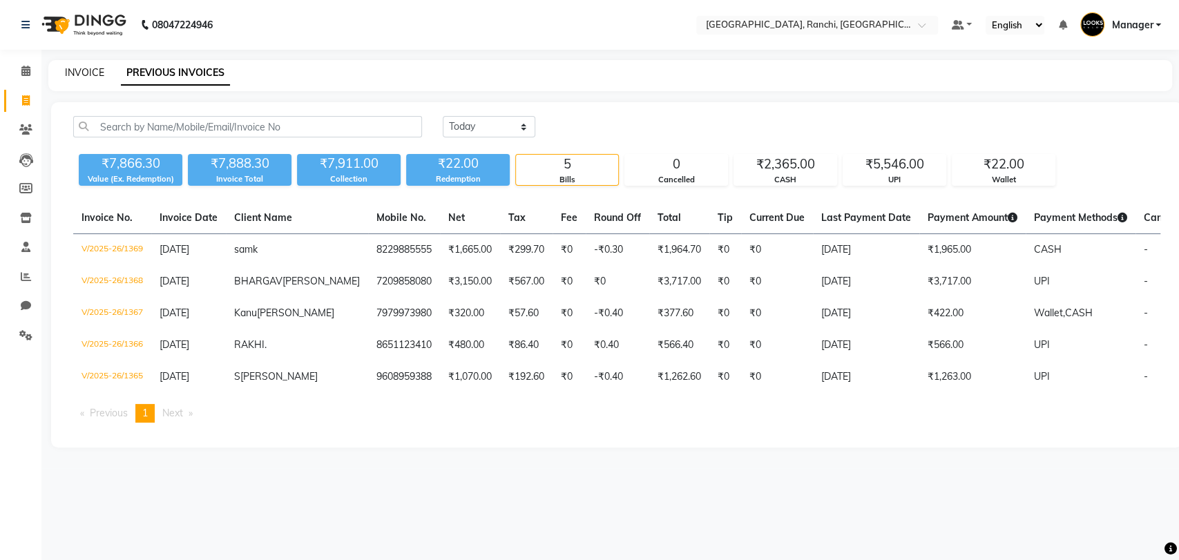
click at [83, 72] on link "INVOICE" at bounding box center [84, 72] width 39 height 12
select select "service"
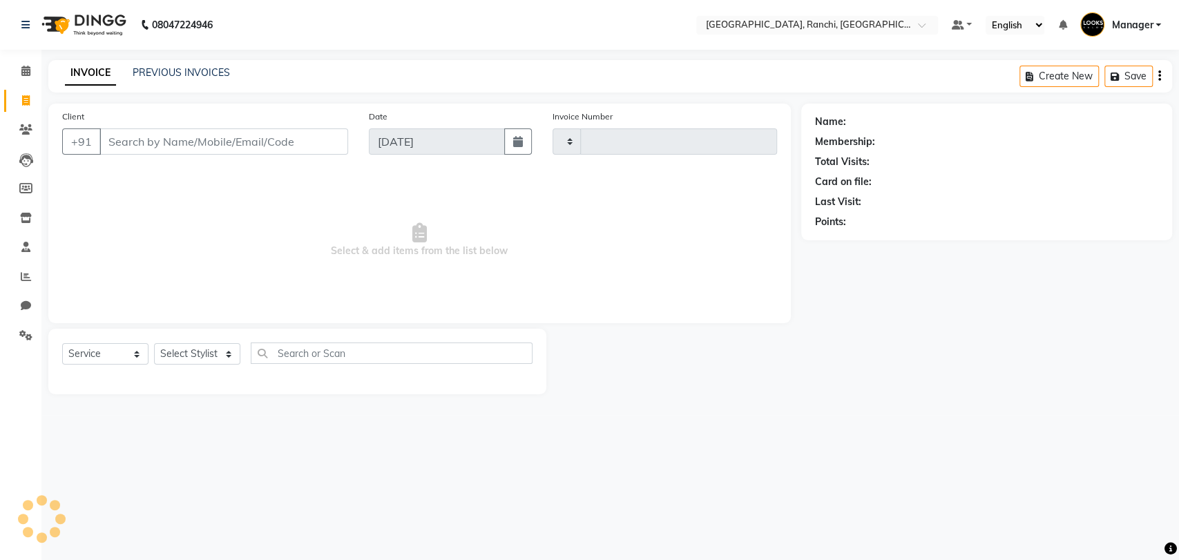
type input "1370"
select select "6463"
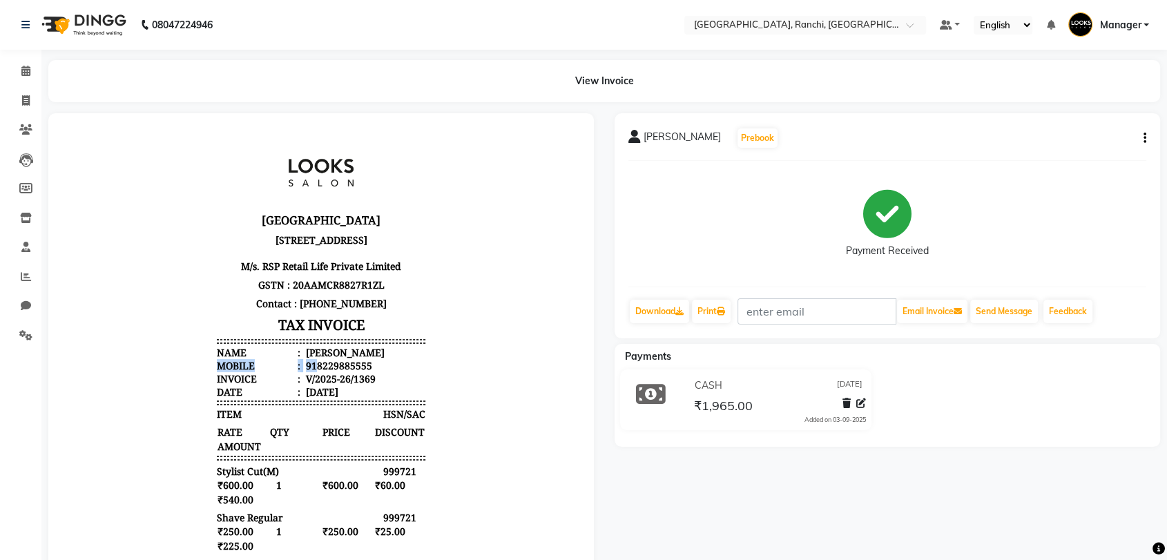
drag, startPoint x: 304, startPoint y: 380, endPoint x: 380, endPoint y: 374, distance: 76.2
click at [380, 374] on ul "Name : sam k Mobile : 918229885555 Invoice : V/2025-26/1369 Date : 03/09/2025" at bounding box center [321, 372] width 209 height 52
click at [360, 372] on li "Mobile : 918229885555" at bounding box center [321, 365] width 209 height 13
drag, startPoint x: 303, startPoint y: 385, endPoint x: 357, endPoint y: 383, distance: 53.9
click at [357, 372] on div "918229885555" at bounding box center [337, 365] width 69 height 13
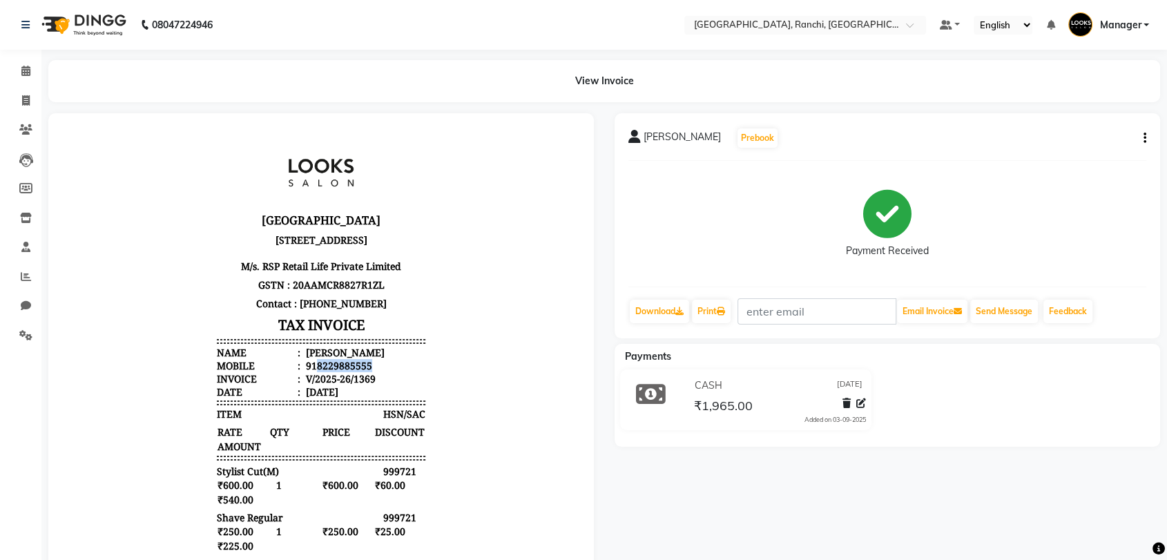
copy div "8229885555"
click at [22, 101] on icon at bounding box center [26, 100] width 8 height 10
select select "service"
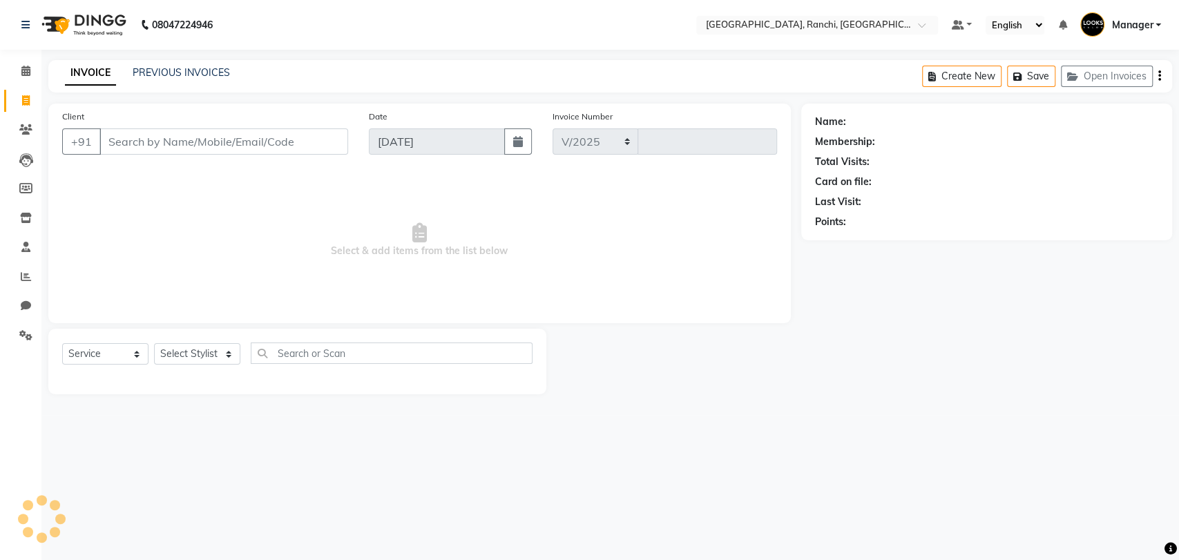
select select "6463"
type input "1370"
click at [142, 143] on input "Client" at bounding box center [223, 141] width 249 height 26
type input "8229885555"
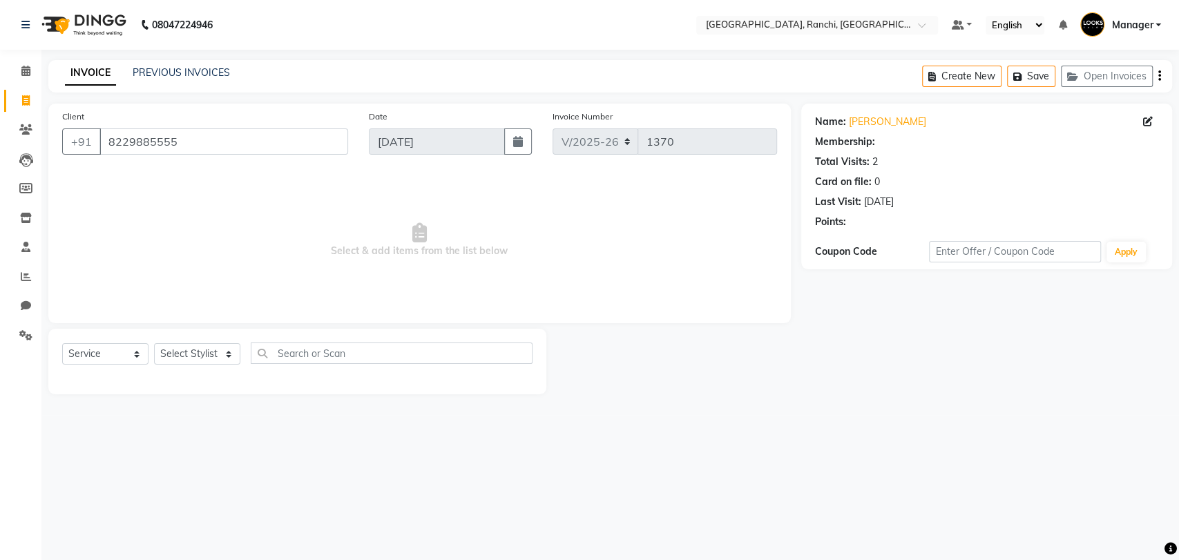
select select "1: Object"
click at [869, 118] on link "[PERSON_NAME]" at bounding box center [887, 122] width 77 height 15
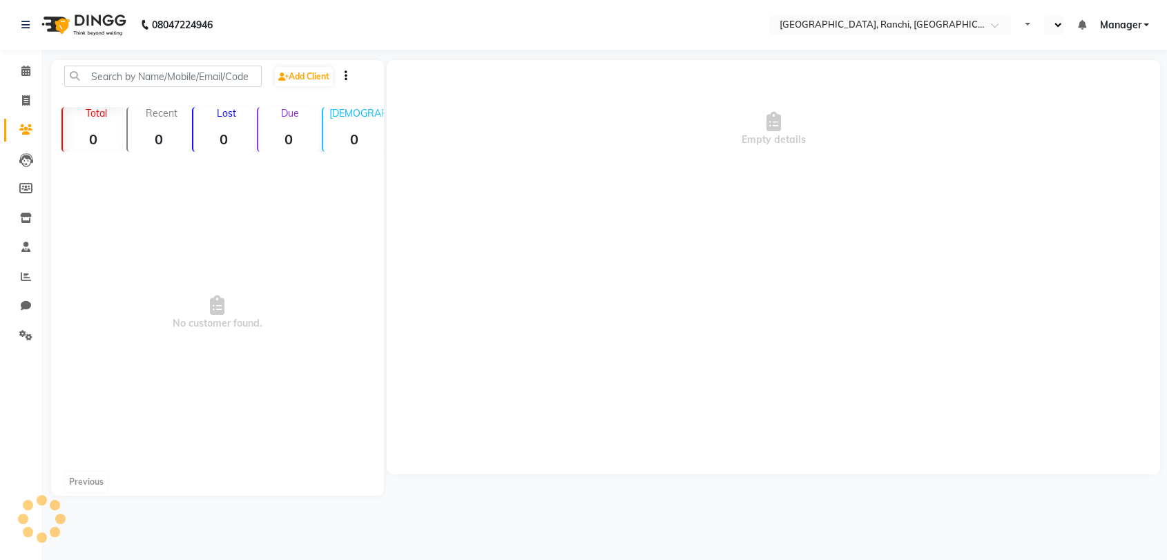
select select "en"
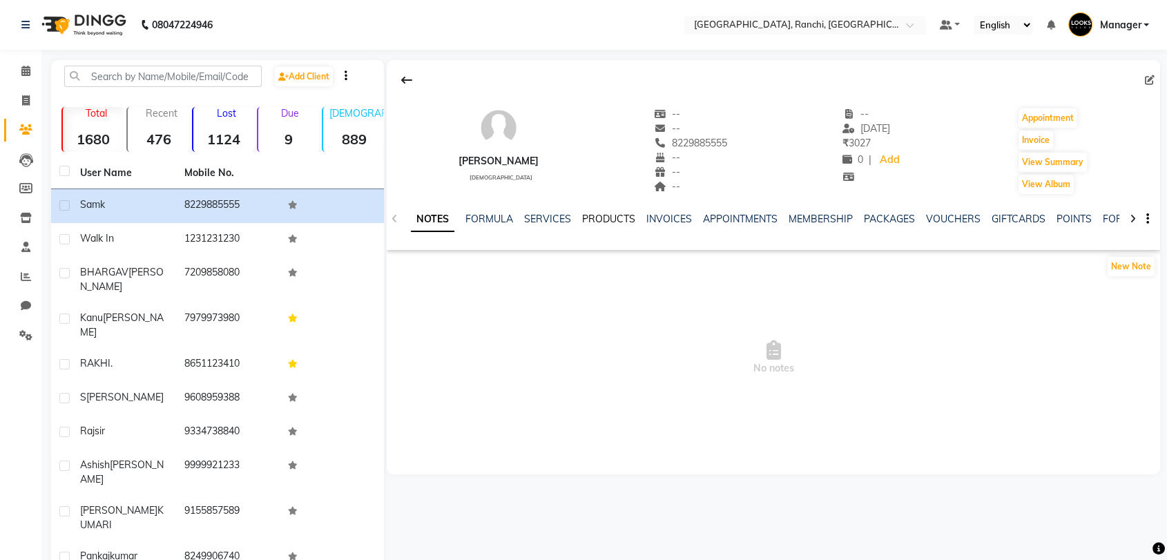
click at [609, 218] on link "PRODUCTS" at bounding box center [608, 219] width 53 height 12
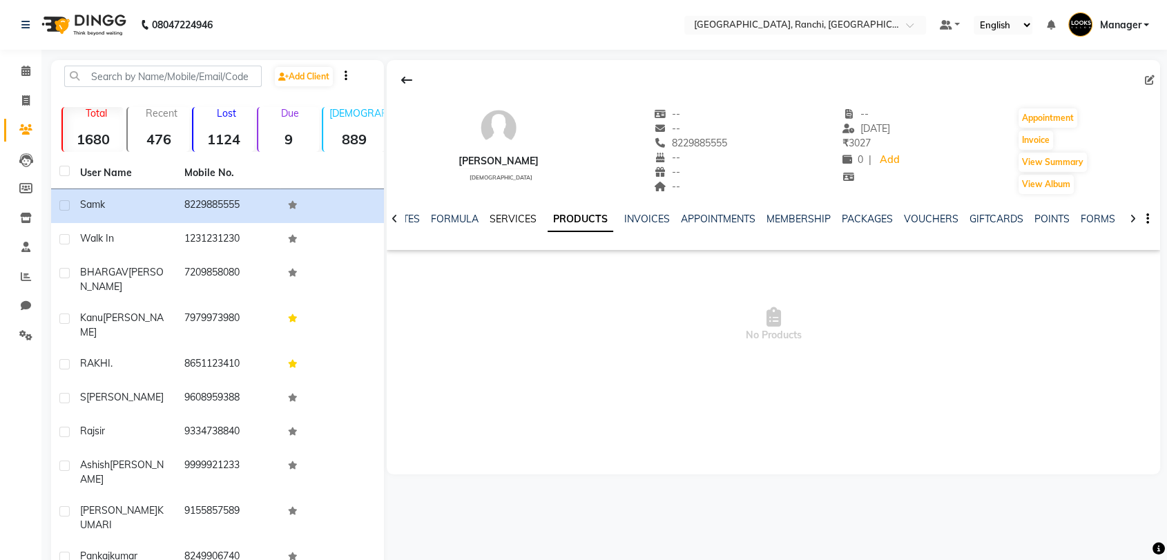
click at [518, 218] on link "SERVICES" at bounding box center [513, 219] width 47 height 12
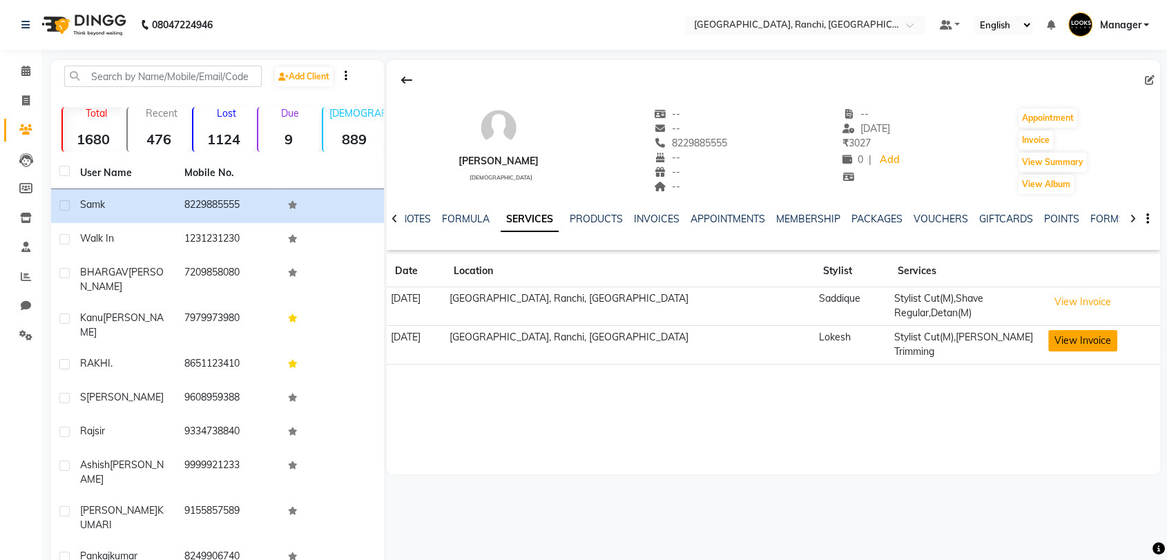
click at [1048, 335] on button "View Invoice" at bounding box center [1082, 340] width 69 height 21
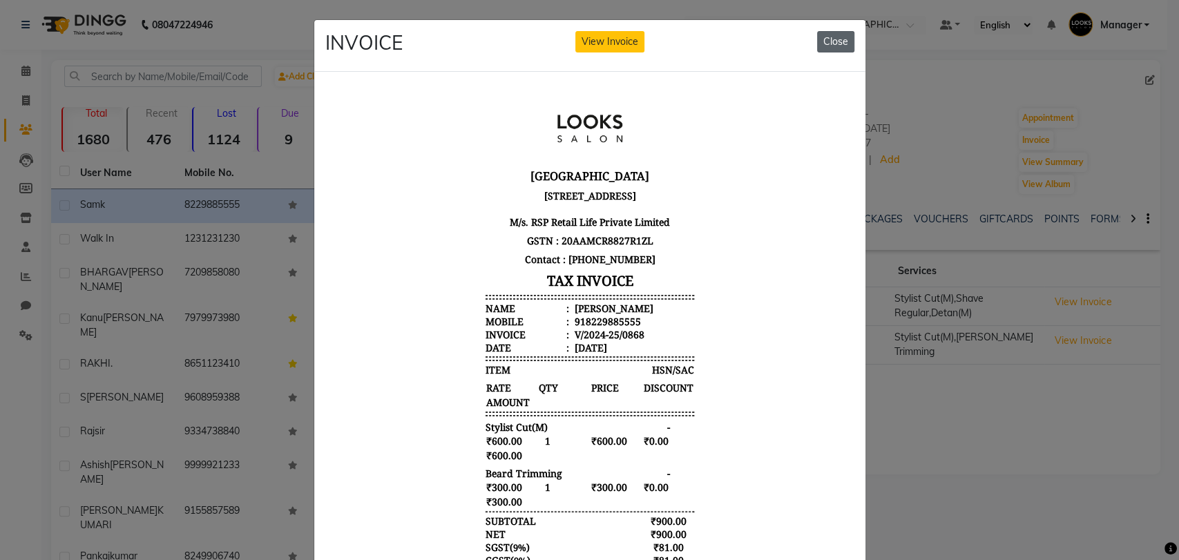
click at [826, 35] on button "Close" at bounding box center [835, 41] width 37 height 21
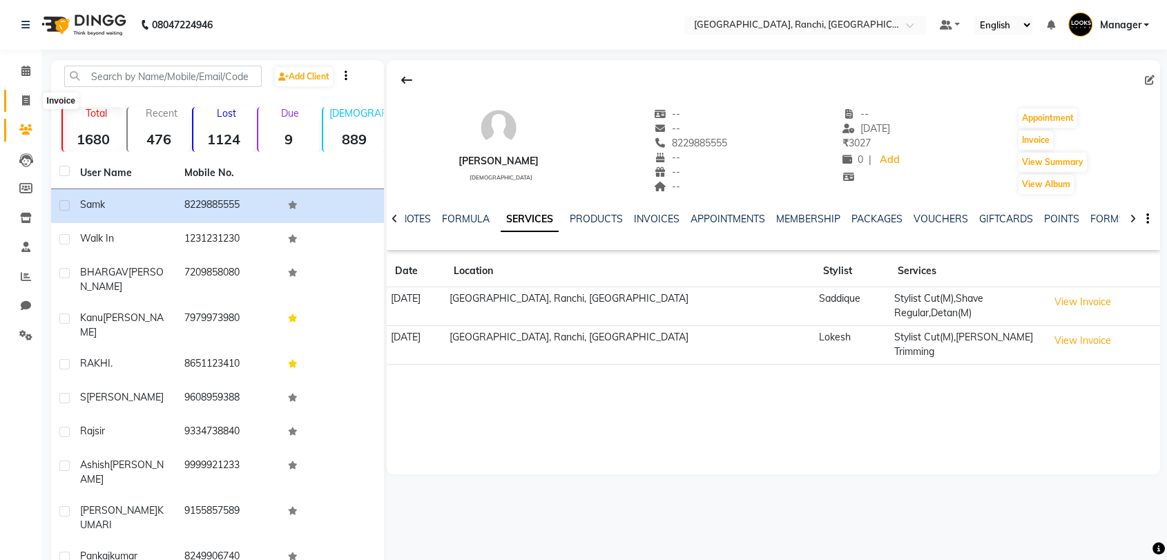
click at [26, 101] on icon at bounding box center [26, 100] width 8 height 10
select select "service"
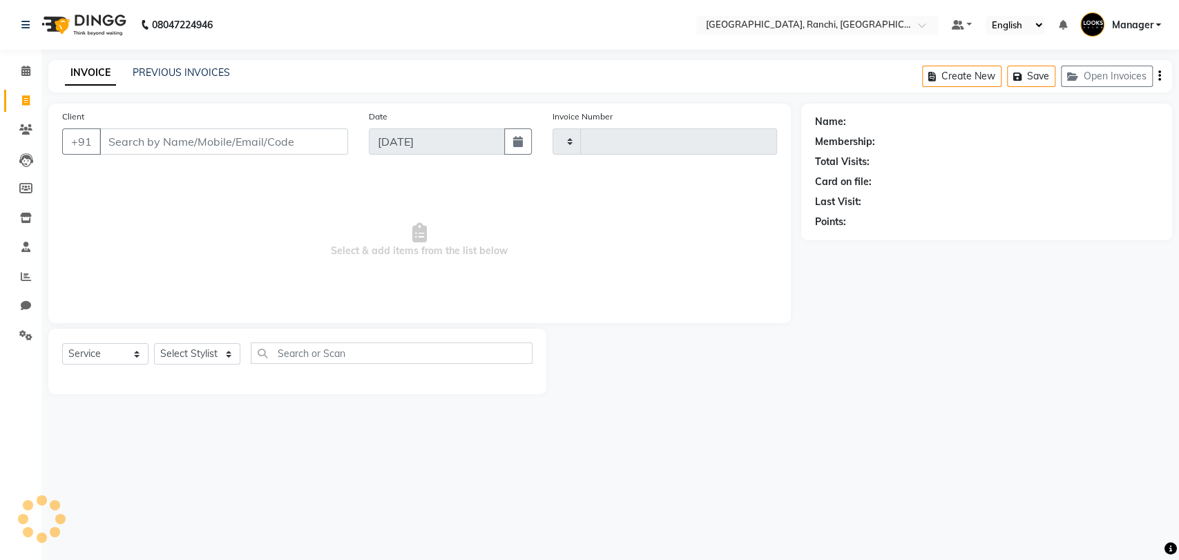
type input "1370"
select select "6463"
